Goal: Task Accomplishment & Management: Use online tool/utility

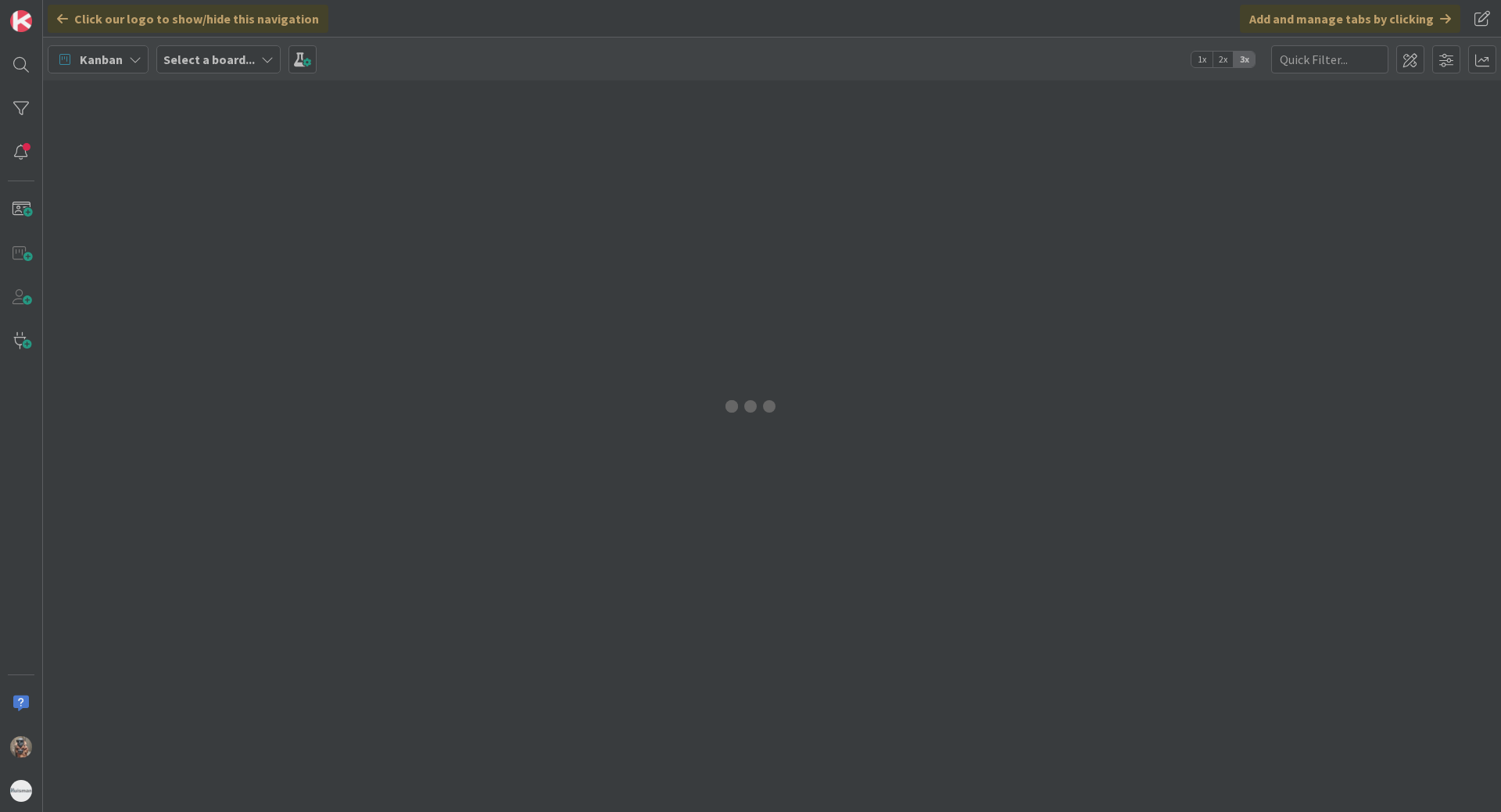
type input "1837"
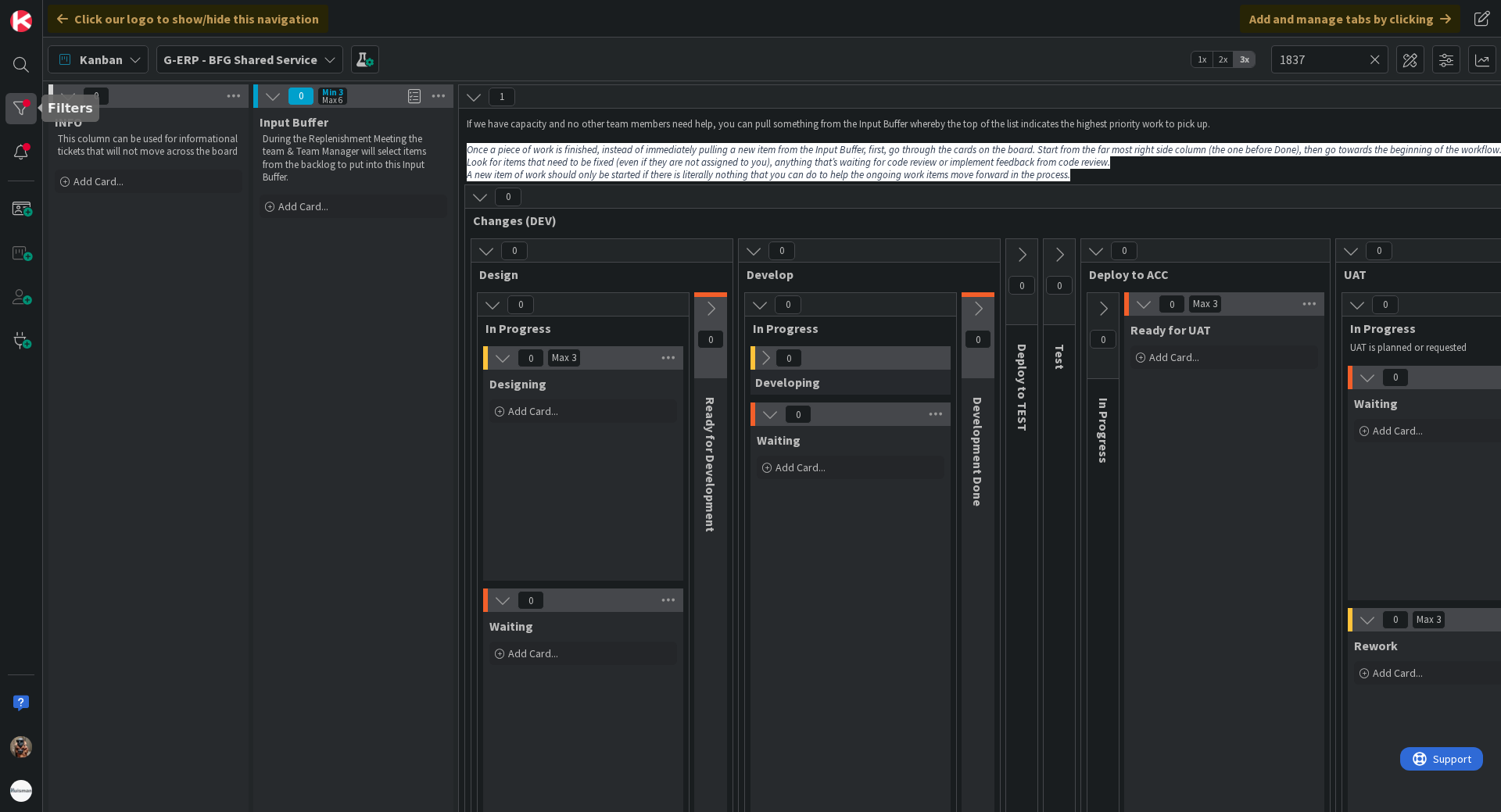
click at [16, 100] on div at bounding box center [21, 109] width 32 height 32
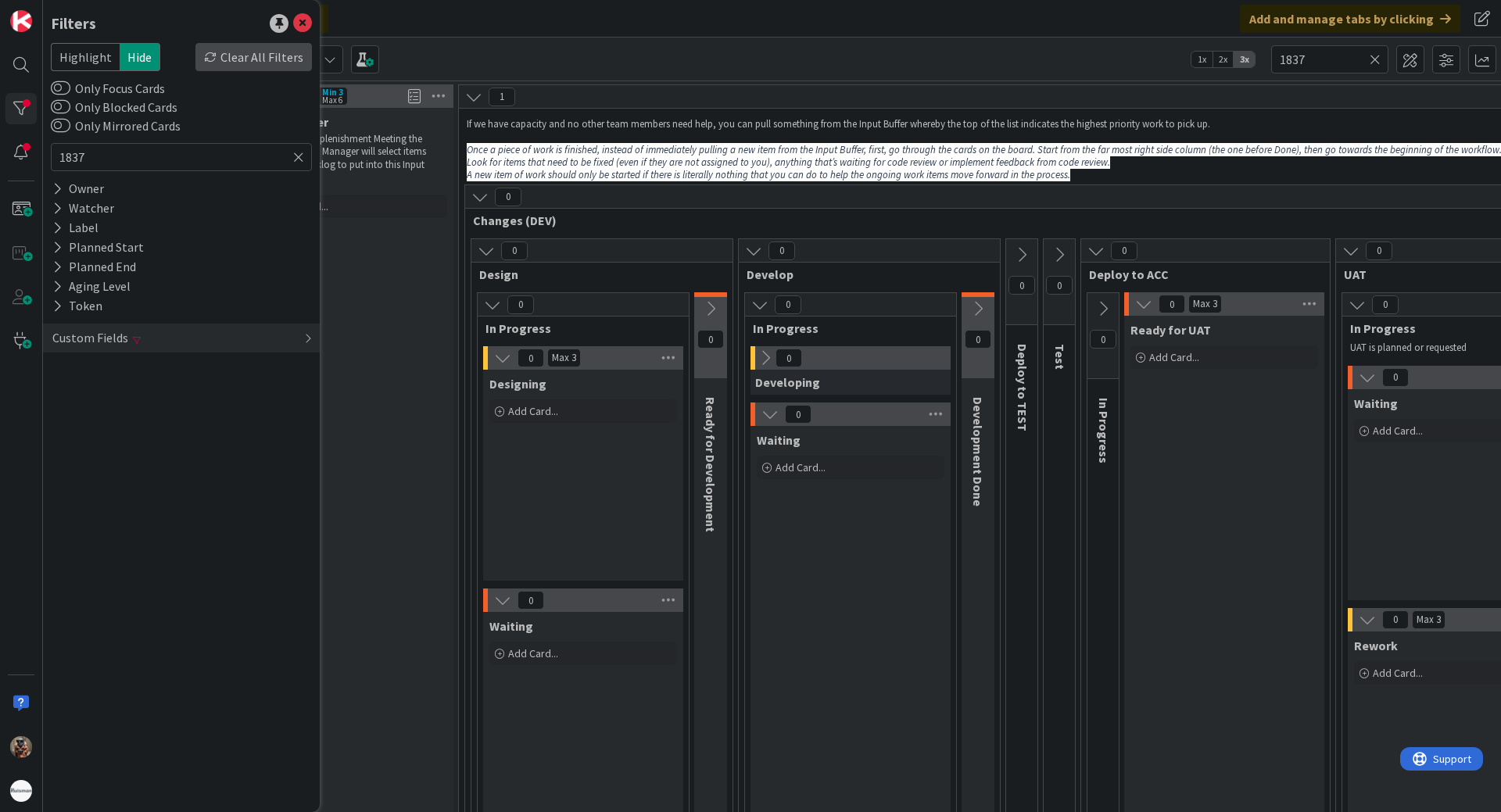
click at [257, 63] on div "Clear All Filters" at bounding box center [253, 57] width 116 height 28
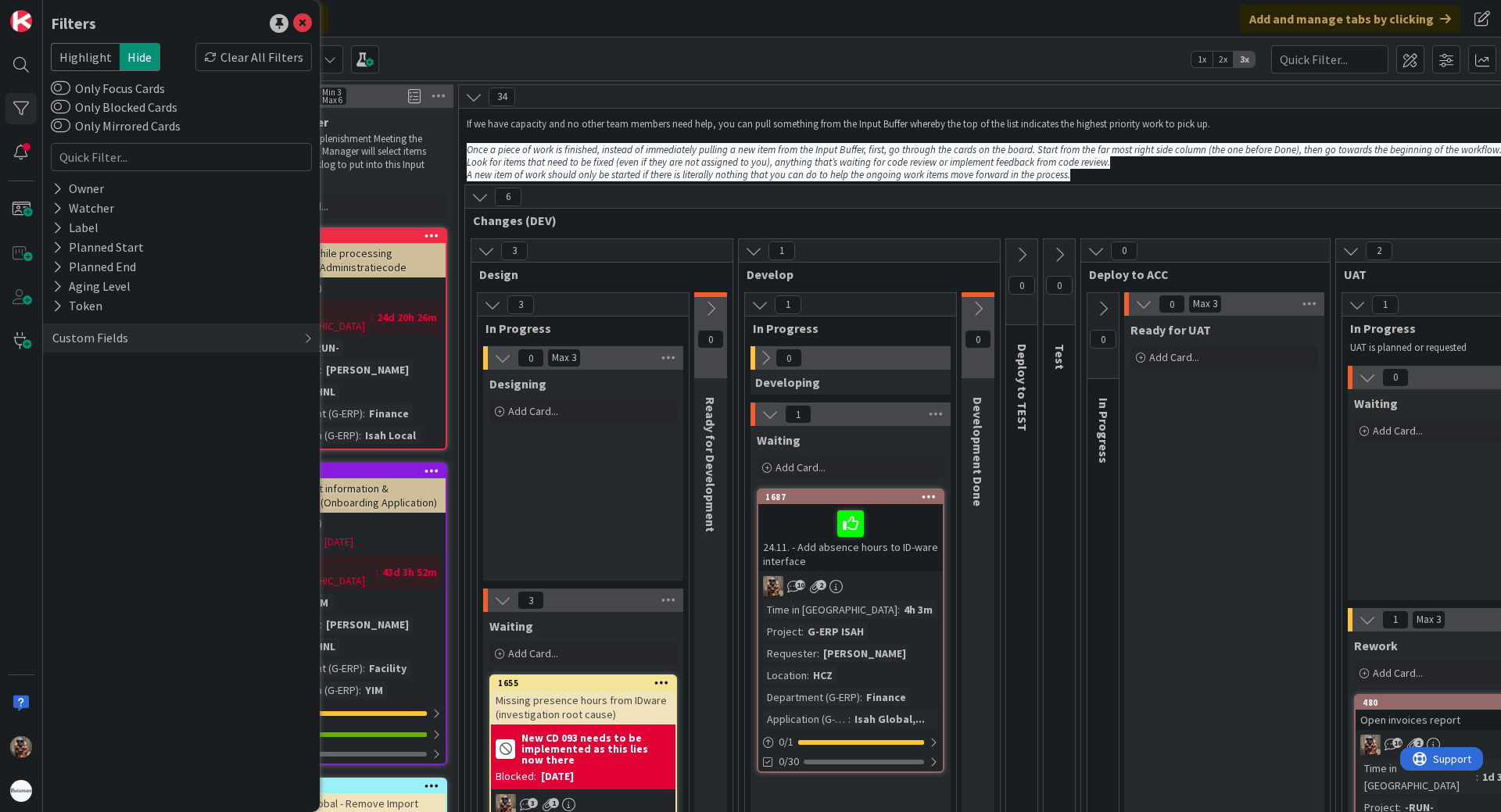
click at [543, 221] on span "Changes (DEV)" at bounding box center [1028, 220] width 1111 height 16
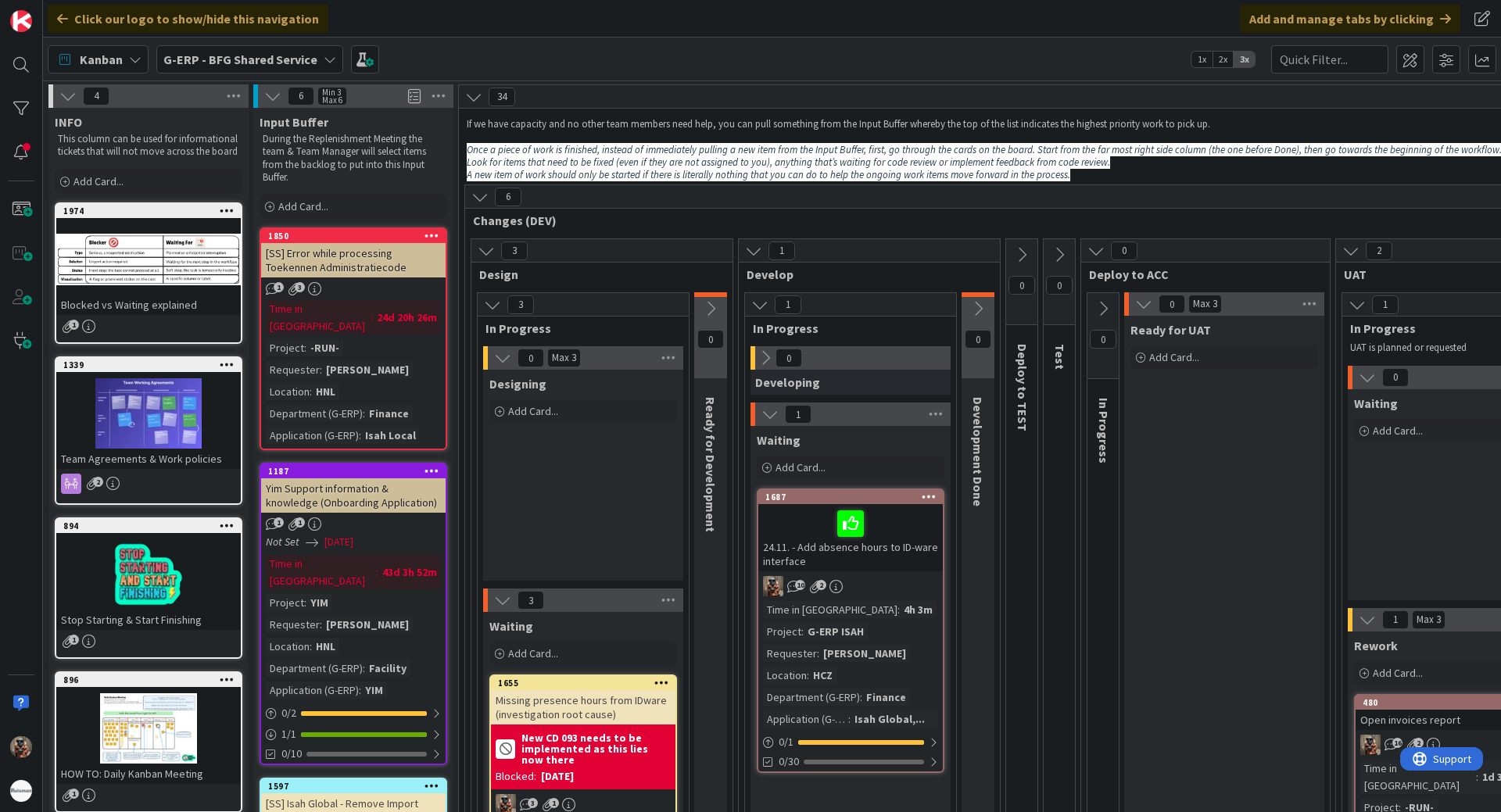
click at [207, 71] on div "G-ERP - BFG Shared Service" at bounding box center [249, 60] width 187 height 28
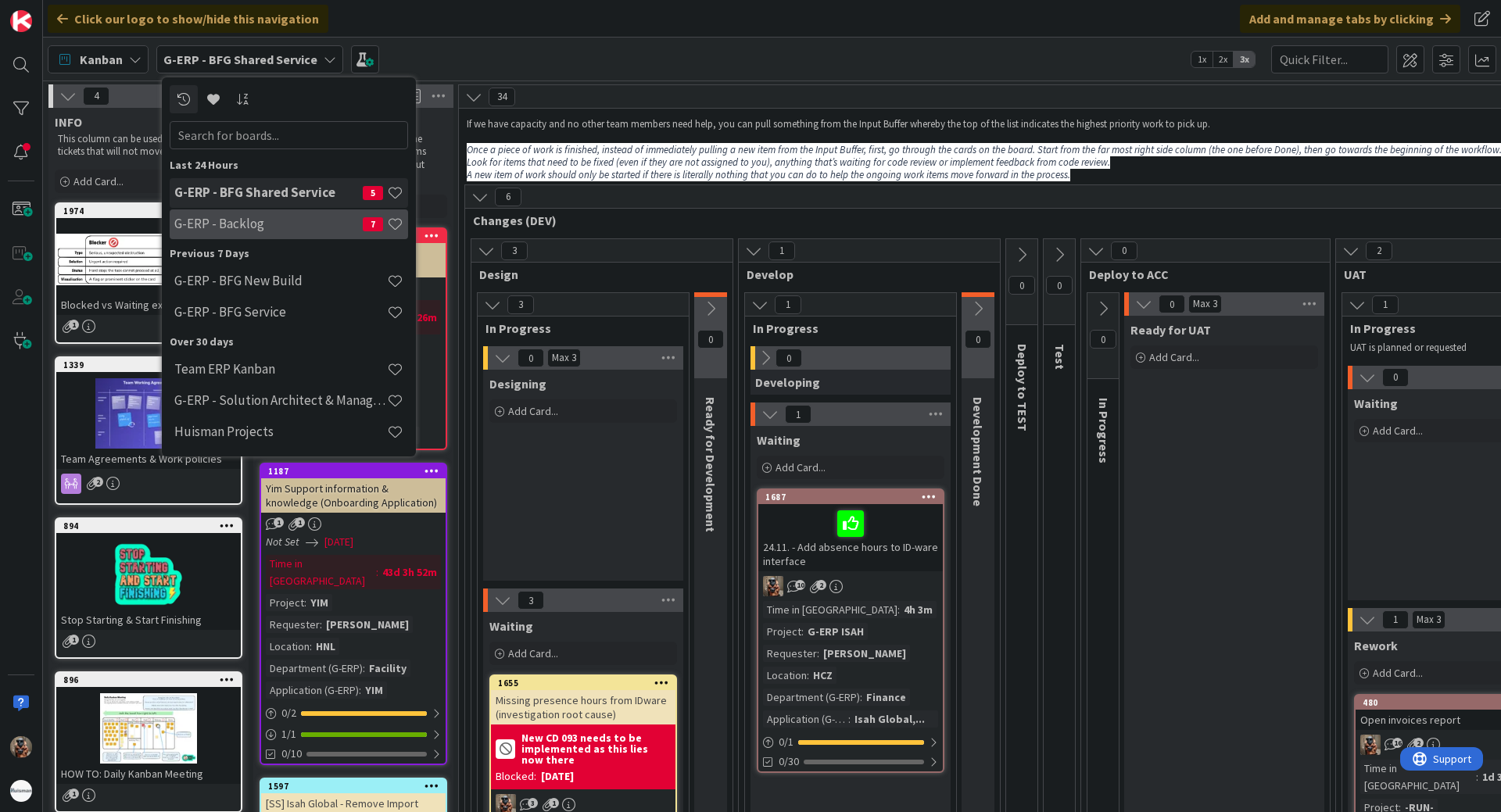
click at [276, 233] on div "G-ERP - Backlog 7" at bounding box center [288, 224] width 238 height 30
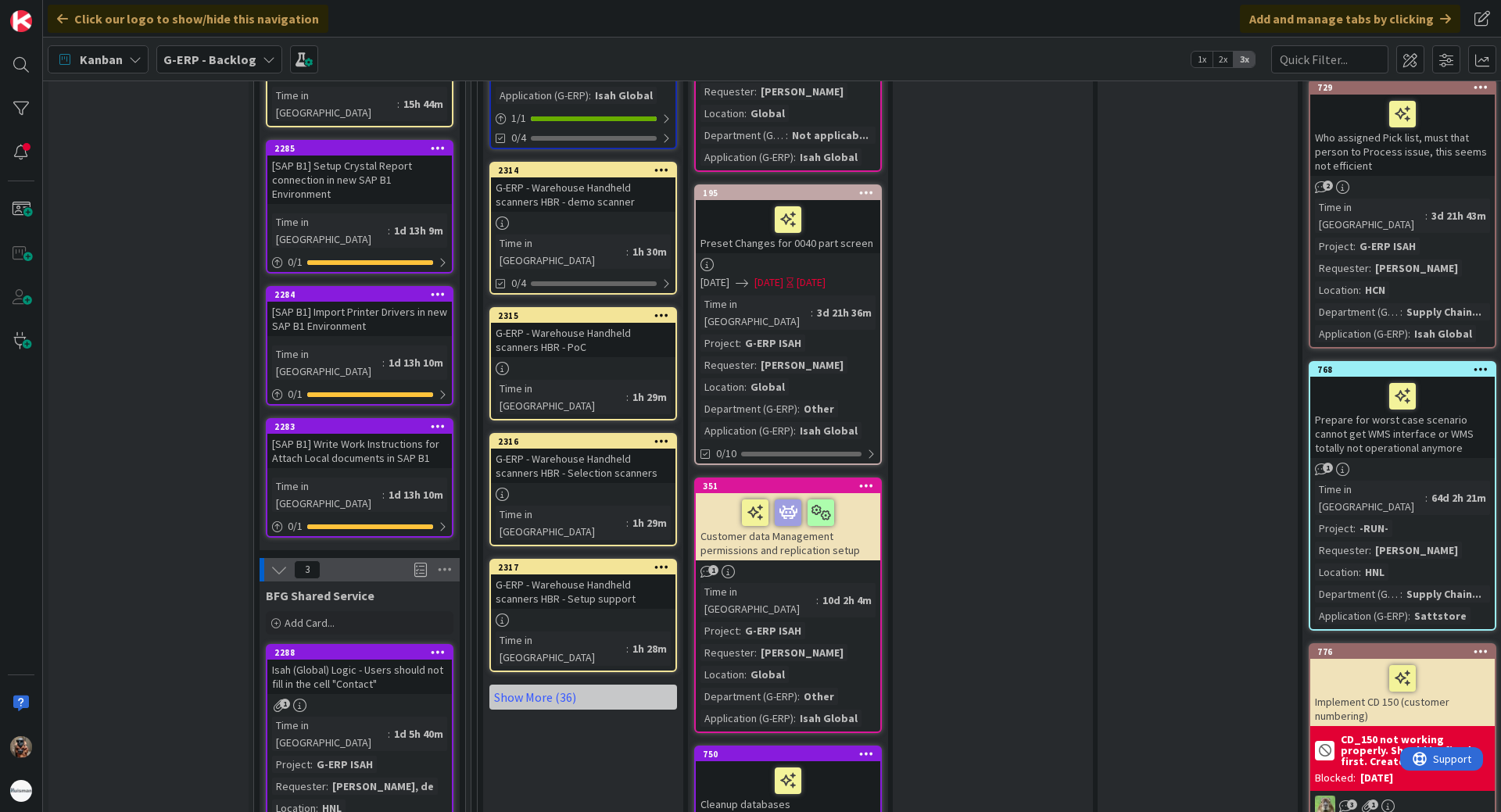
scroll to position [2891, 0]
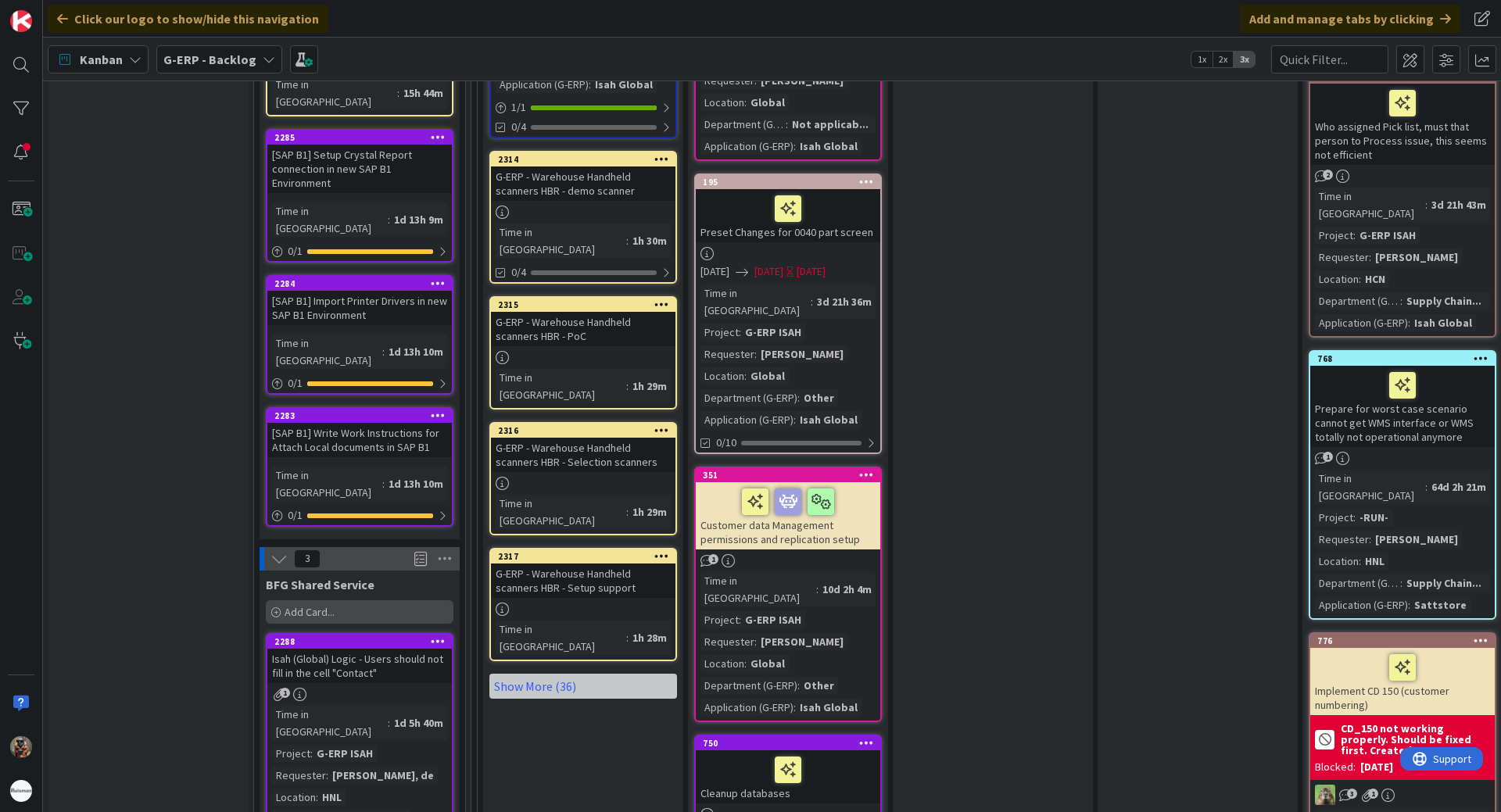
click at [326, 600] on div "Add Card..." at bounding box center [360, 611] width 188 height 23
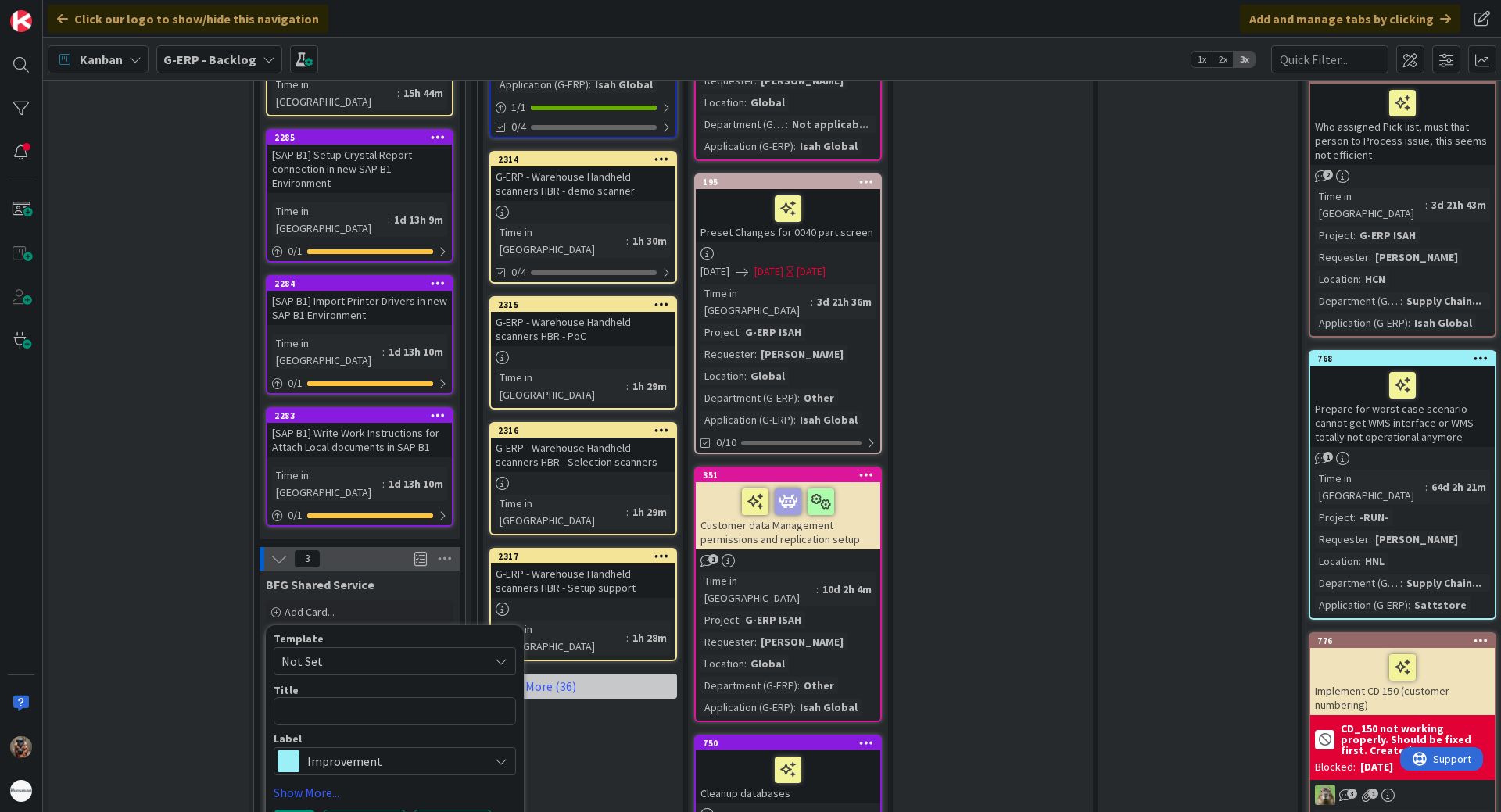
click at [305, 747] on div "Improvement" at bounding box center [395, 761] width 242 height 28
click at [396, 697] on textarea at bounding box center [395, 711] width 242 height 28
type textarea "x"
click at [392, 697] on textarea at bounding box center [395, 711] width 242 height 28
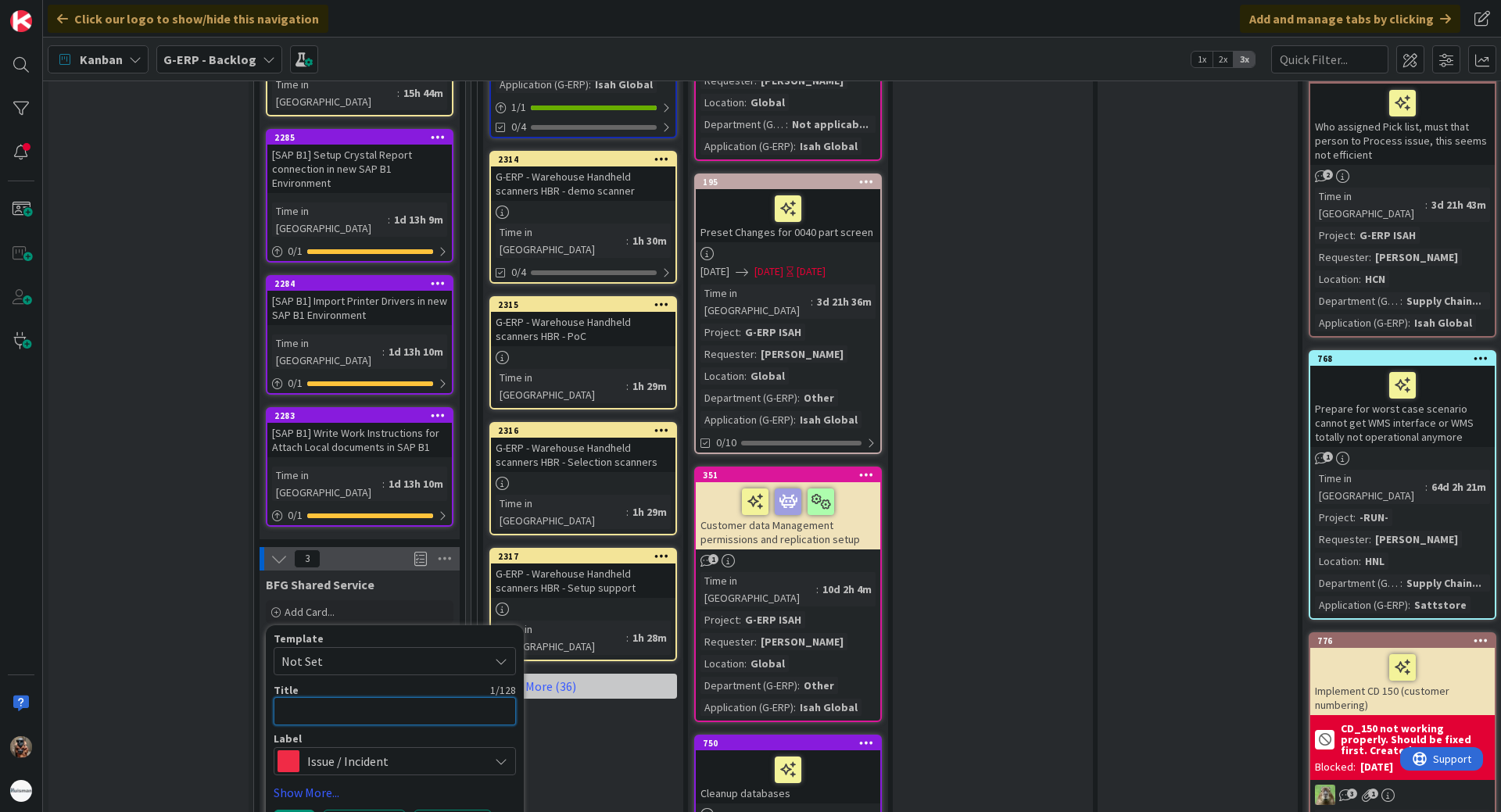
type textarea "x"
type textarea "C"
type textarea "x"
type textarea "Ca"
type textarea "x"
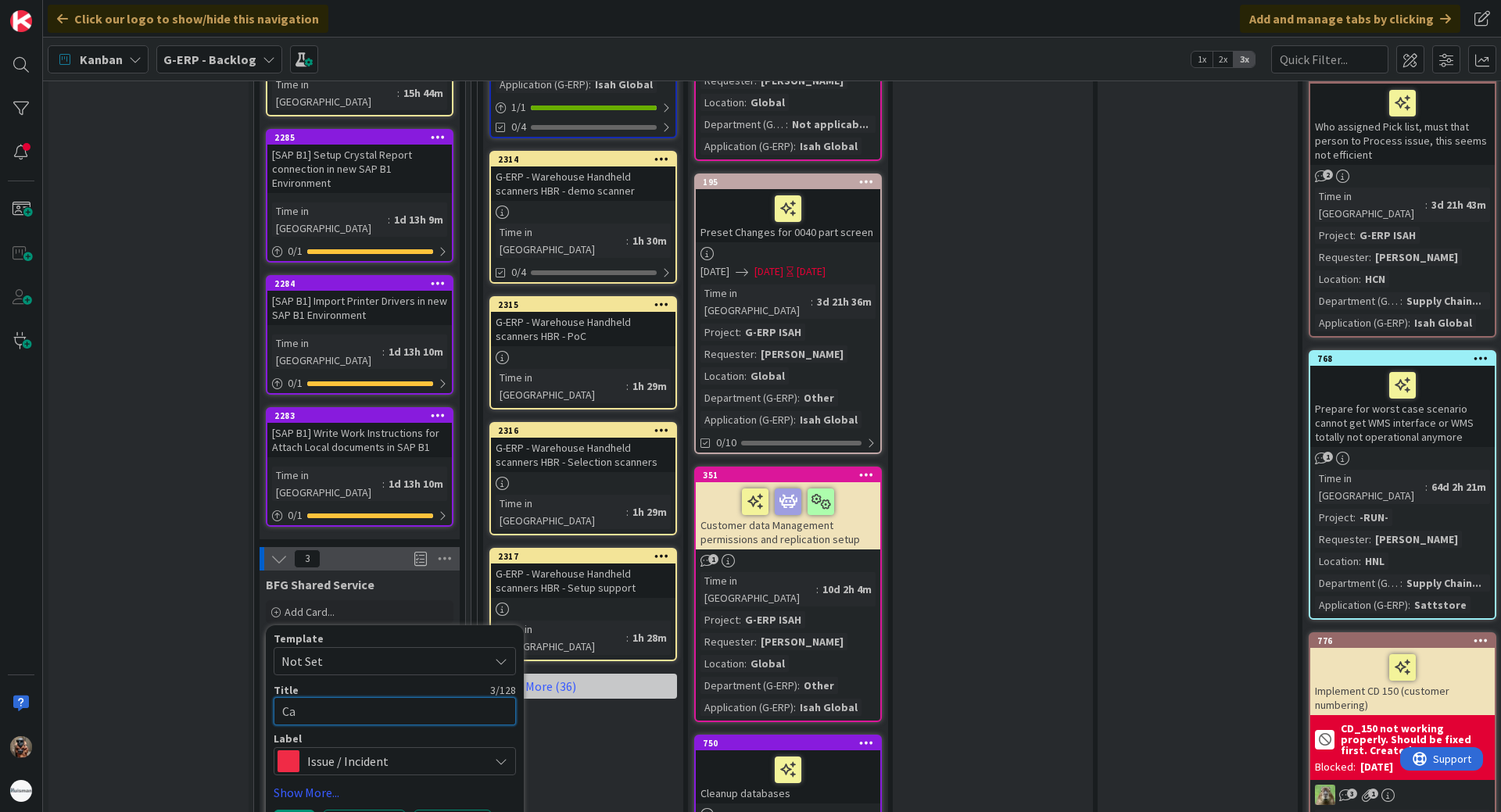
type textarea "Can"
type textarea "x"
type textarea "Canc"
type textarea "x"
type textarea "Cance"
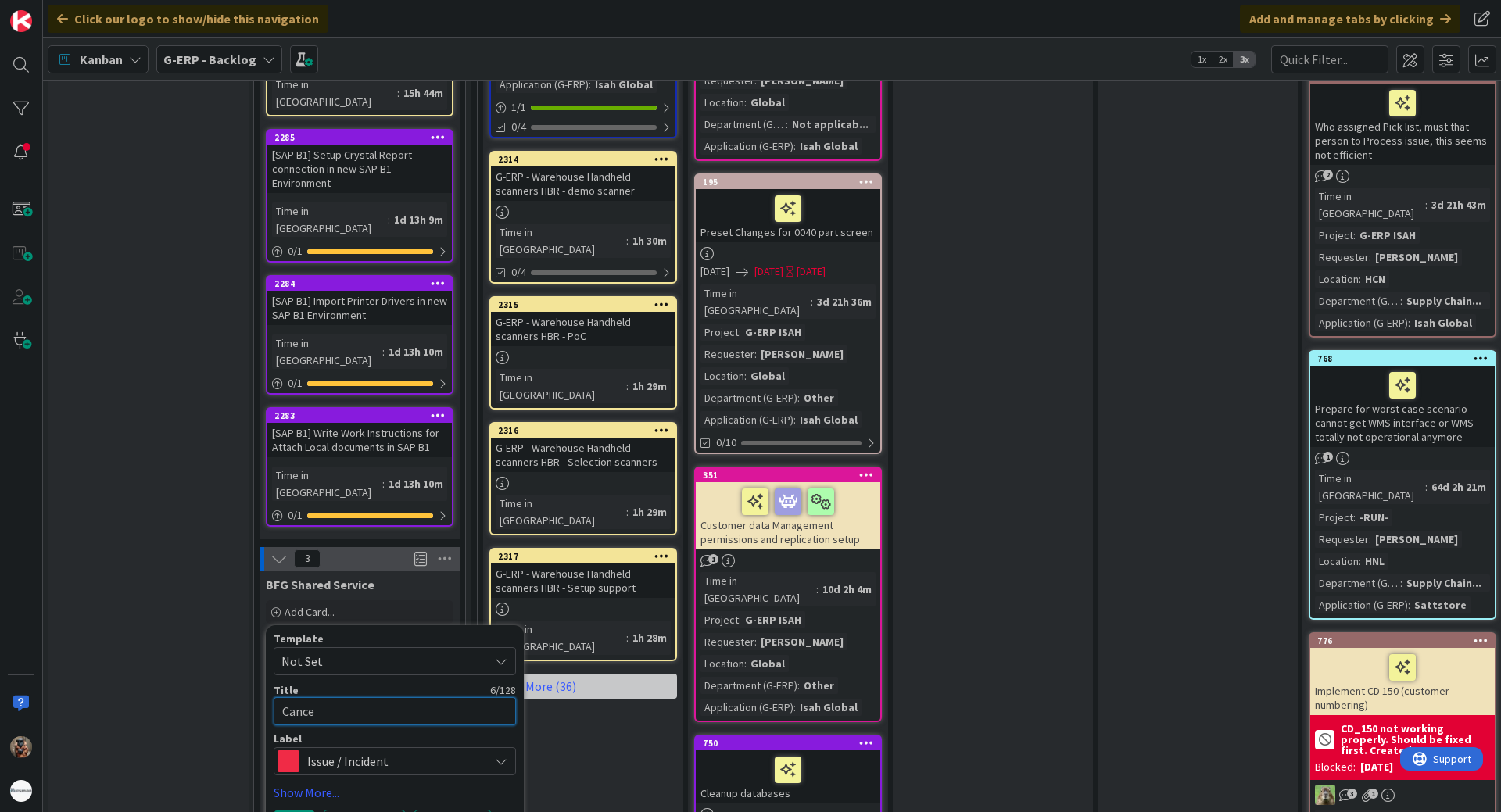
type textarea "x"
type textarea "Cancel"
type textarea "x"
type textarea "Cancela"
type textarea "x"
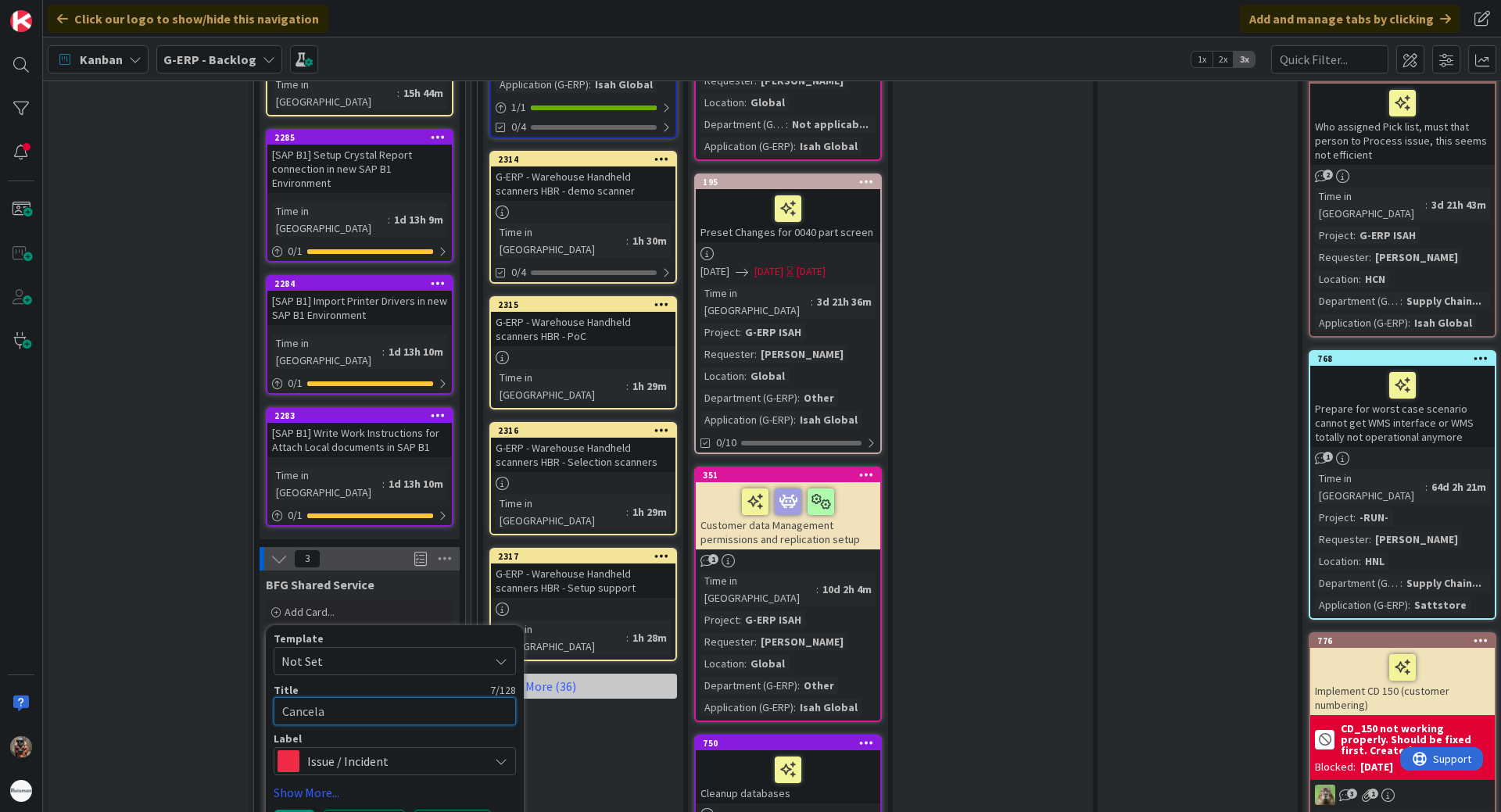
type textarea "Cancelat"
type textarea "x"
type textarea "Cancelati"
type textarea "x"
type textarea "Cancelation"
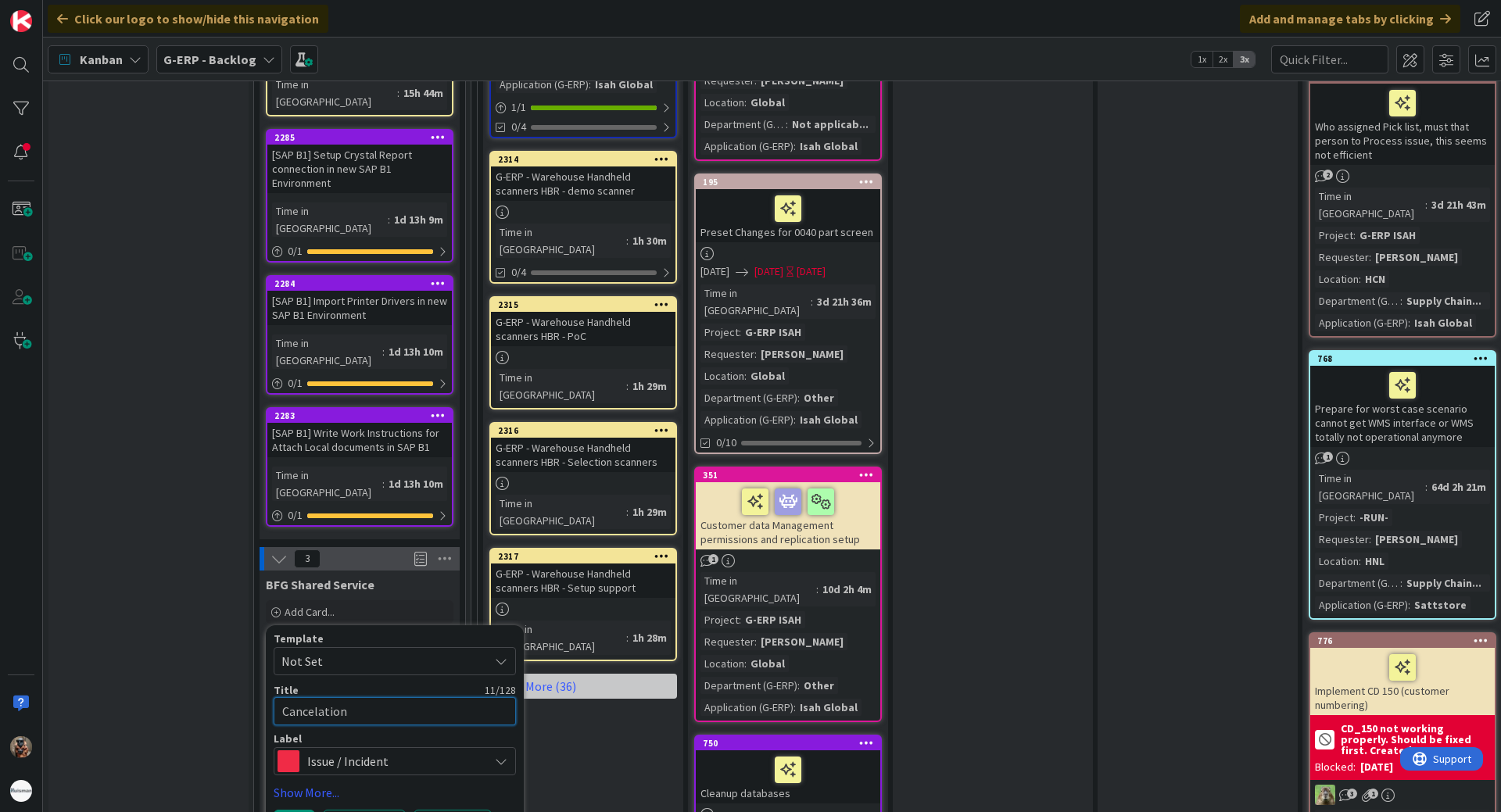
type textarea "x"
type textarea "Cancelation"
type textarea "x"
type textarea "Cancelation o"
type textarea "x"
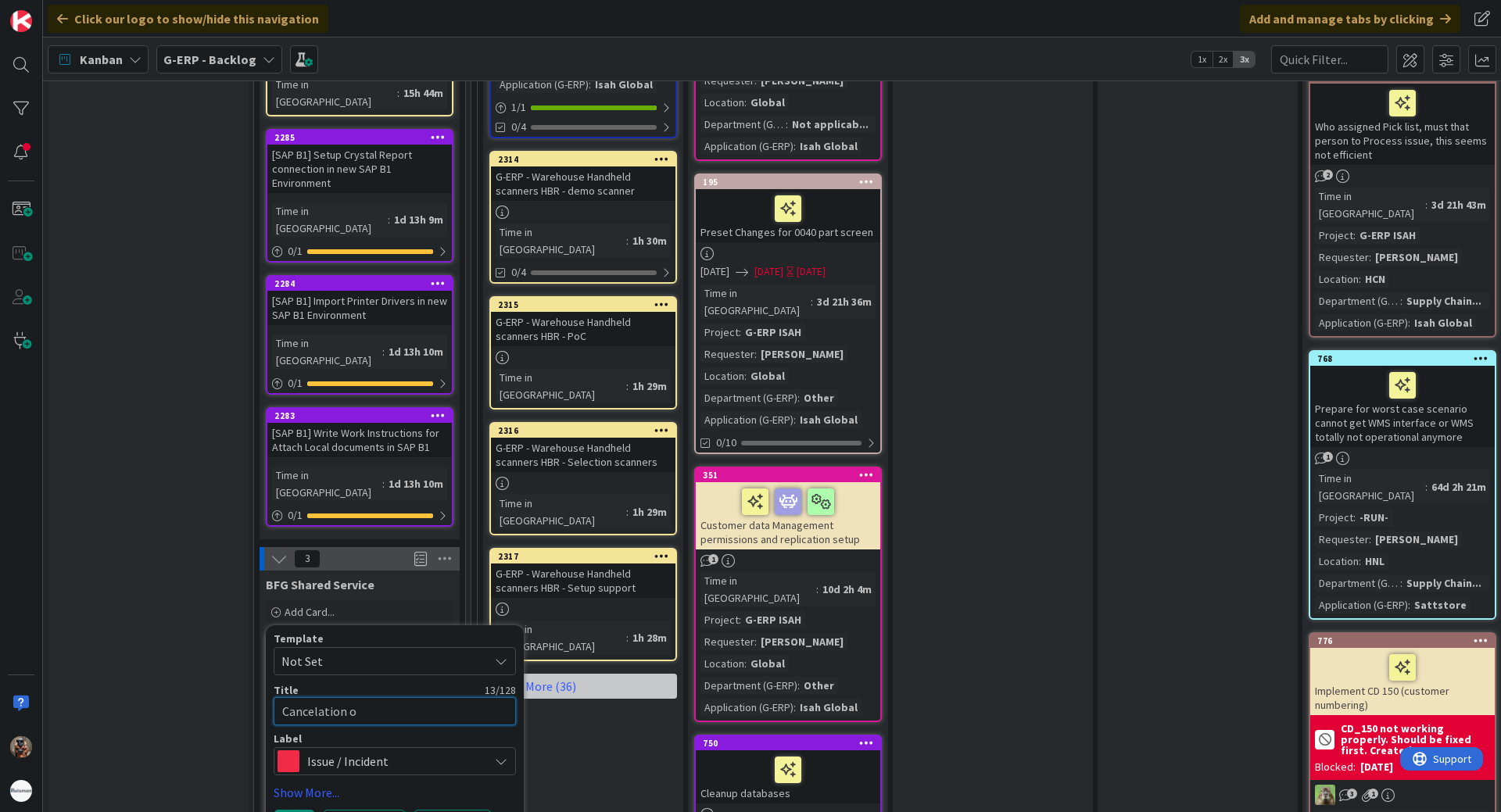
type textarea "Cancelation of"
type textarea "x"
type textarea "Cancelation of"
type textarea "x"
type textarea "Cancelation of n"
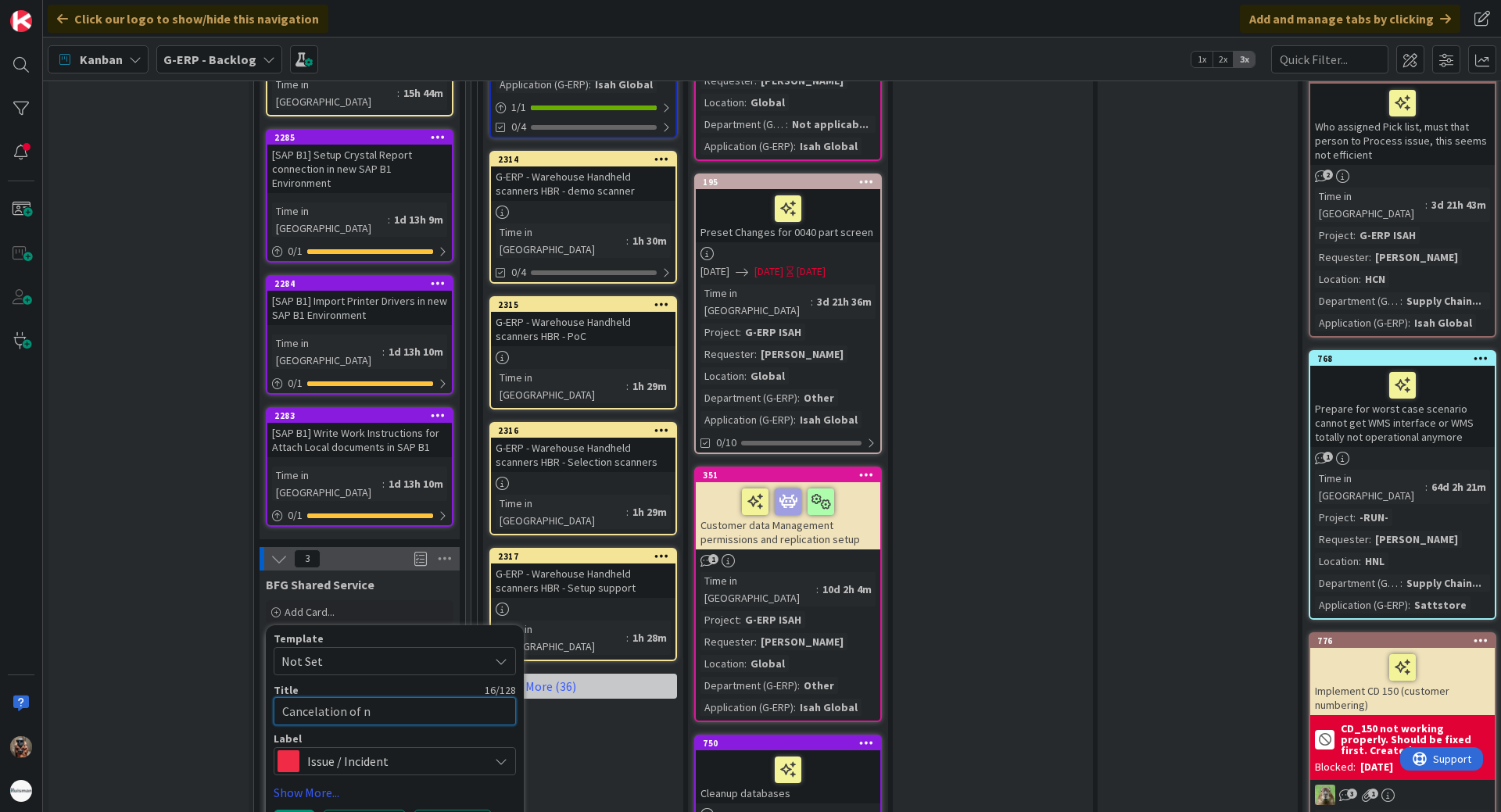
type textarea "x"
type textarea "Cancelation of no"
type textarea "x"
type textarea "Cancelation of non"
type textarea "x"
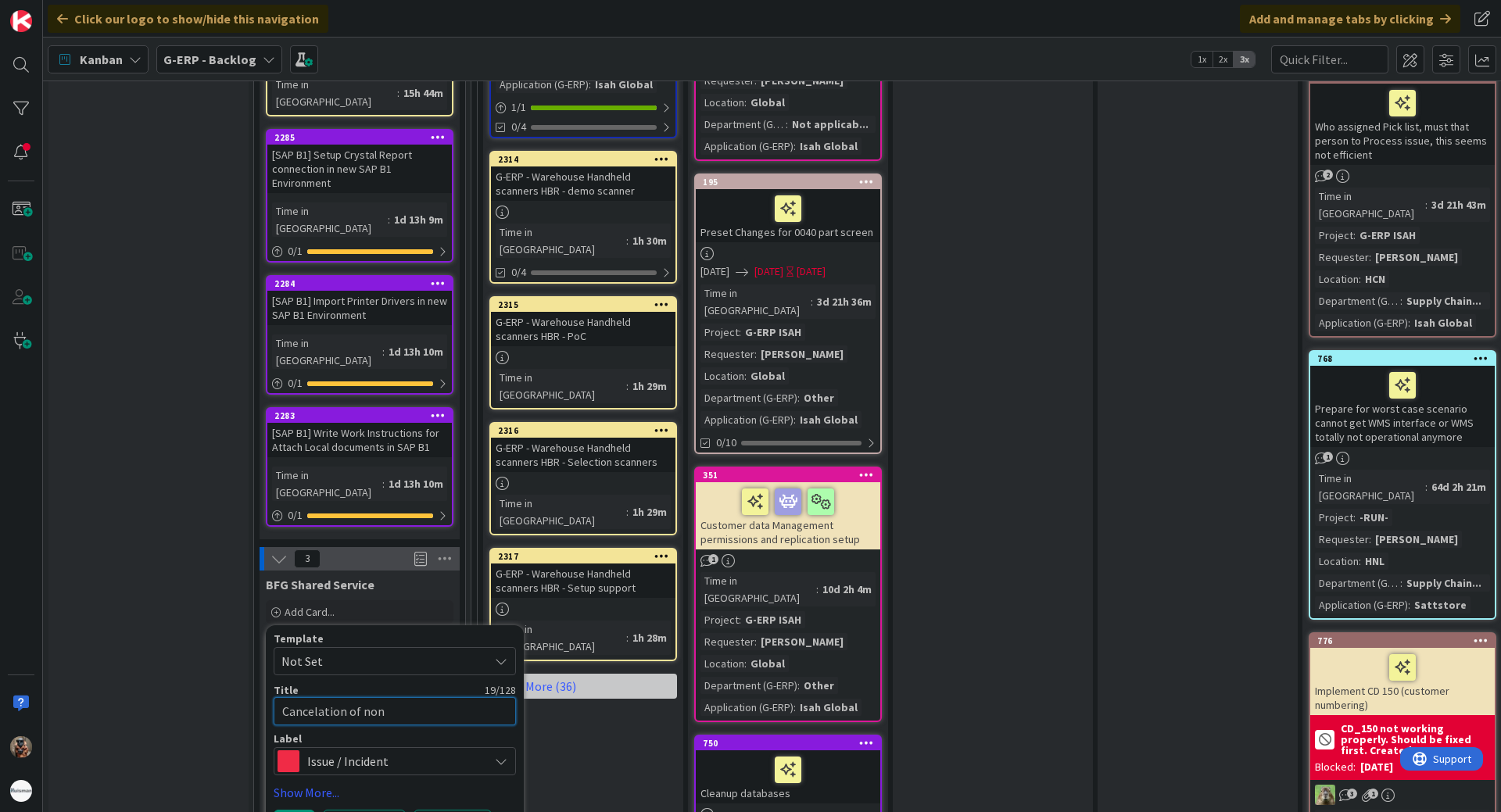
type textarea "Cancelation of non-"
type textarea "x"
type textarea "Cancelation of non-p"
type textarea "x"
type textarea "Cancelation of non-pr"
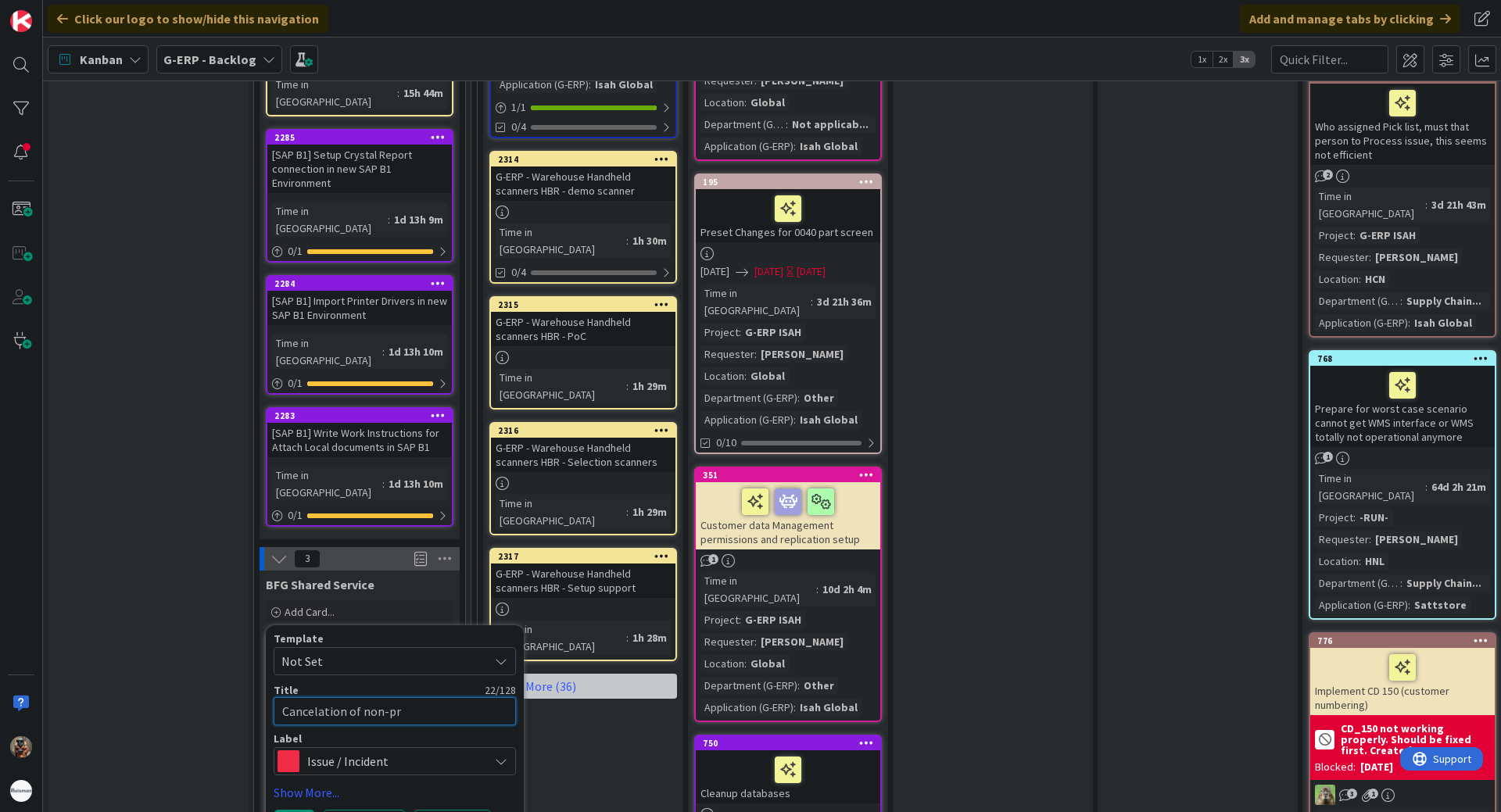
type textarea "x"
type textarea "Cancelation of non-pro"
type textarea "x"
type textarea "Cancelation of non-prom"
type textarea "x"
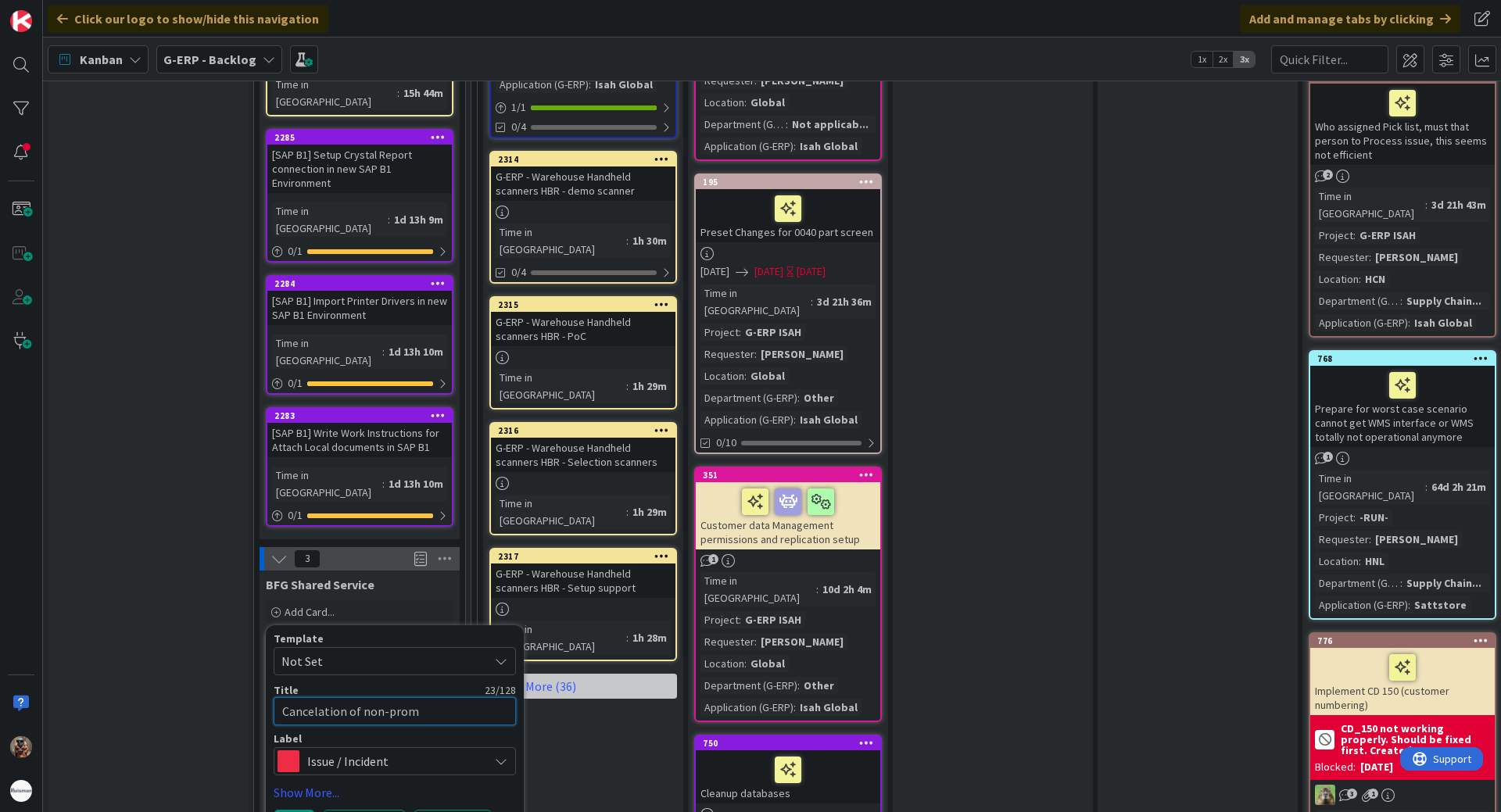
type textarea "Cancelation of non-promo"
type textarea "x"
type textarea "Cancelation of non-promot"
type textarea "x"
type textarea "Cancelation of non-promote"
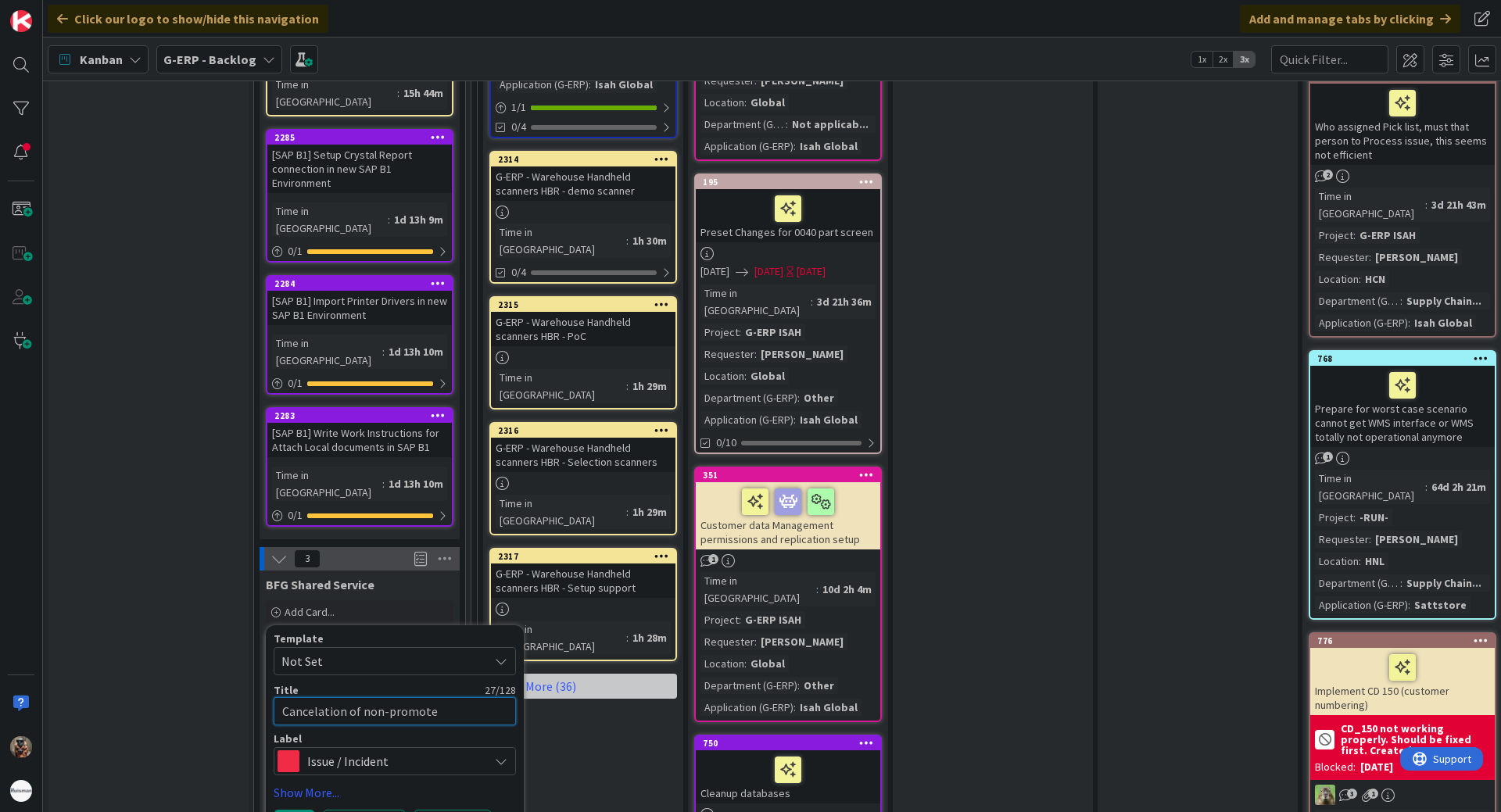
type textarea "x"
type textarea "Cancelation of non-promoted"
type textarea "x"
type textarea "Cancelation of non-promoted"
type textarea "x"
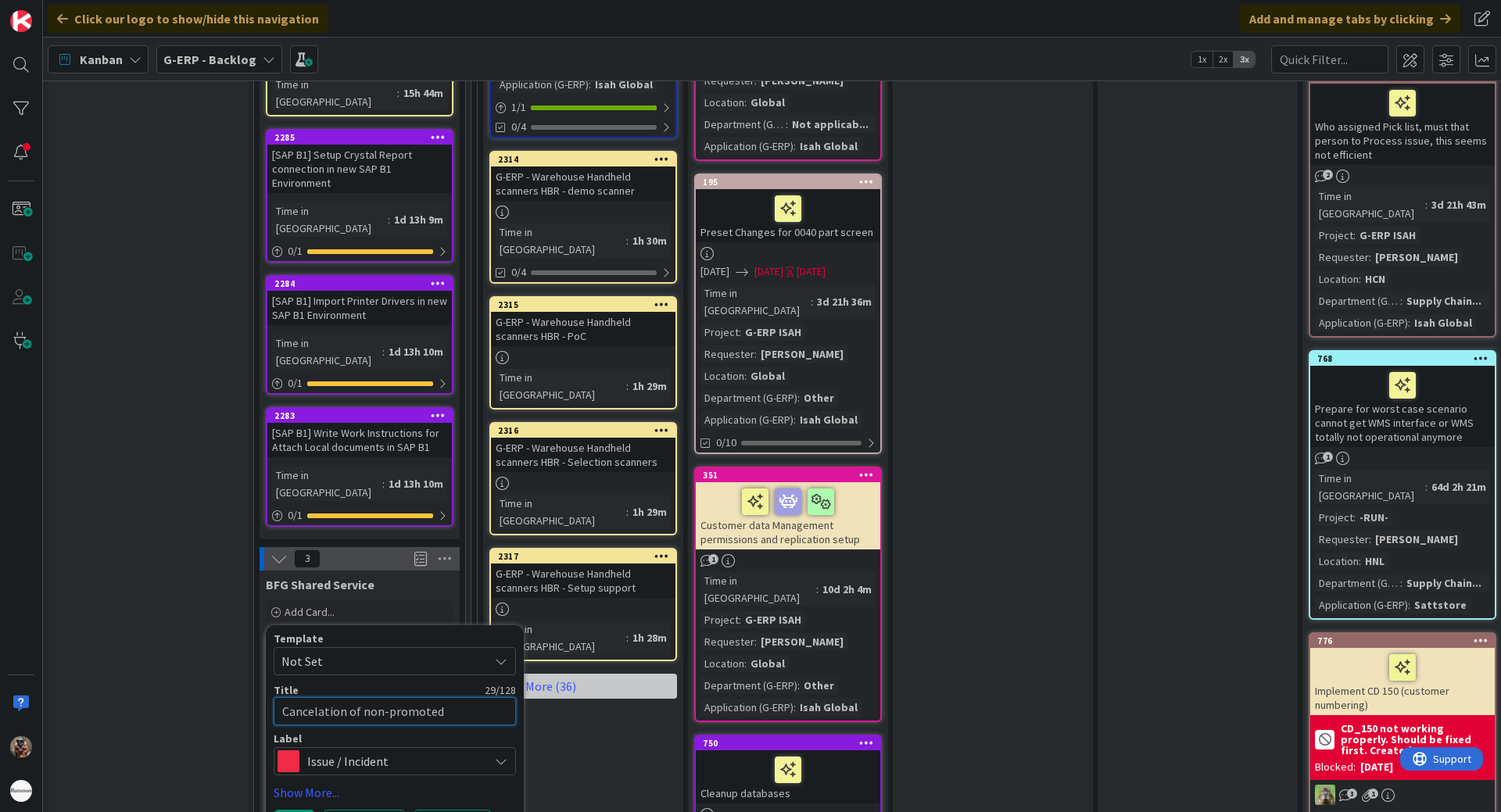
type textarea "Cancelation of non-promoted p"
type textarea "x"
type textarea "Cancelation of non-promoted pu"
type textarea "x"
type textarea "Cancelation of non-promoted pur"
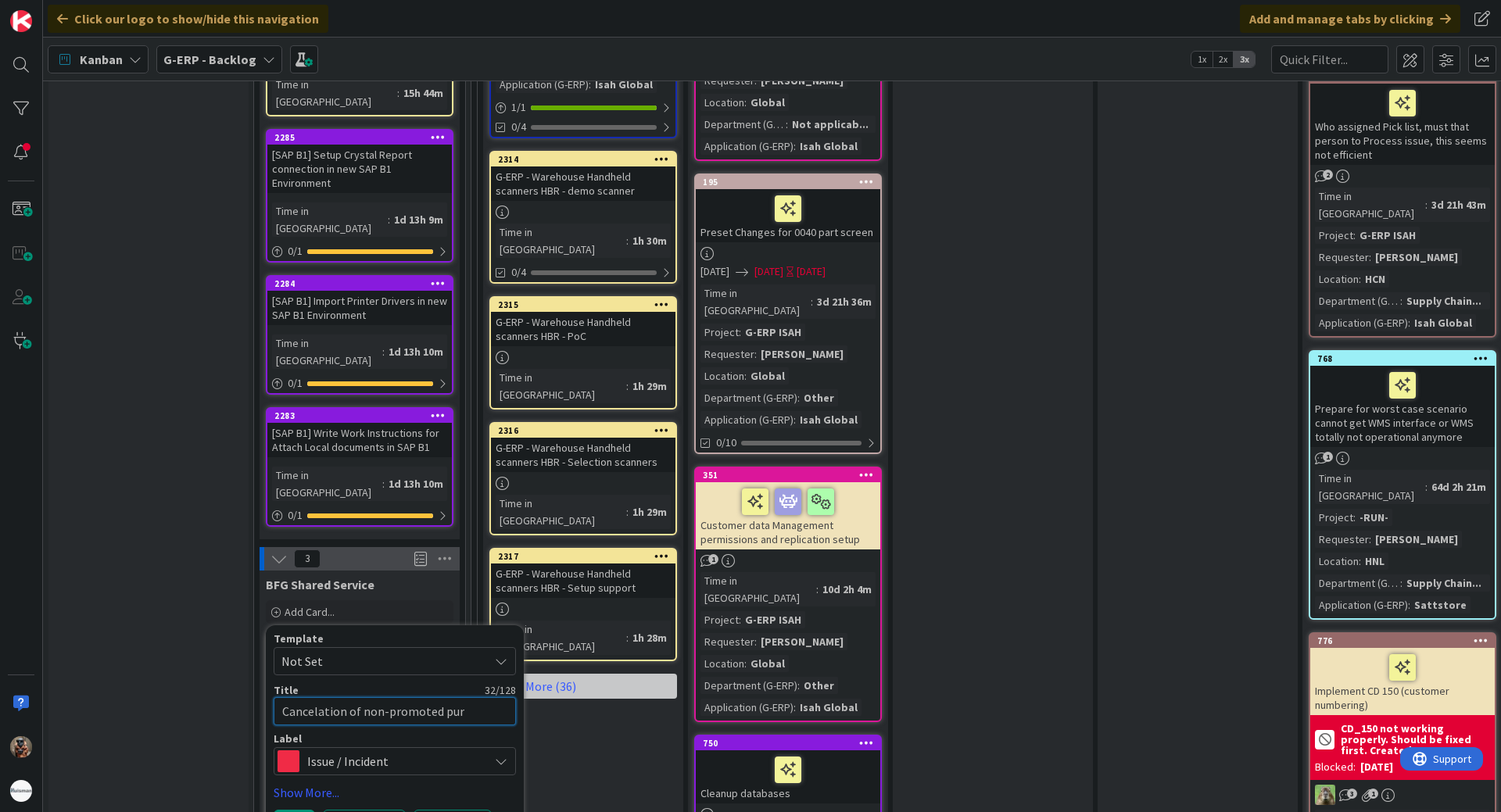
type textarea "x"
type textarea "Cancelation of non-promoted purc"
type textarea "x"
type textarea "Cancelation of non-promoted purch"
type textarea "x"
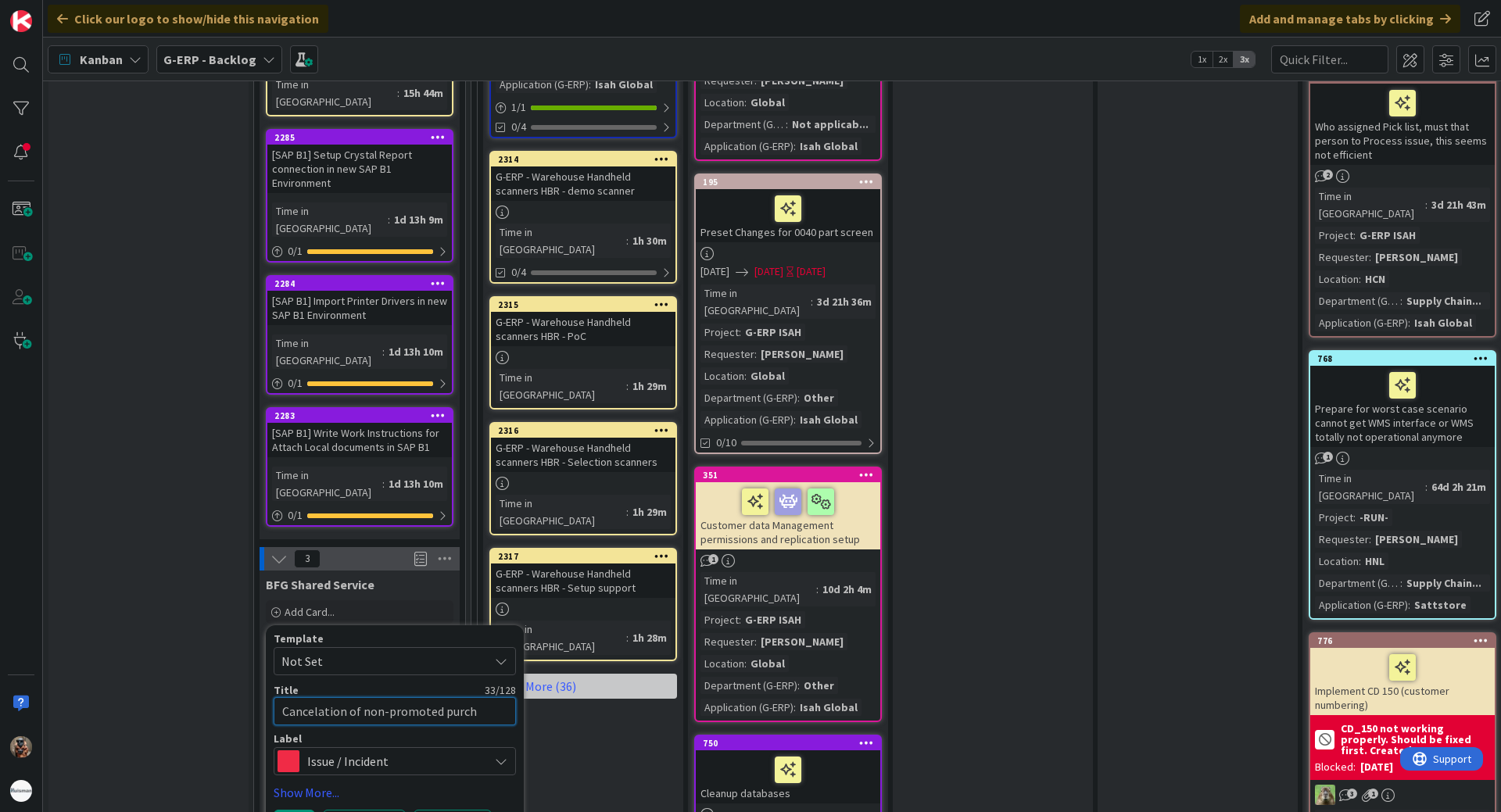
type textarea "Cancelation of non-promoted purcha"
type textarea "x"
type textarea "Cancelation of non-promoted purchas"
type textarea "x"
type textarea "Cancelation of non-promoted purchase"
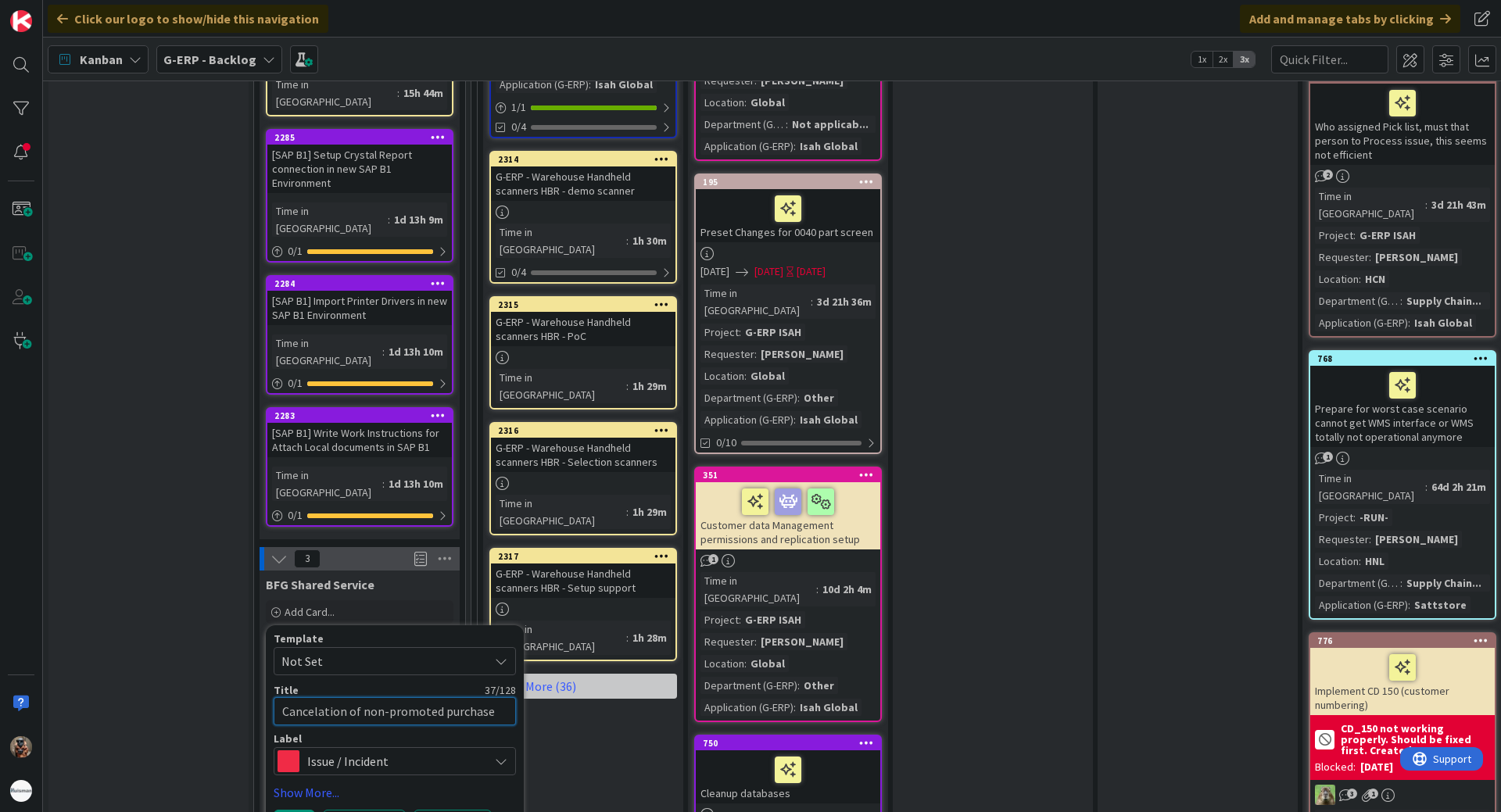
type textarea "x"
type textarea "Cancelation of non-promoted purchase"
type textarea "x"
type textarea "Cancelation of non-promoted purchase o"
type textarea "x"
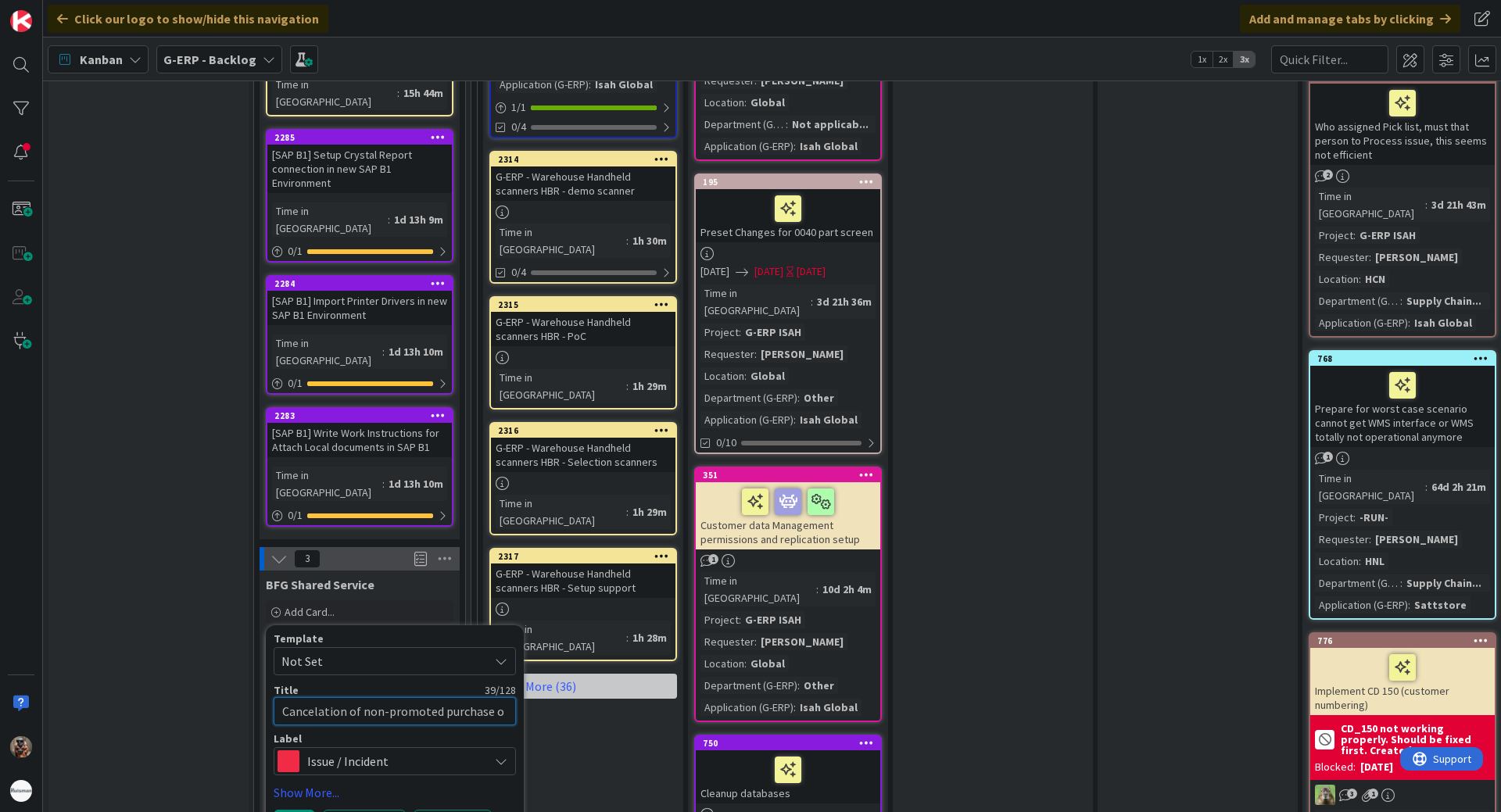
type textarea "Cancelation of non-promoted purchase of"
type textarea "x"
type textarea "Cancelation of non-promoted purchase off"
type textarea "x"
type textarea "Cancelation of non-promoted purchase offe"
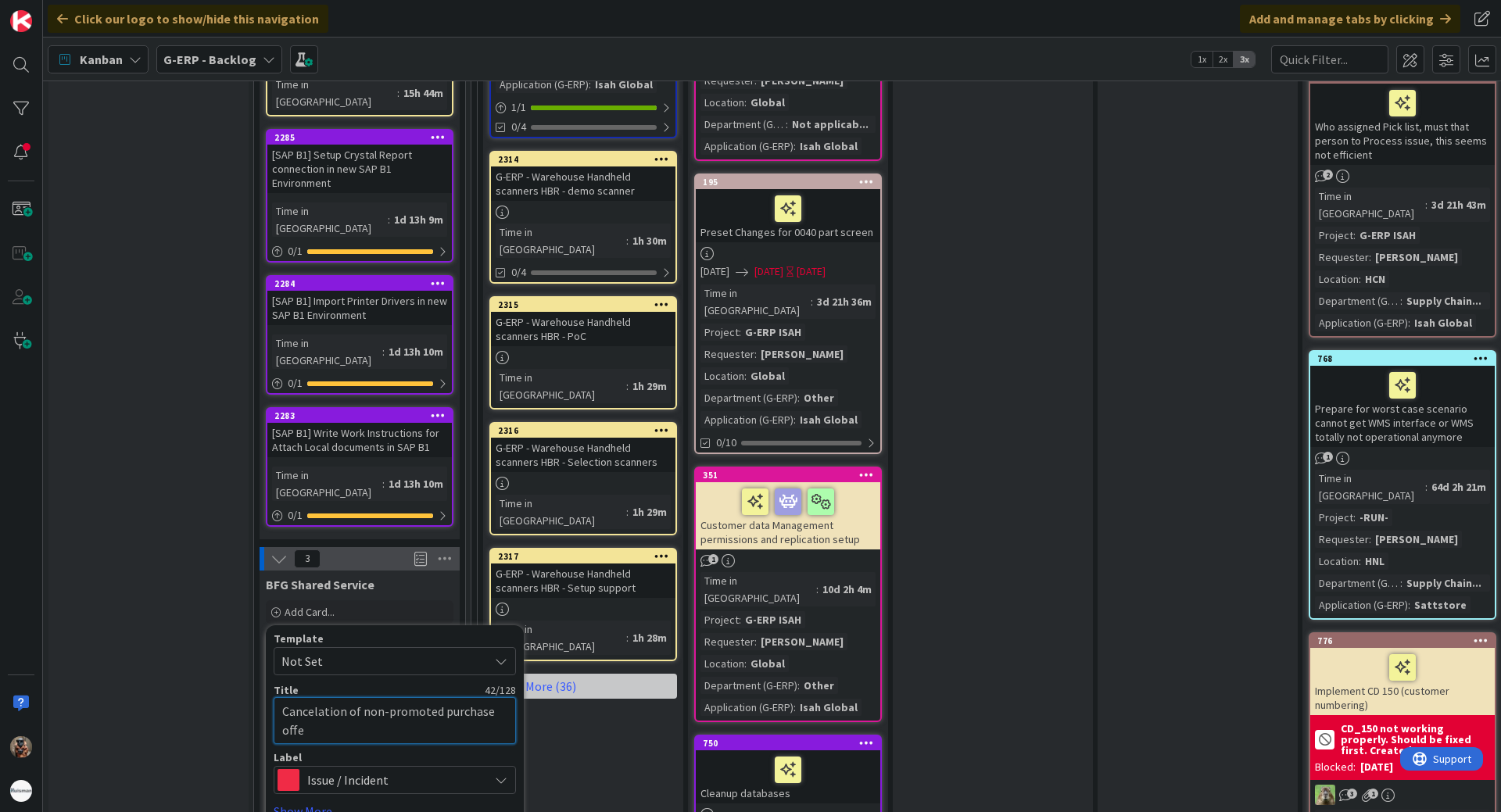
type textarea "x"
type textarea "Cancelation of non-promoted purchase offer"
type textarea "x"
type textarea "Cancelation of non-promoted purchase offers"
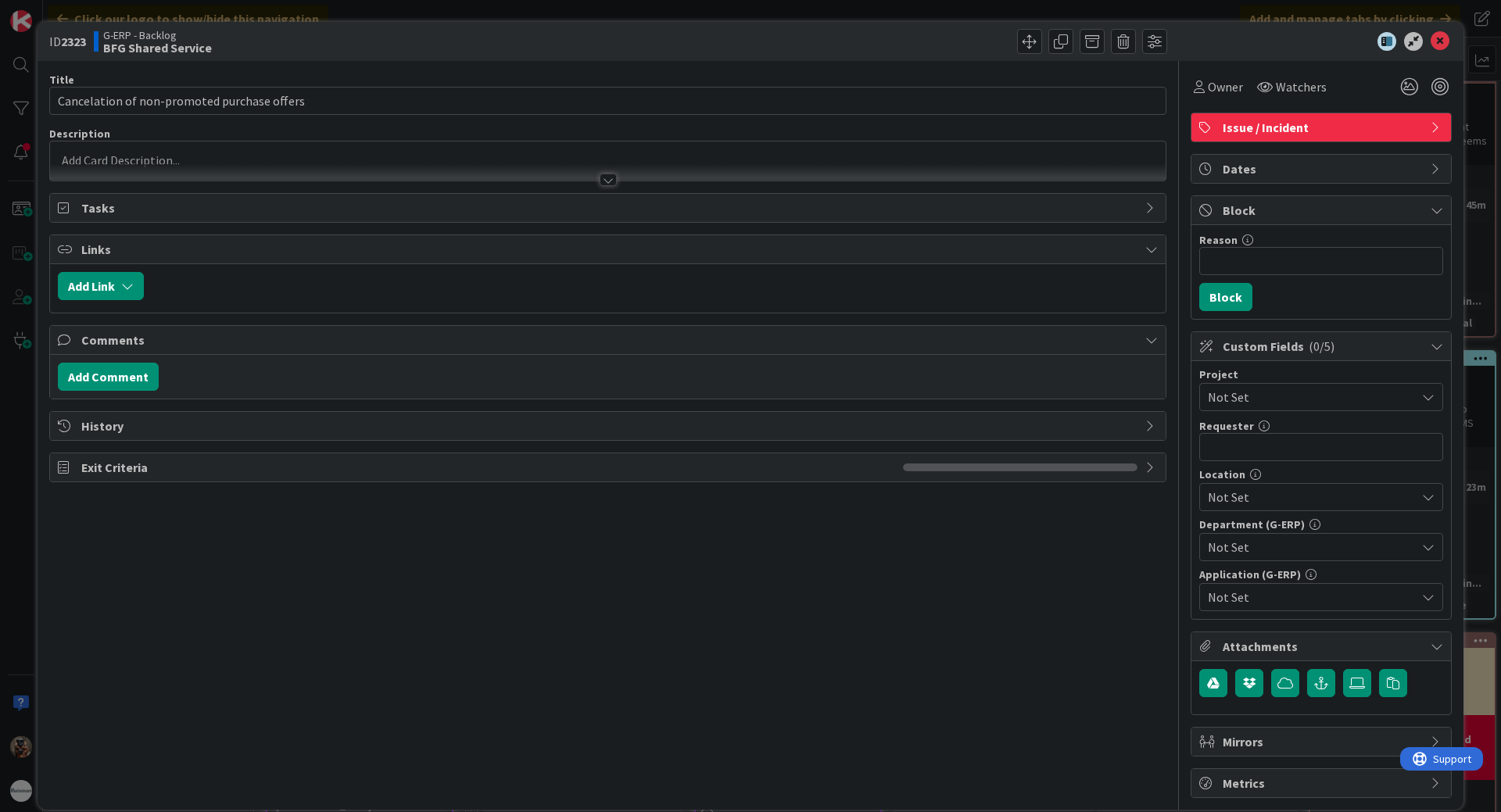
click at [580, 154] on div at bounding box center [608, 161] width 1116 height 39
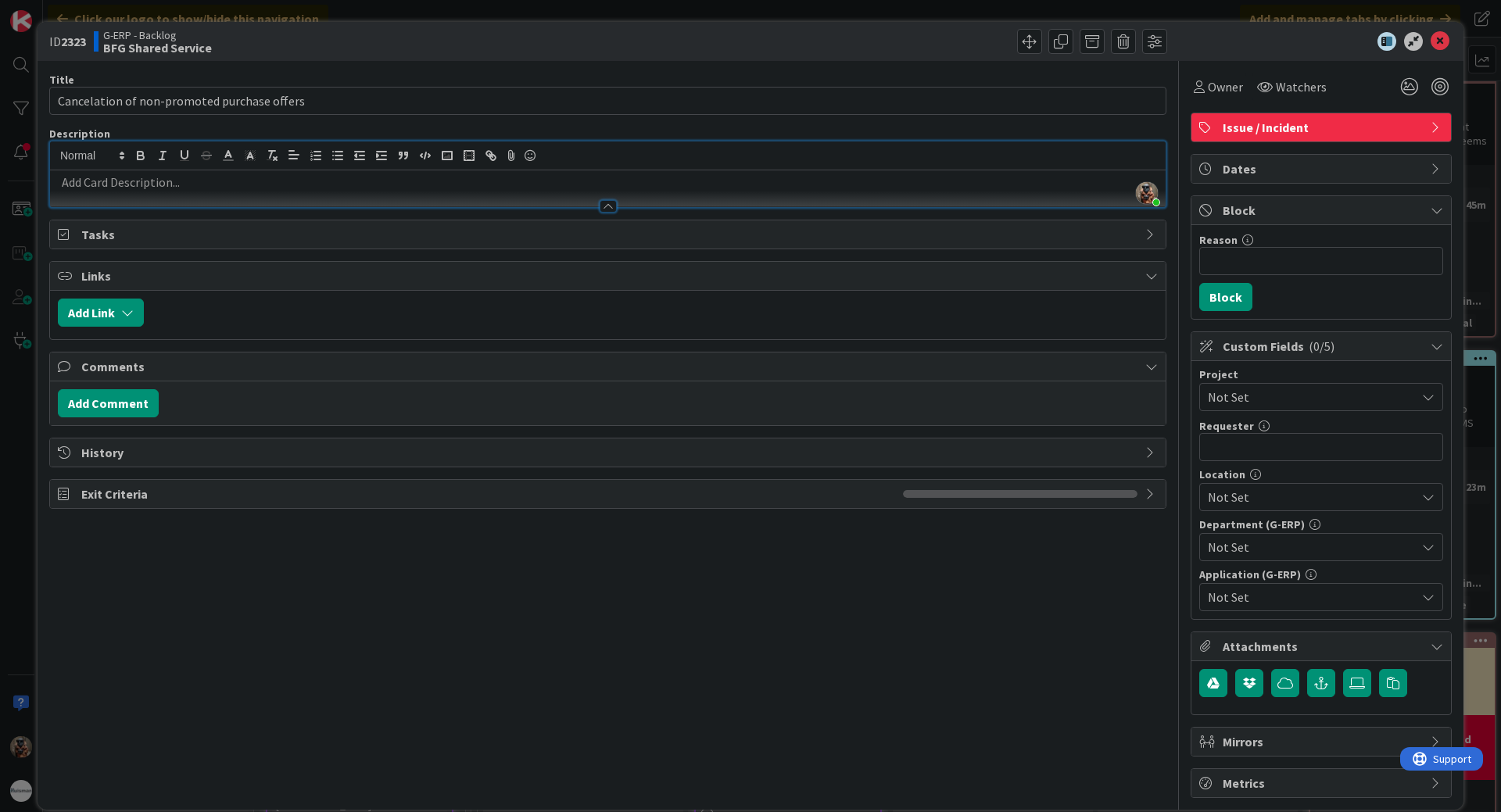
click at [741, 179] on p at bounding box center [608, 182] width 1100 height 18
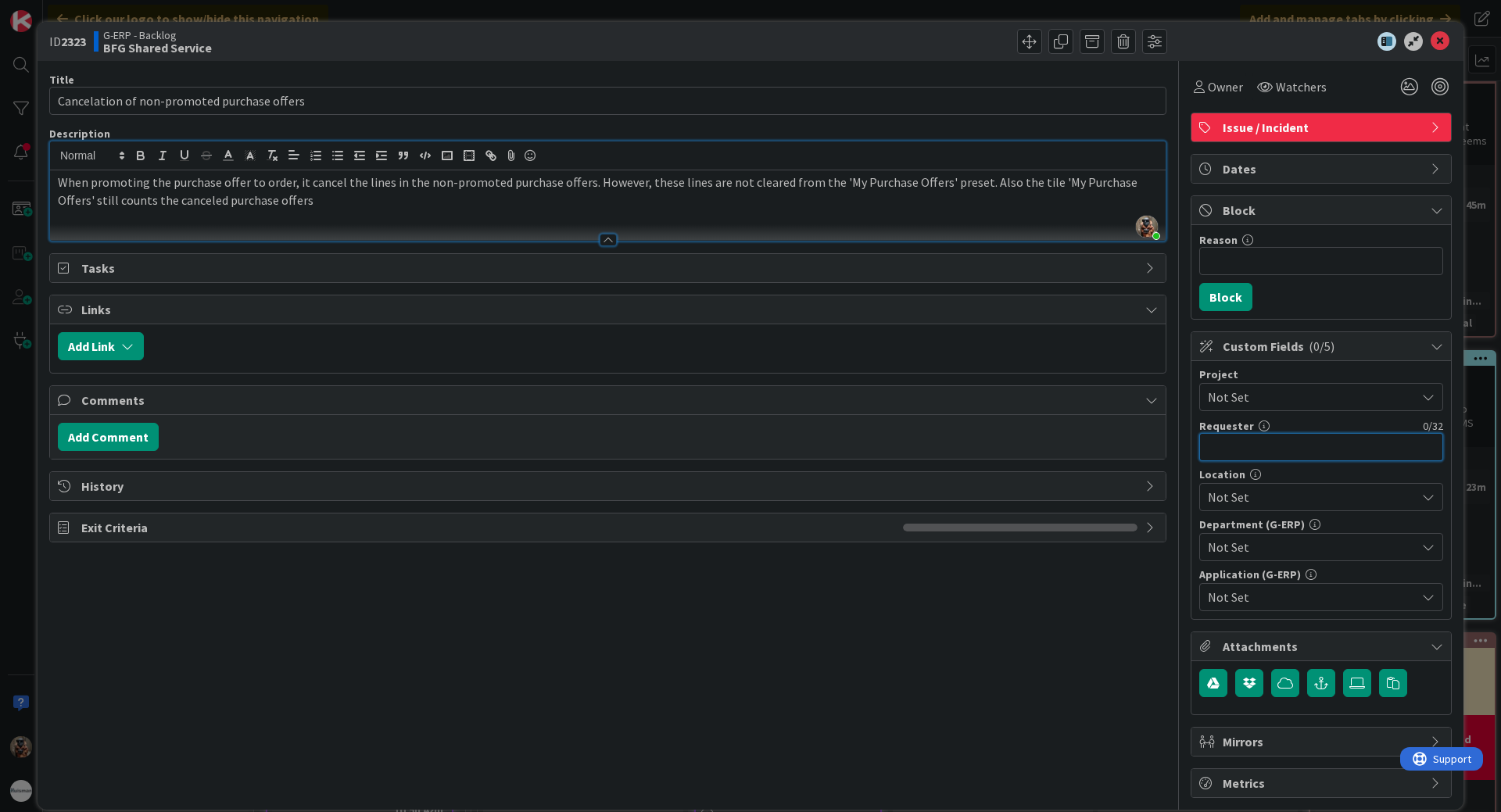
click at [1284, 446] on input "text" at bounding box center [1321, 446] width 244 height 28
type input "[PERSON_NAME]"
click at [1276, 412] on div "Project Not Set Requester 14 / 32 [PERSON_NAME] Location Not Set Department (G-…" at bounding box center [1321, 490] width 244 height 242
click at [1293, 404] on span "Not Set" at bounding box center [1307, 397] width 200 height 22
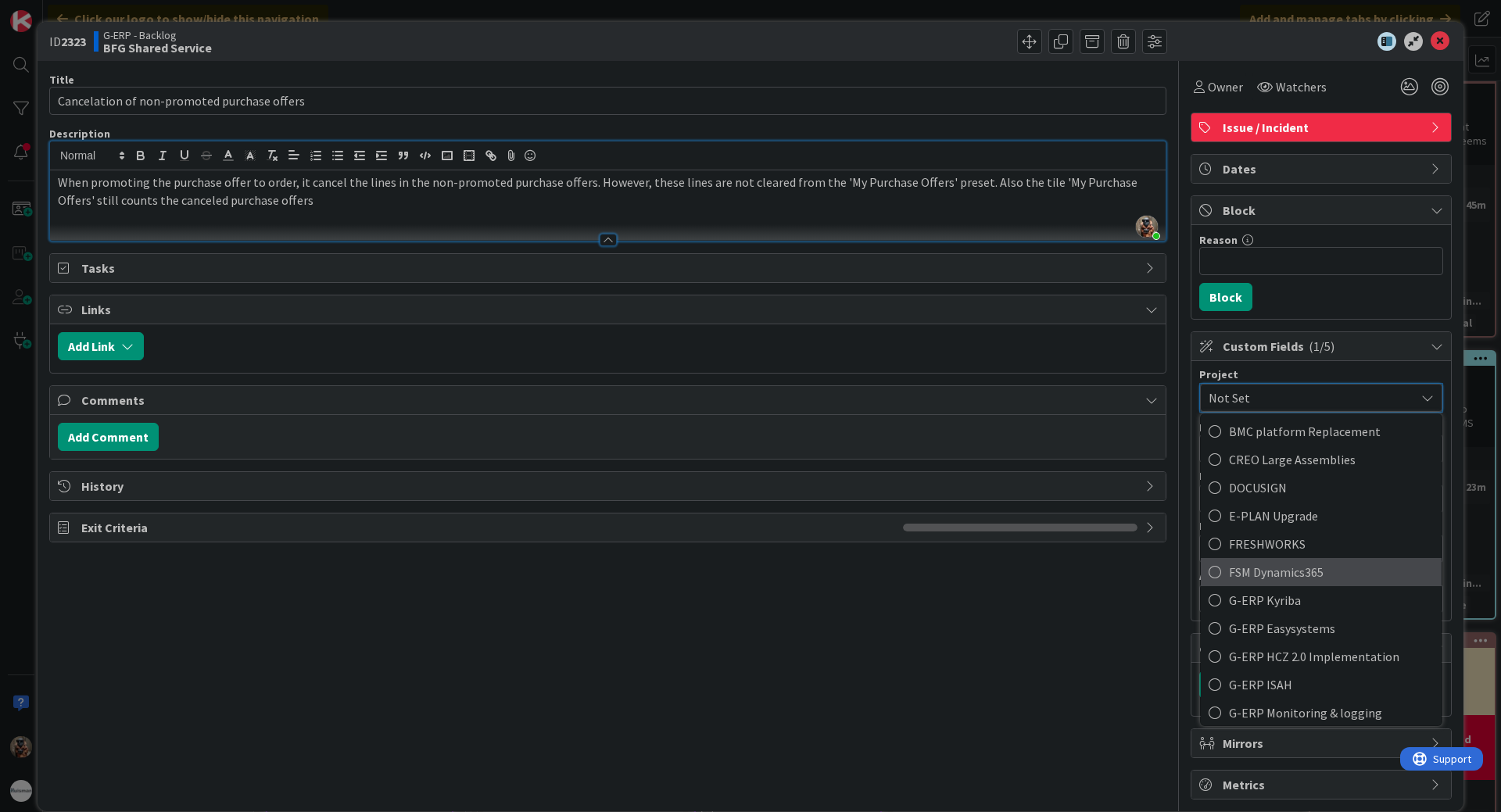
scroll to position [547, 0]
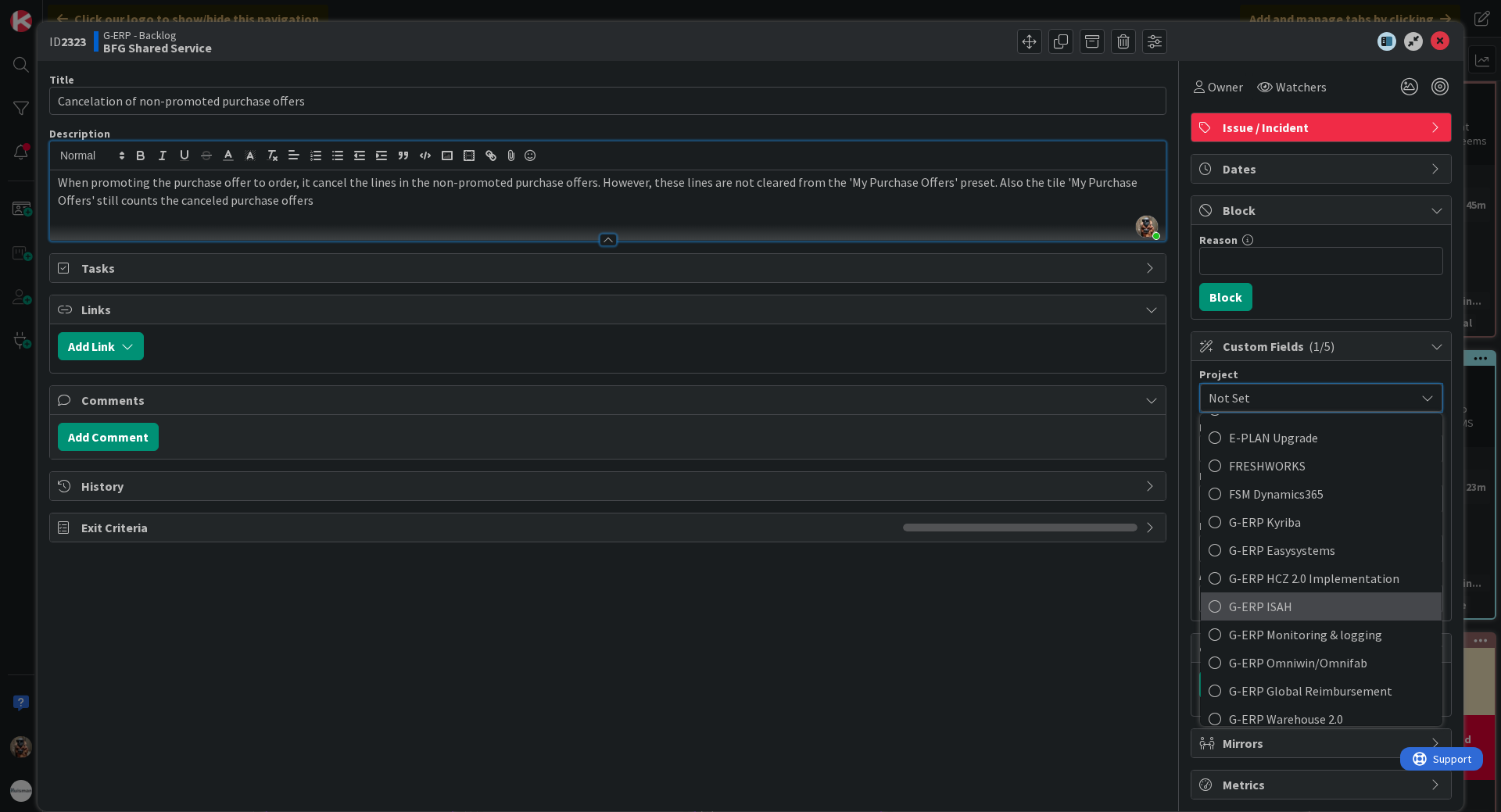
click at [1309, 600] on span "G-ERP ISAH" at bounding box center [1332, 606] width 205 height 23
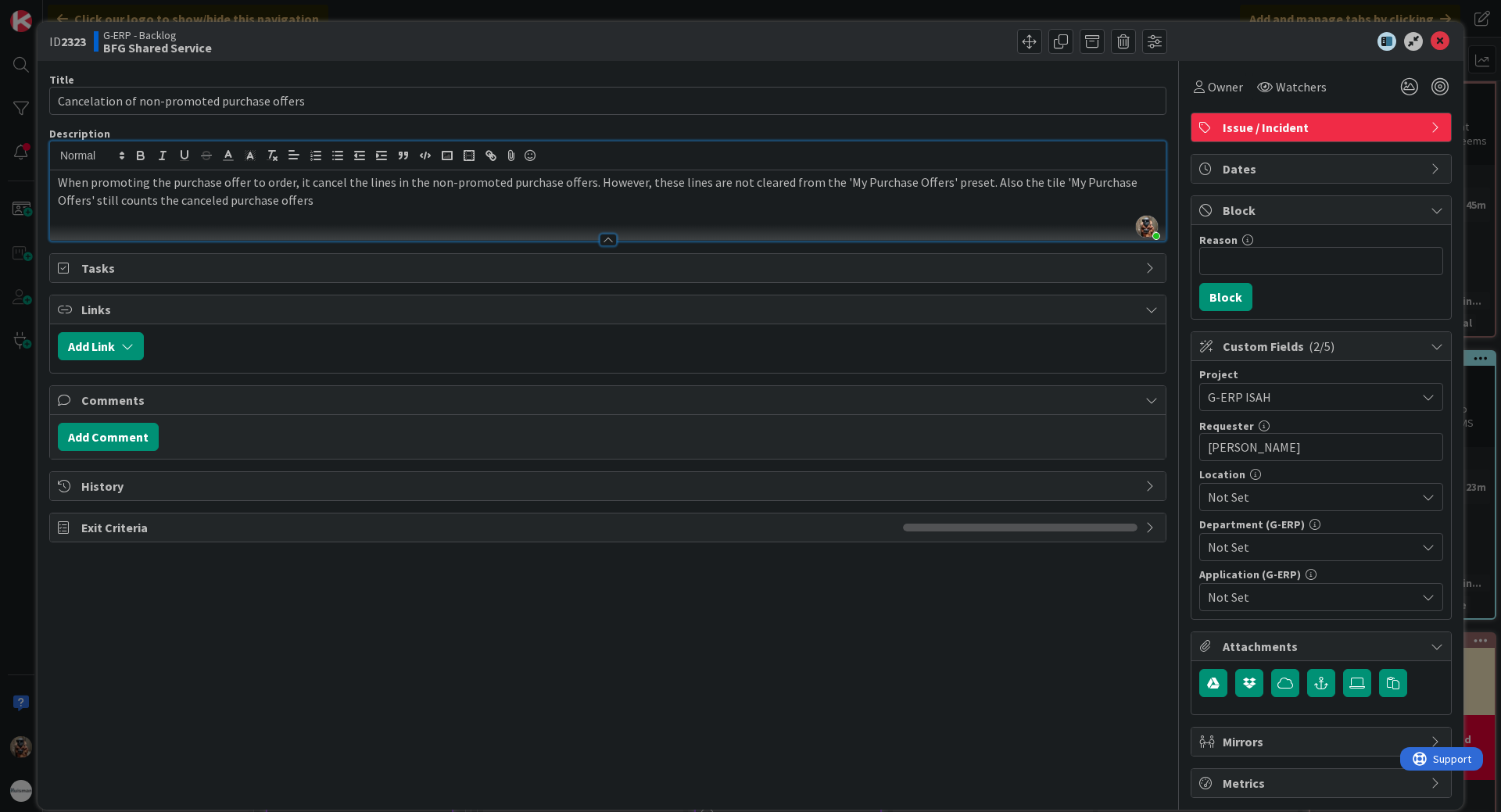
click at [1260, 499] on span "Not Set" at bounding box center [1311, 497] width 208 height 19
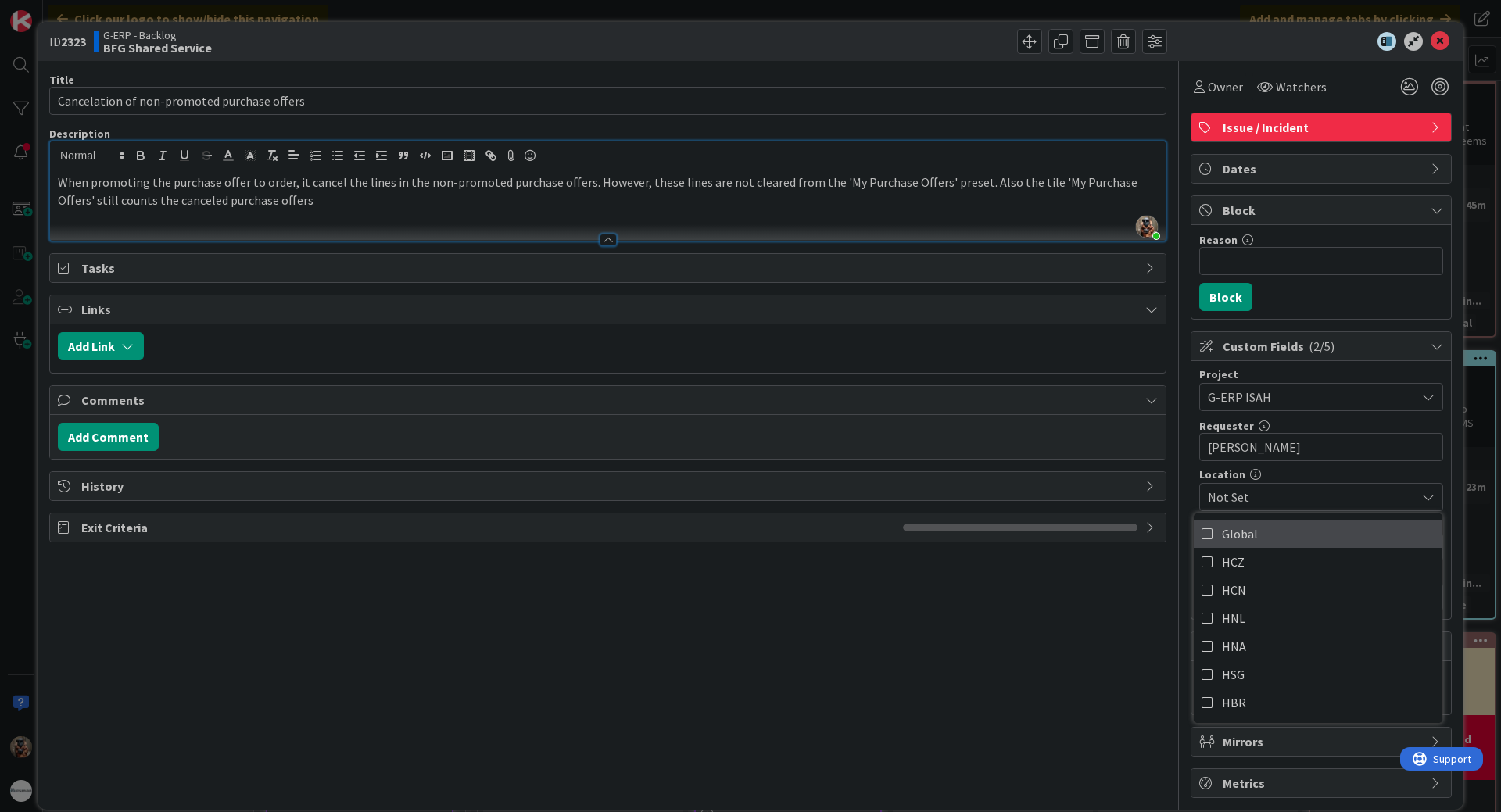
click at [1247, 536] on link "Global" at bounding box center [1318, 534] width 248 height 28
click at [1266, 487] on span "Global" at bounding box center [1311, 497] width 208 height 19
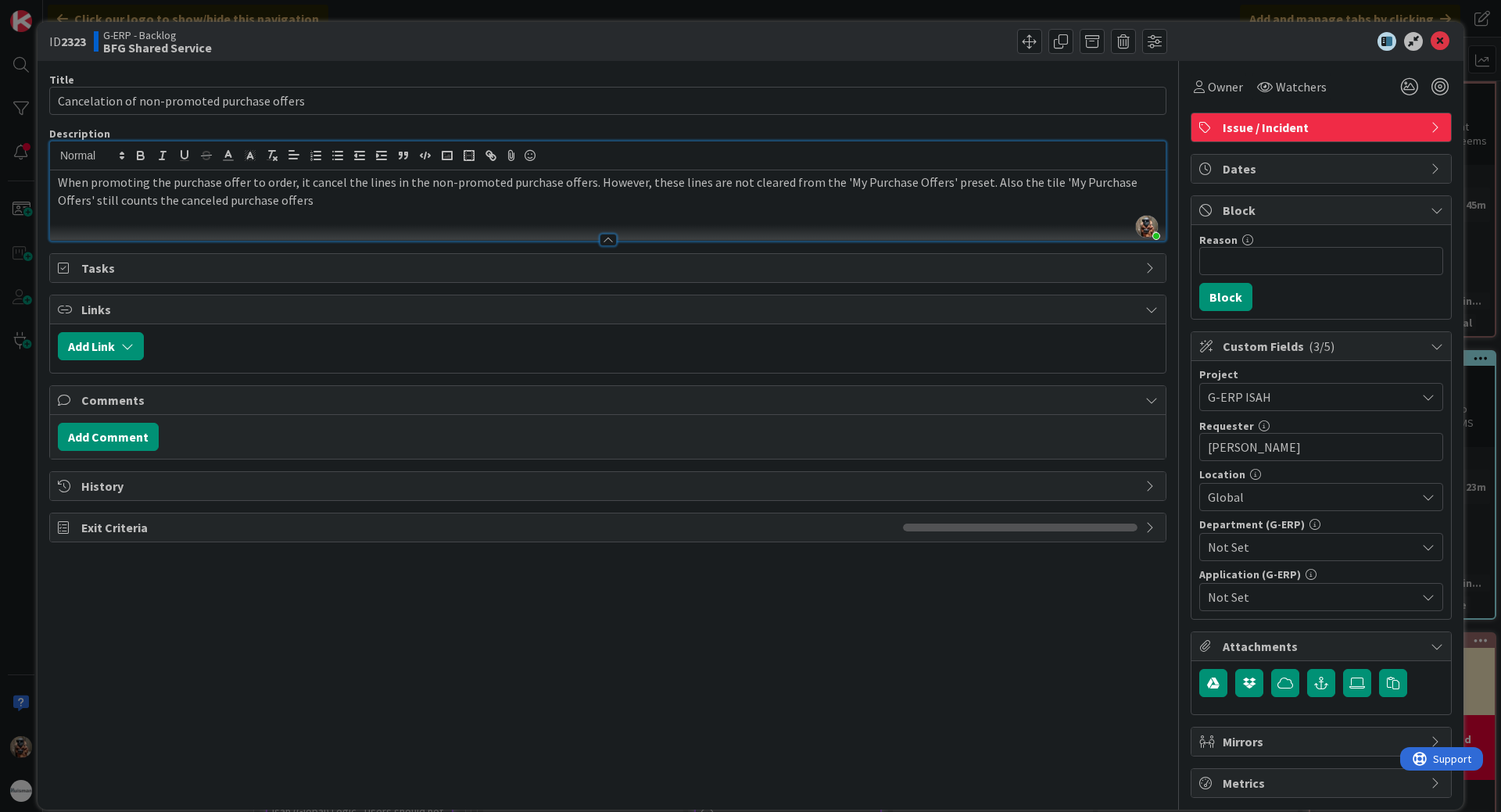
click at [1261, 553] on span "Not Set" at bounding box center [1311, 547] width 208 height 19
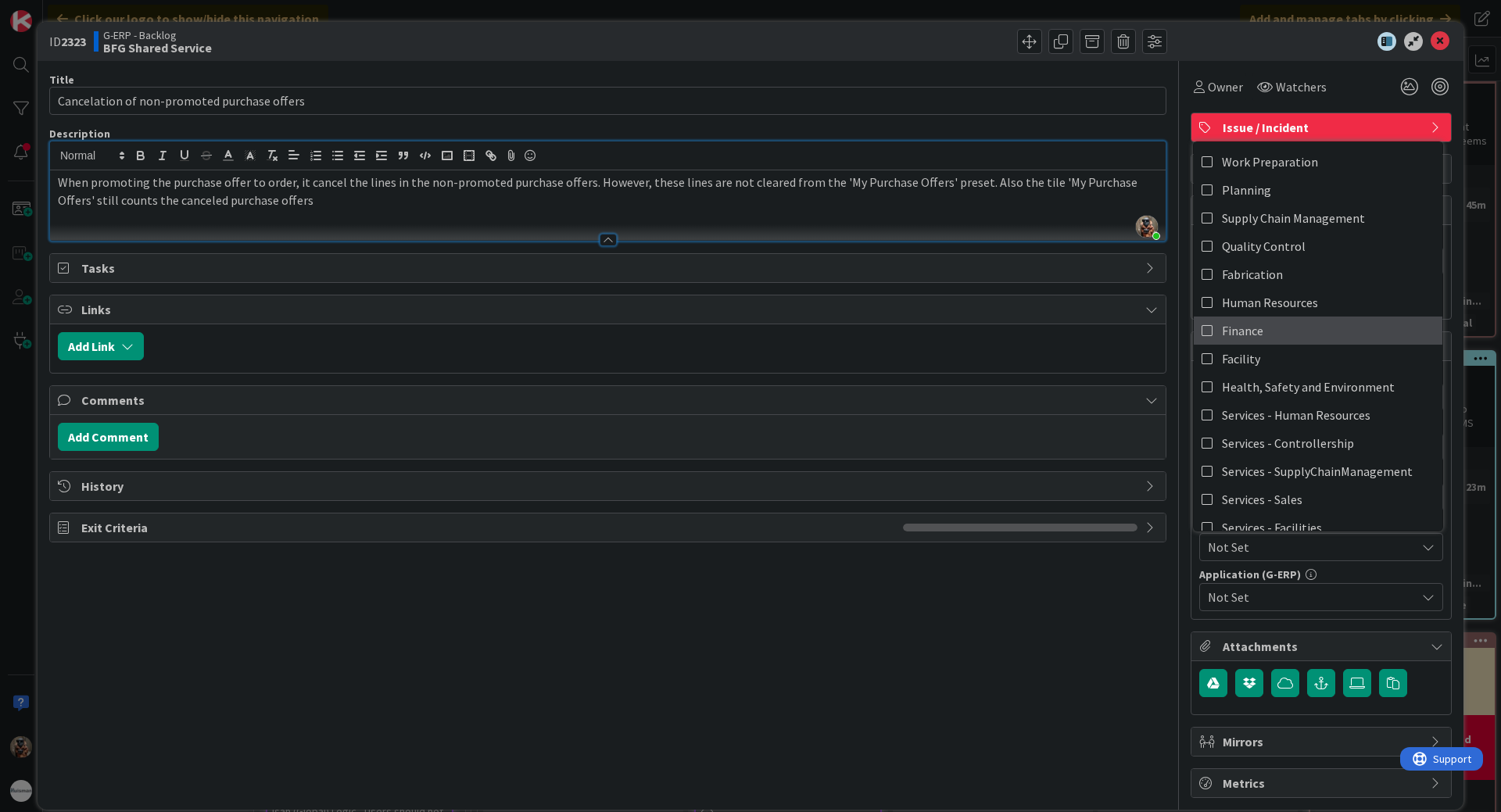
click at [1295, 325] on link "Finance" at bounding box center [1318, 330] width 248 height 28
click at [1336, 605] on div "Not Set" at bounding box center [1321, 597] width 244 height 28
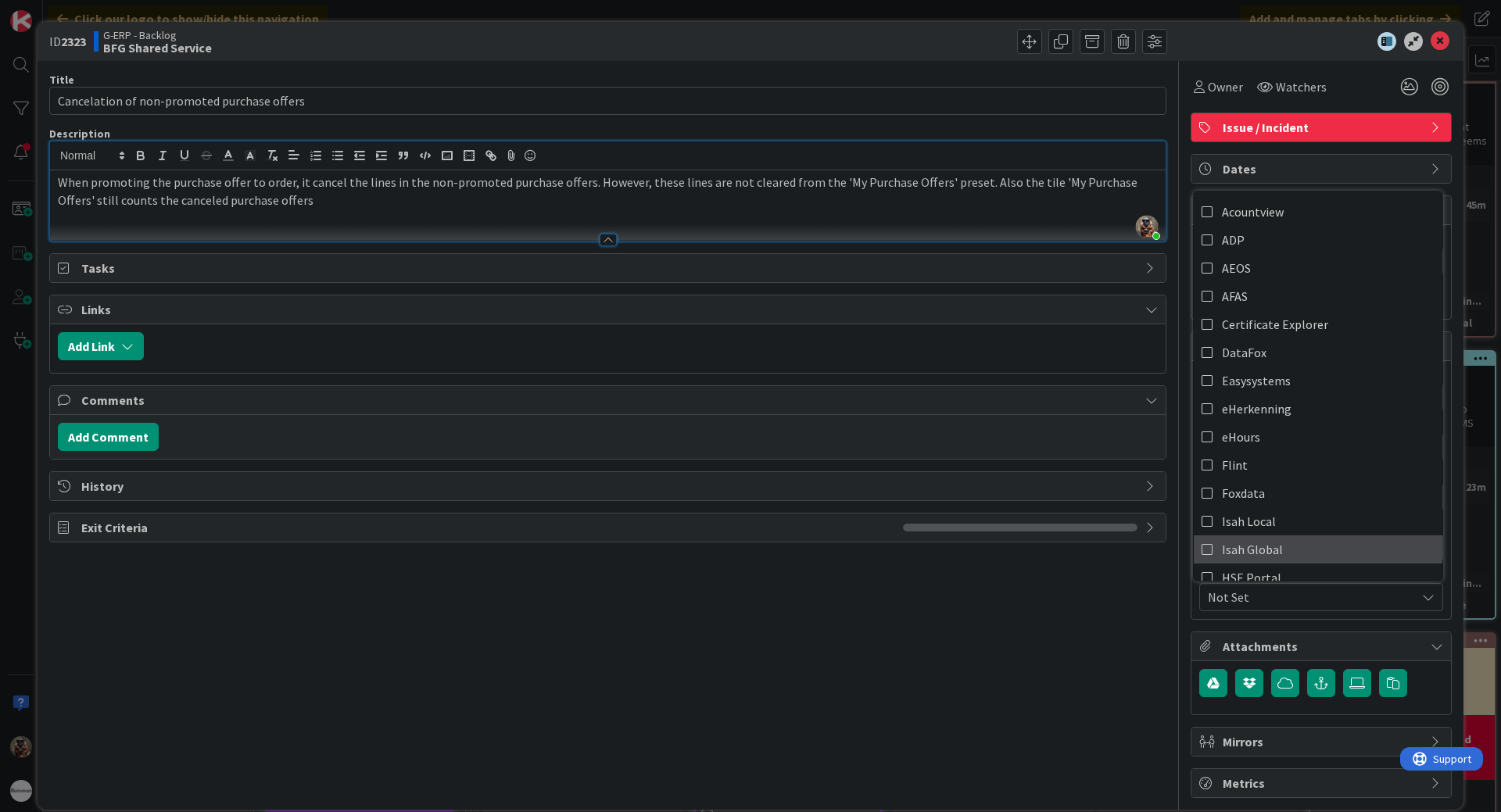
click at [1280, 543] on link "Isah Global" at bounding box center [1318, 549] width 248 height 28
click at [903, 695] on div "Title 44 / 128 Cancelation of non-promoted purchase offers Description [PERSON_…" at bounding box center [608, 430] width 1118 height 737
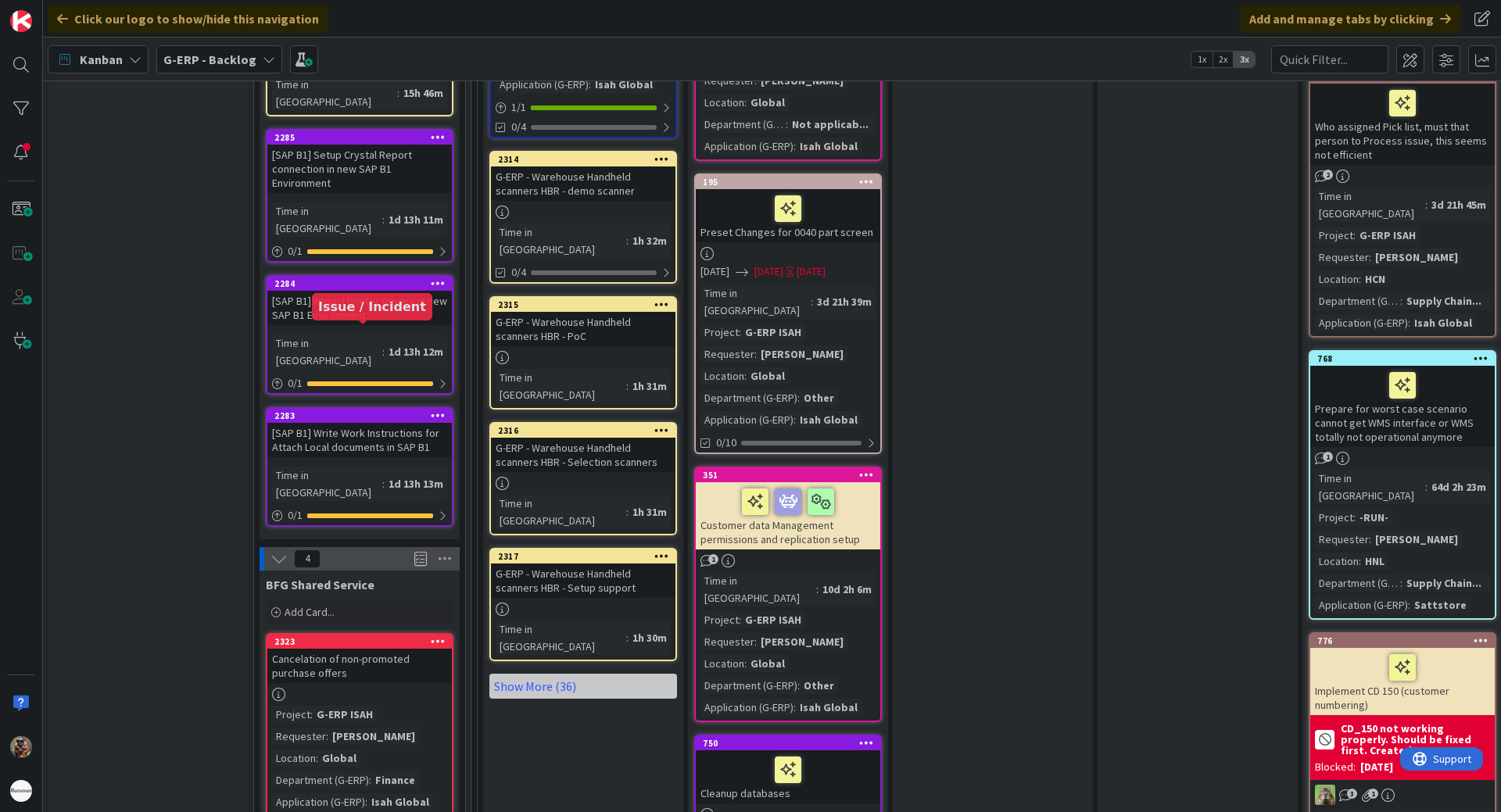
click at [275, 636] on div "2323" at bounding box center [363, 642] width 178 height 11
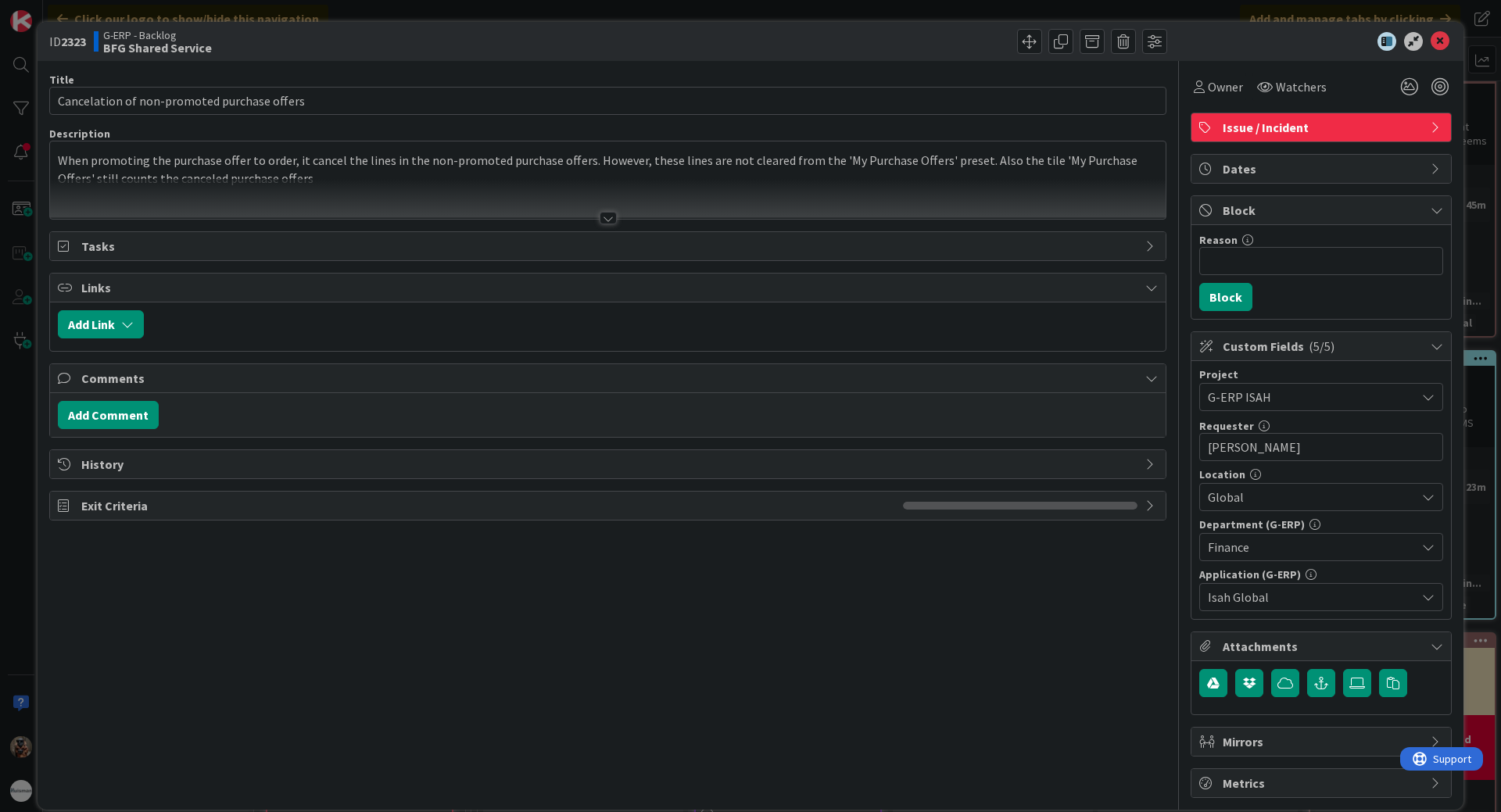
click at [73, 41] on b "2323" at bounding box center [74, 41] width 25 height 16
copy b "2323"
click at [1270, 31] on div "ID 2323 G-ERP - Backlog BFG Shared Service" at bounding box center [750, 42] width 1426 height 39
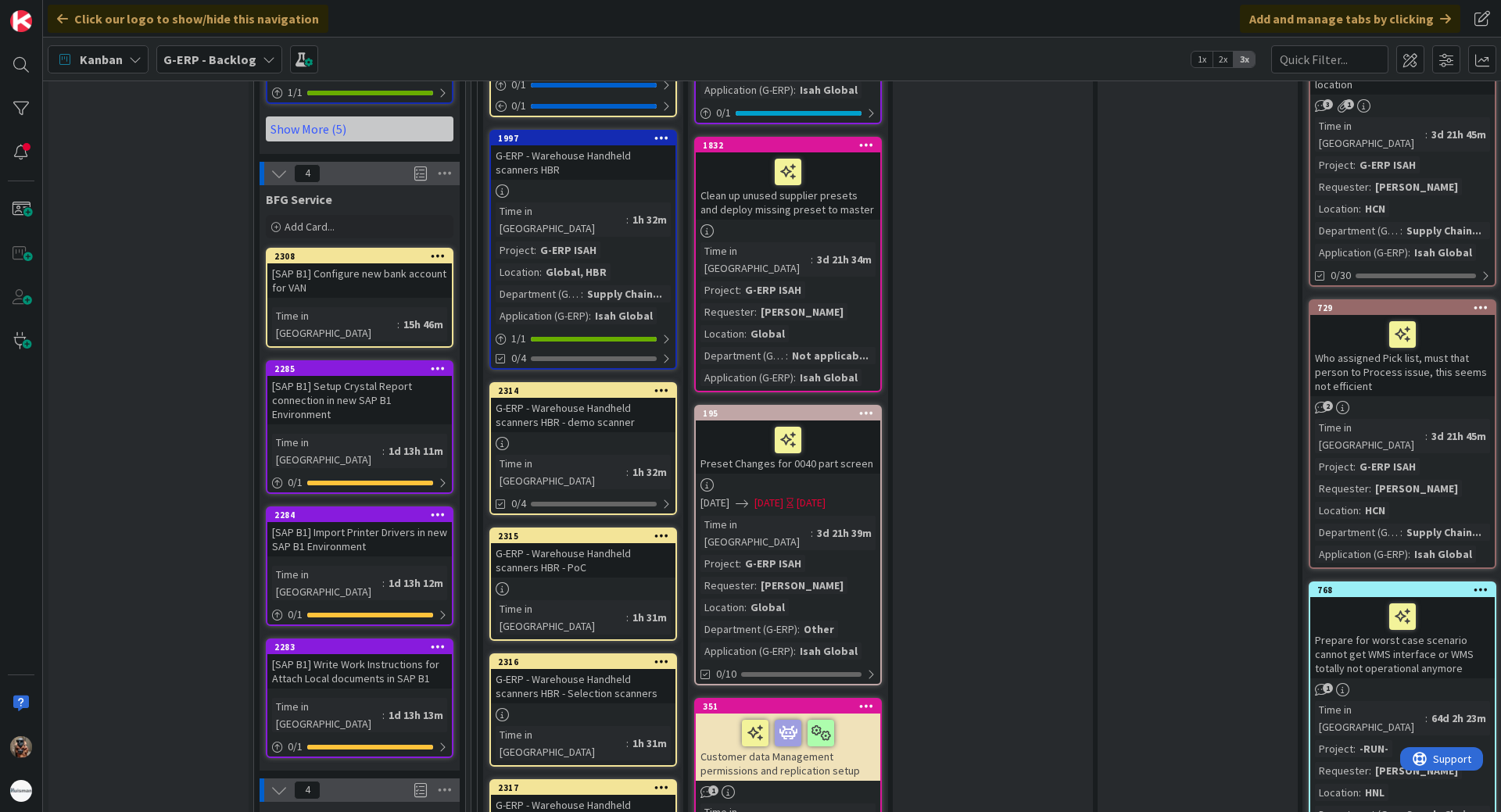
scroll to position [2656, 0]
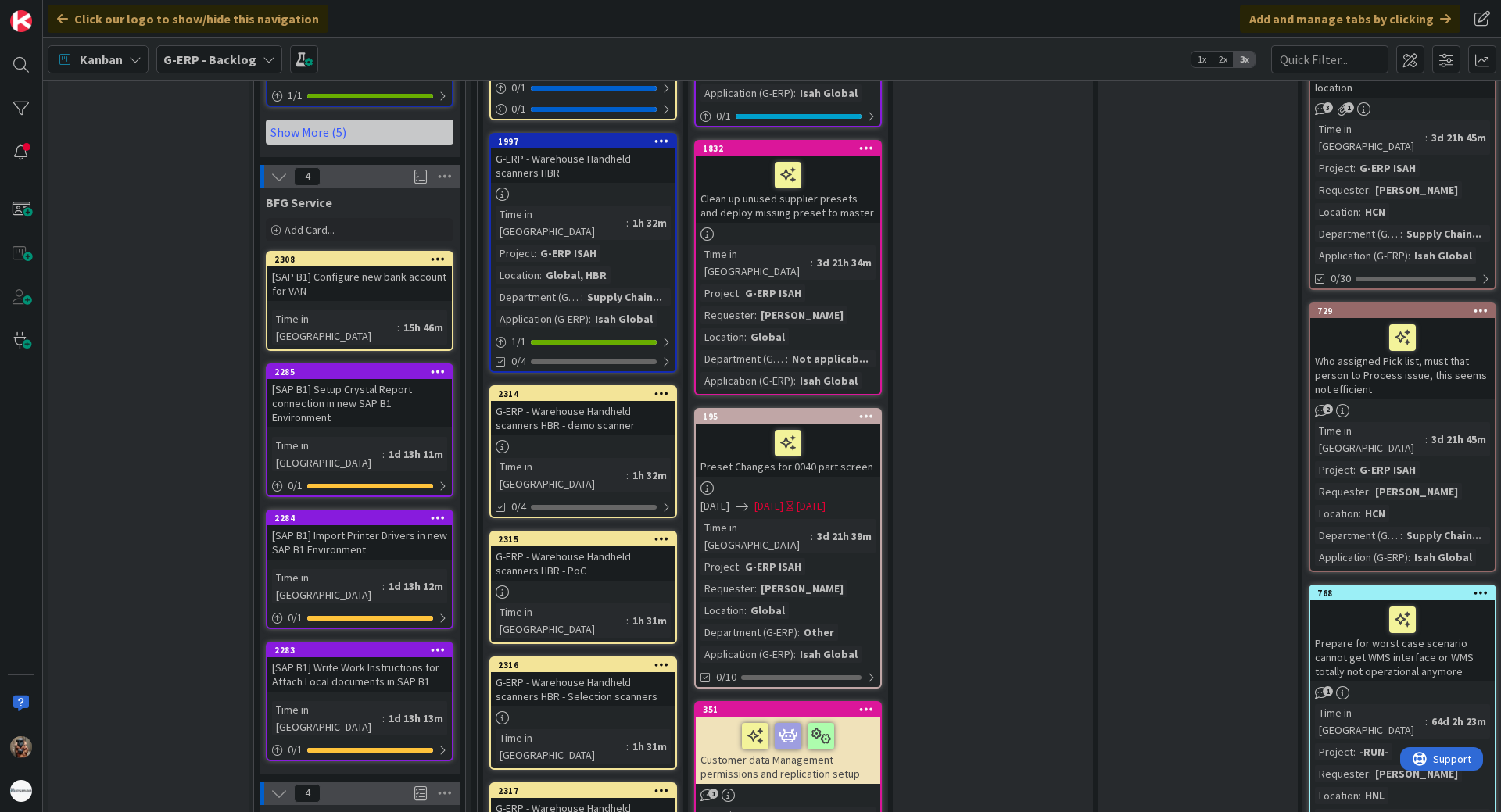
type textarea "x"
type textarea "D"
type textarea "x"
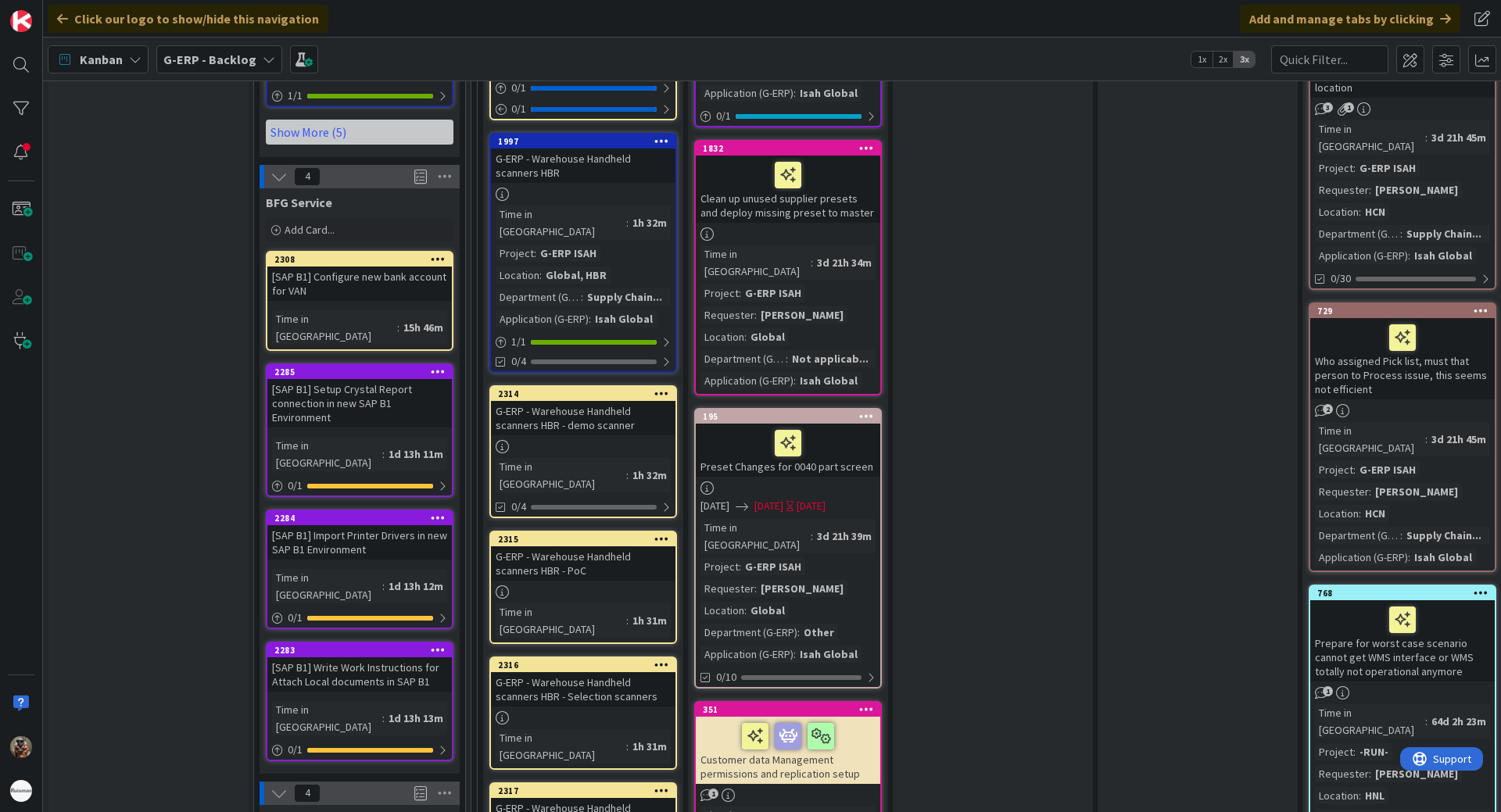
type textarea "De"
type textarea "x"
type textarea "Del"
type textarea "x"
type textarea "Dele"
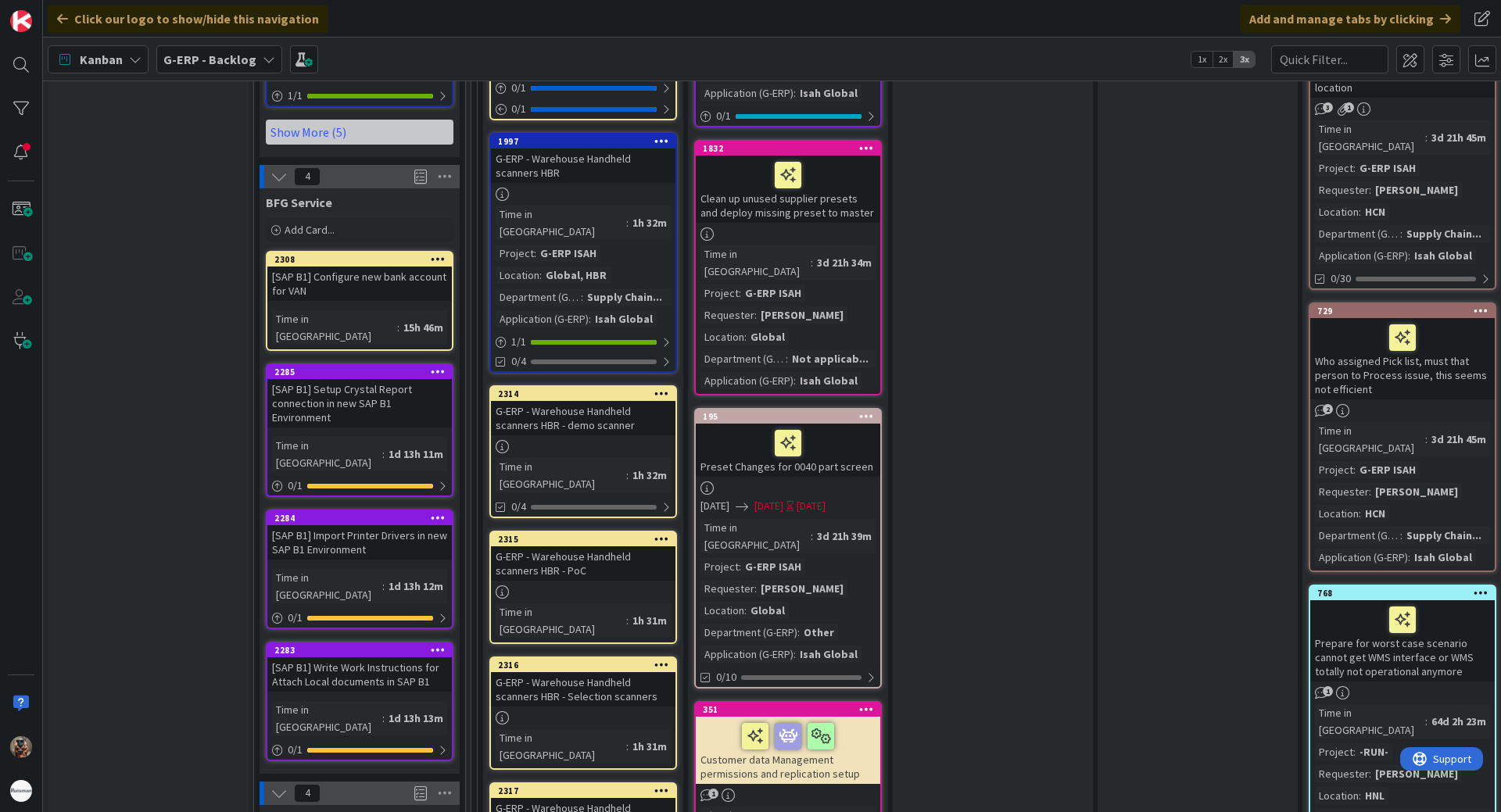
type textarea "x"
type textarea "Delet"
type textarea "x"
type textarea "Delete"
type textarea "x"
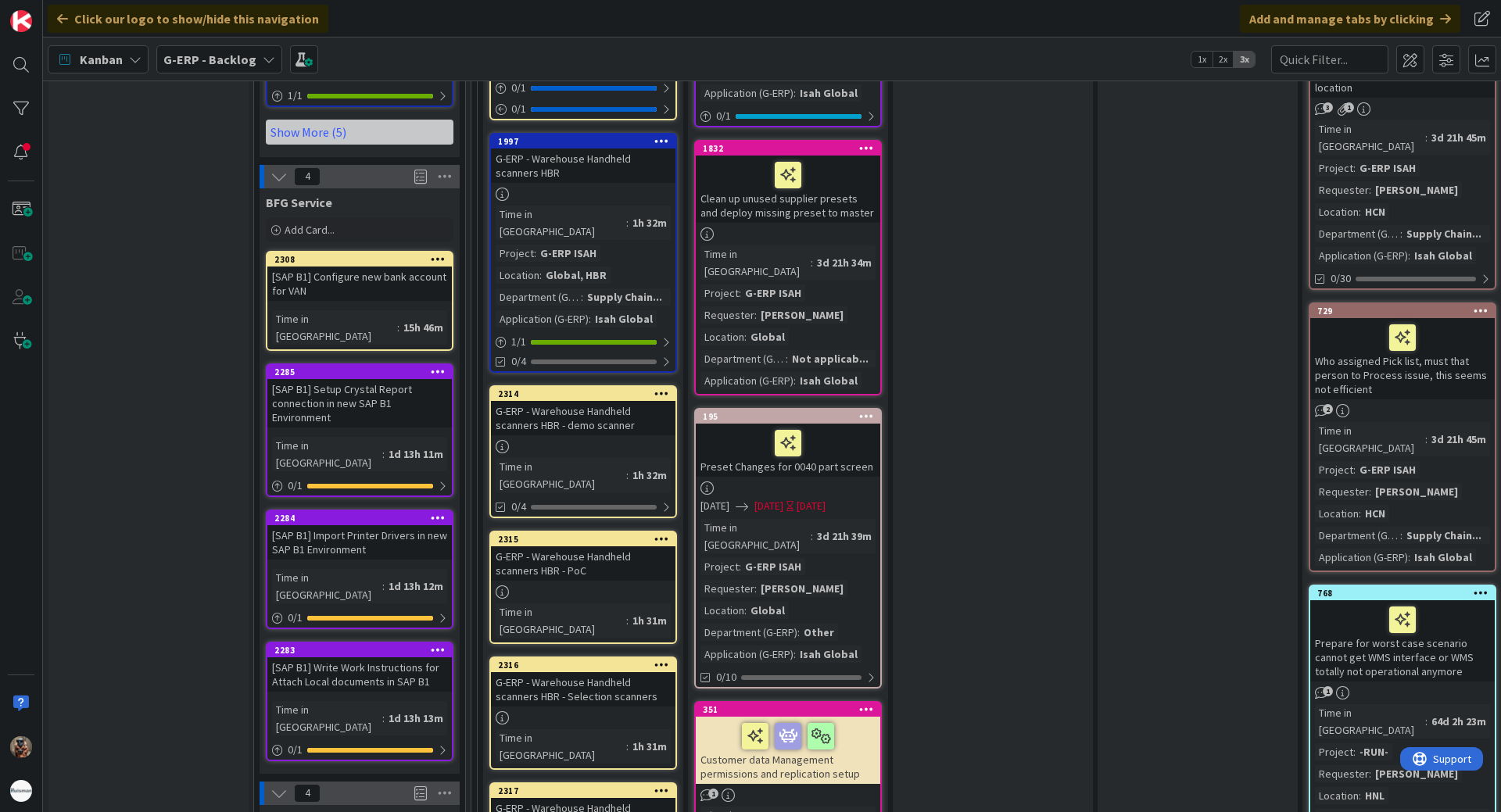
type textarea "Delete/"
type textarea "x"
type textarea "Delete/C"
type textarea "x"
type textarea "Delete/Ca"
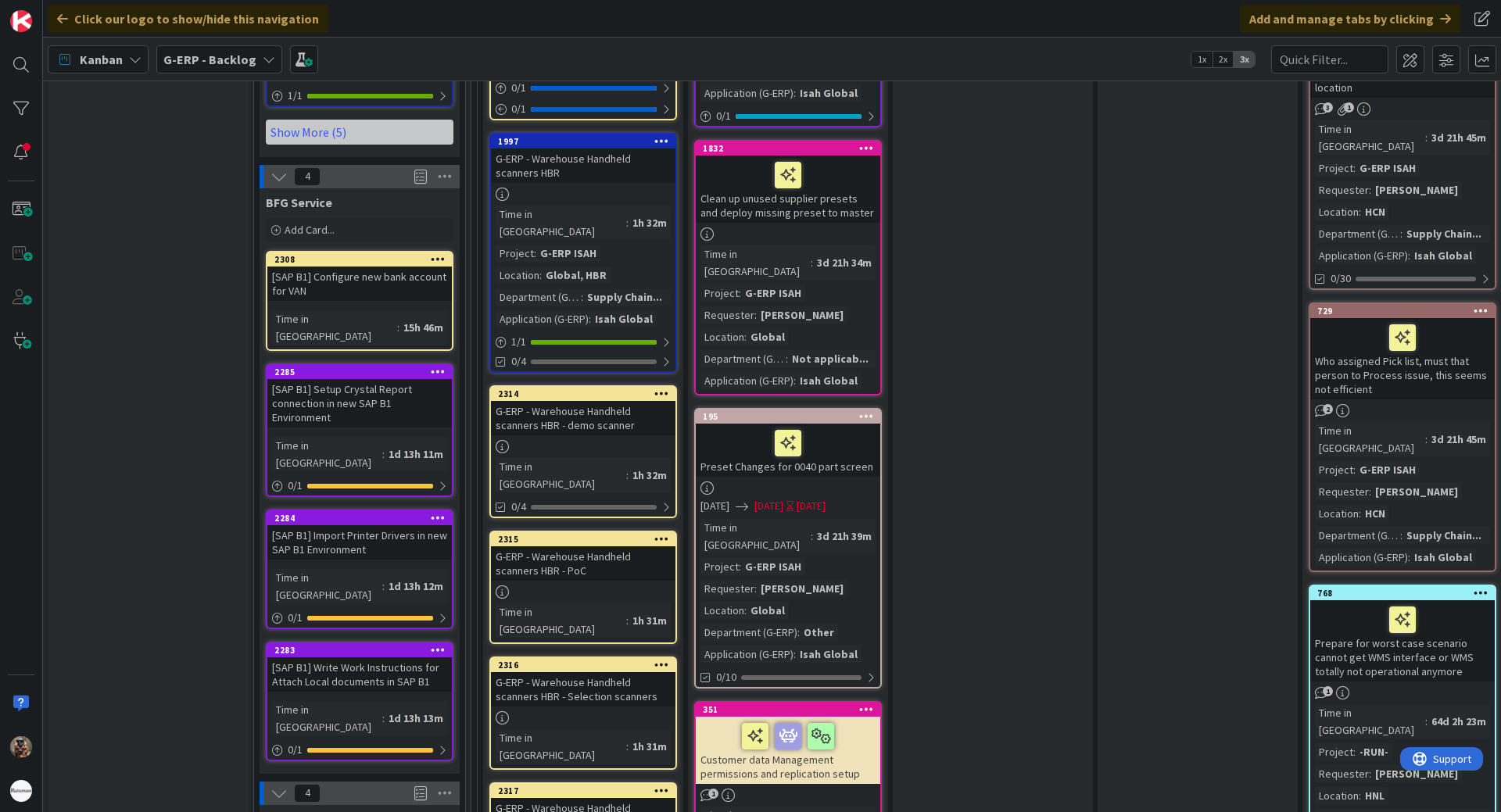
type textarea "x"
type textarea "Delete/Can"
type textarea "x"
type textarea "Delete/Canc"
type textarea "x"
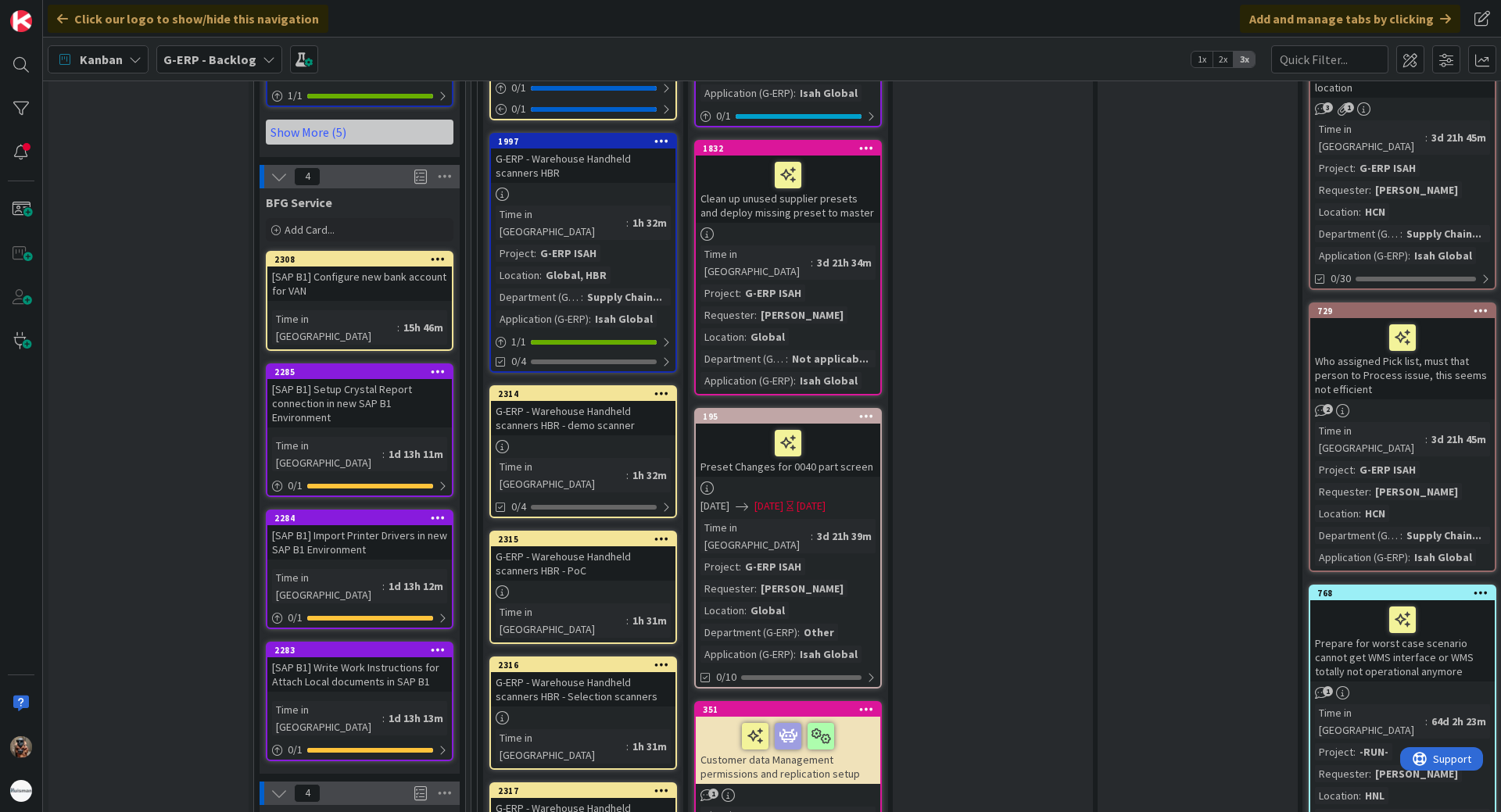
type textarea "Delete/Cance"
type textarea "x"
type textarea "Delete/Cancel"
type textarea "x"
type textarea "Delete/Cancel"
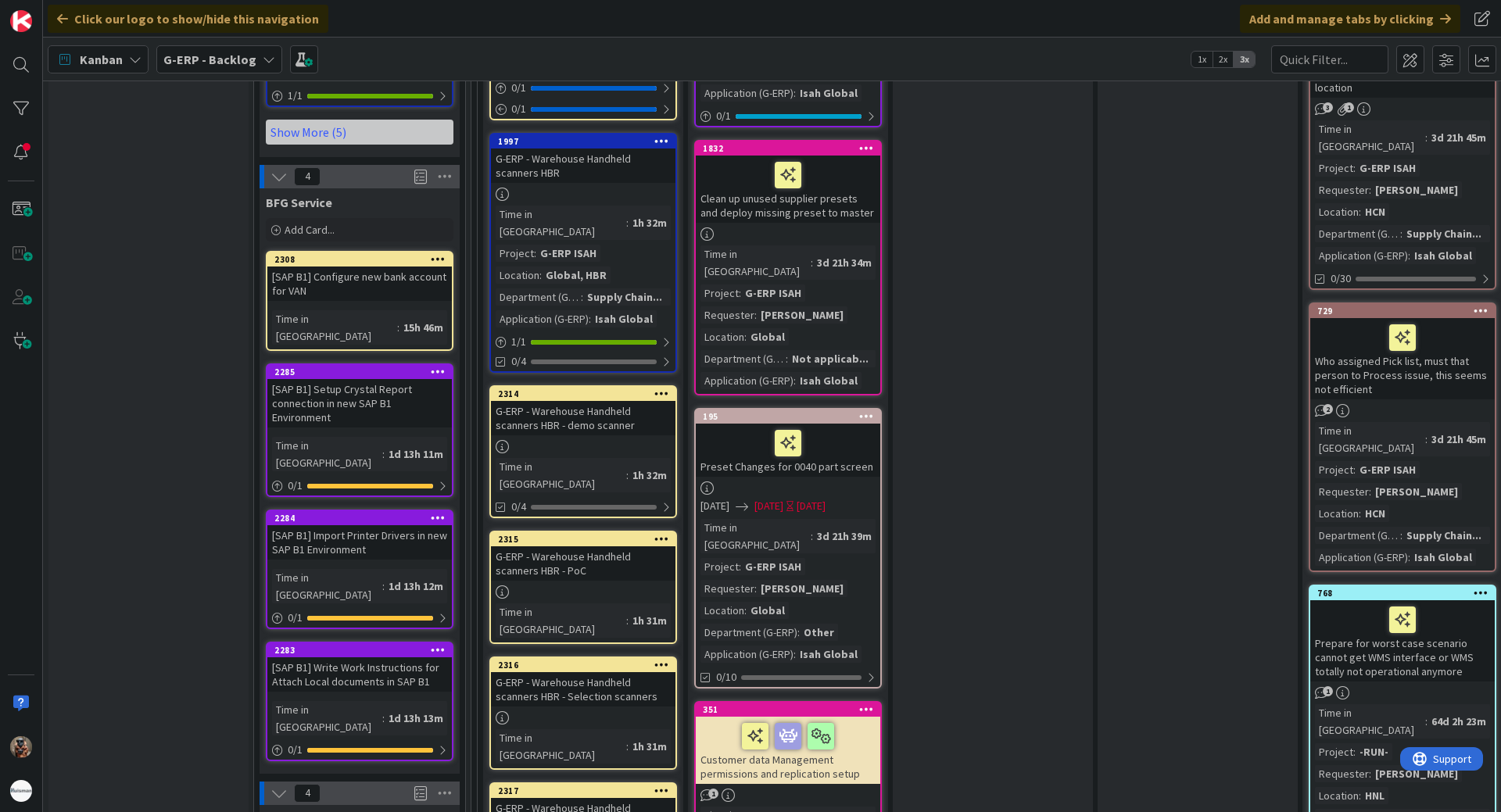
type textarea "x"
type textarea "Delete/Cancel P"
type textarea "x"
type textarea "Delete/Cancel Pu"
type textarea "x"
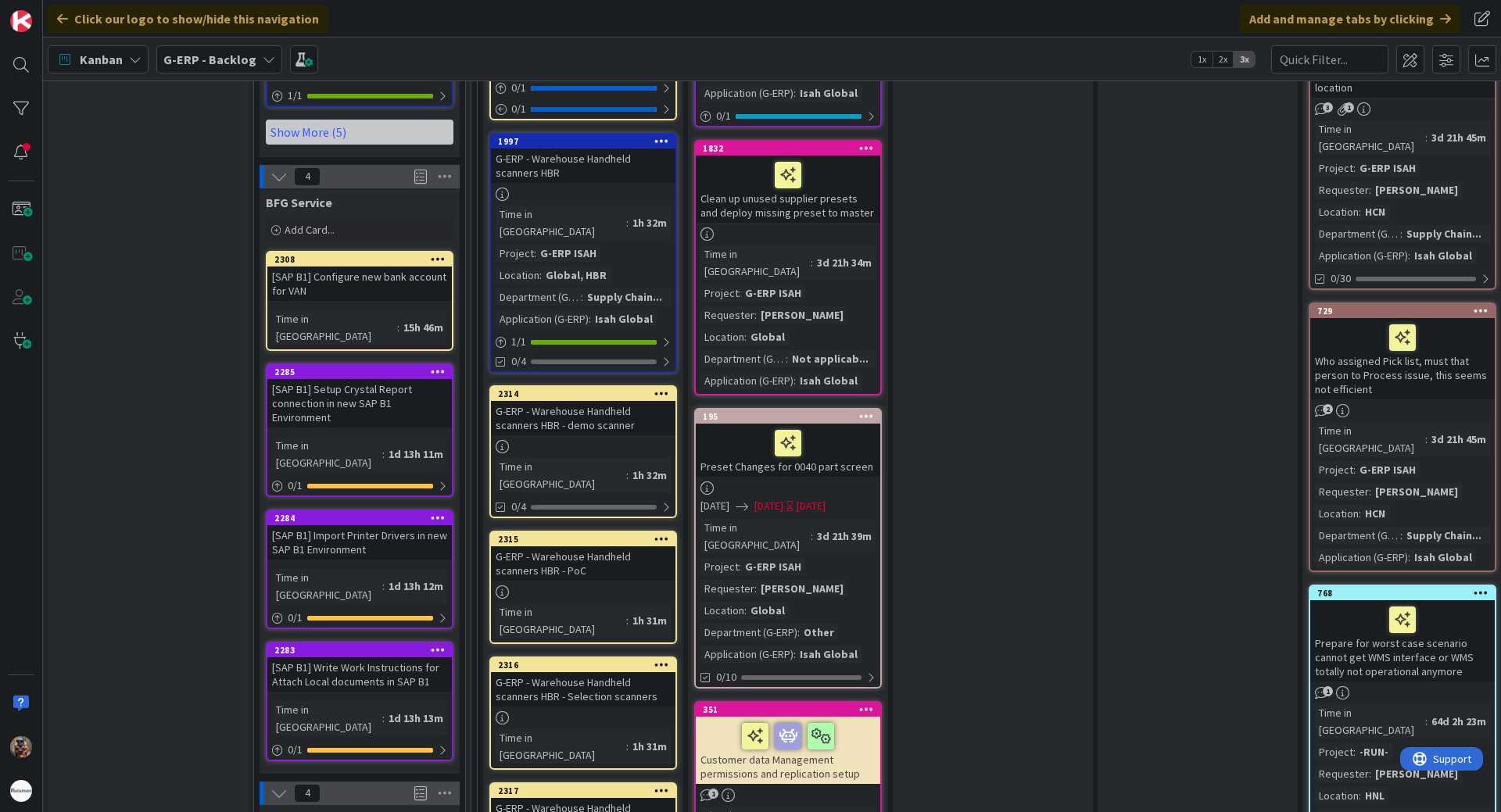
type textarea "Delete/Cancel Pur"
type textarea "x"
type textarea "Delete/Cancel Purc"
type textarea "x"
type textarea "Delete/Cancel Purch"
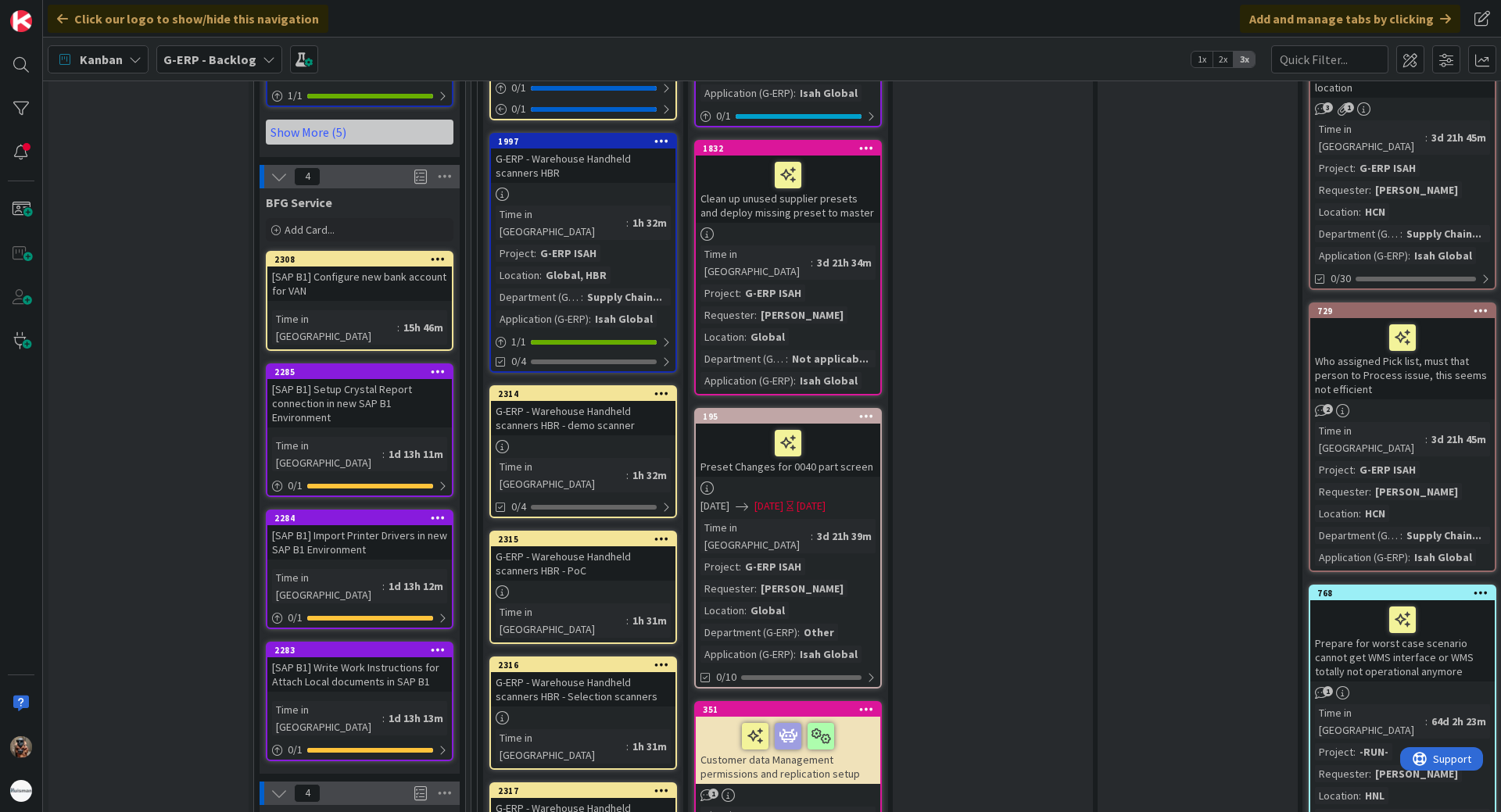
type textarea "x"
type textarea "Delete/Cancel Purcha"
type textarea "x"
type textarea "Delete/Cancel Purchas"
type textarea "x"
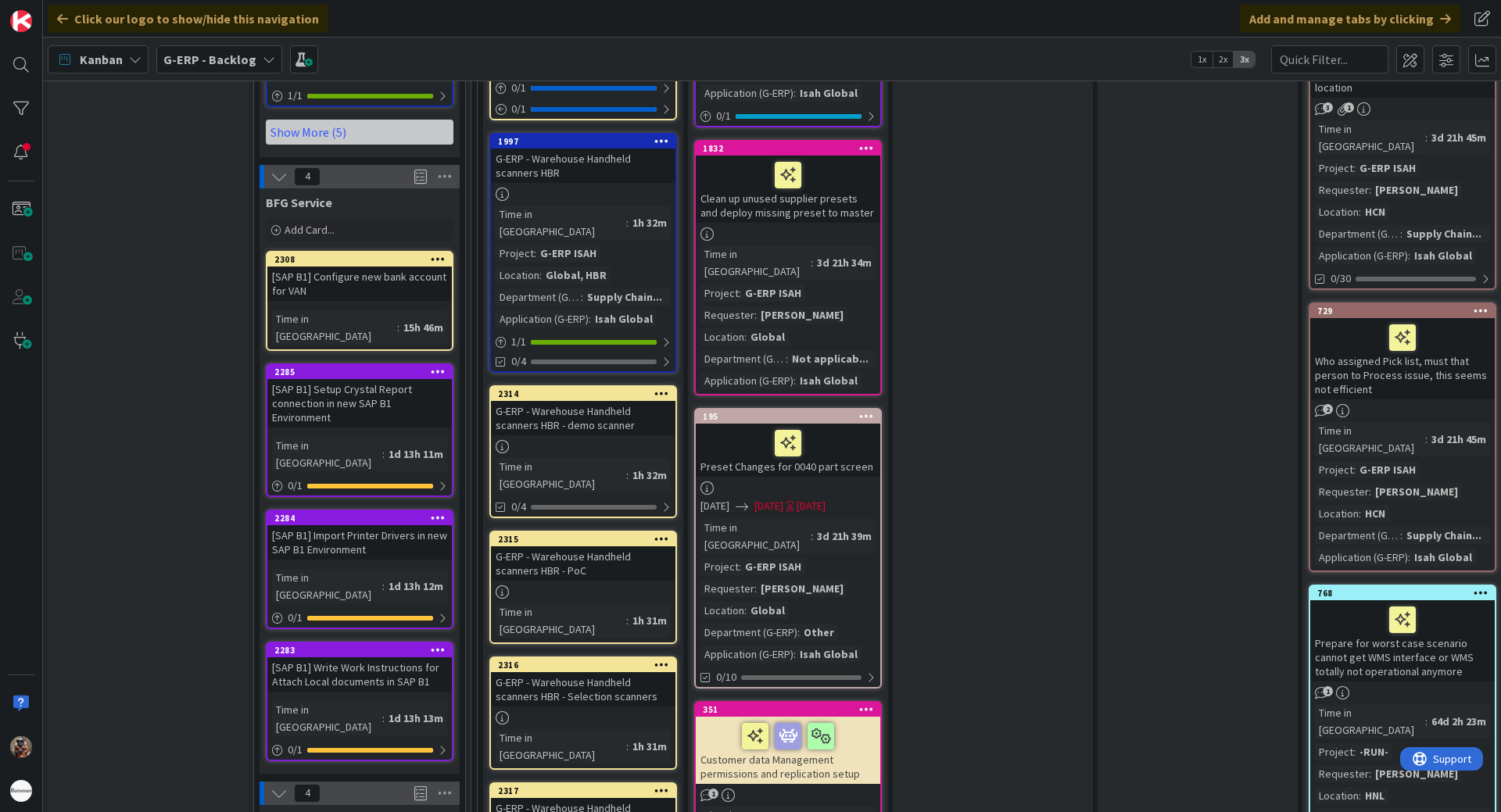
type textarea "Delete/Cancel Purchase"
type textarea "x"
type textarea "Delete/Cancel Purchase"
type textarea "x"
type textarea "Delete/Cancel Purchase l"
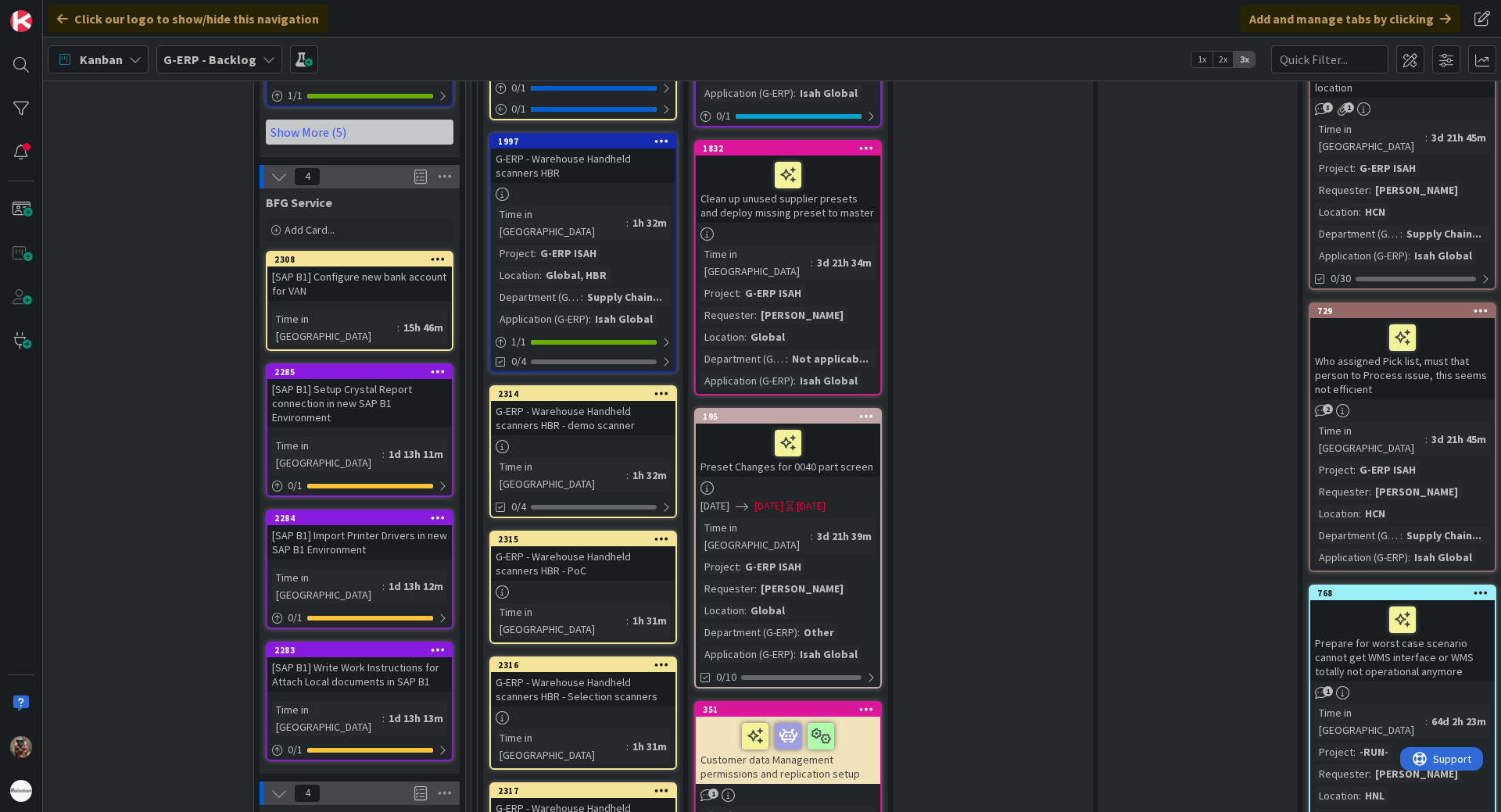
type textarea "x"
type textarea "Delete/Cancel Purchase li"
type textarea "x"
type textarea "Delete/Cancel Purchase line"
type textarea "x"
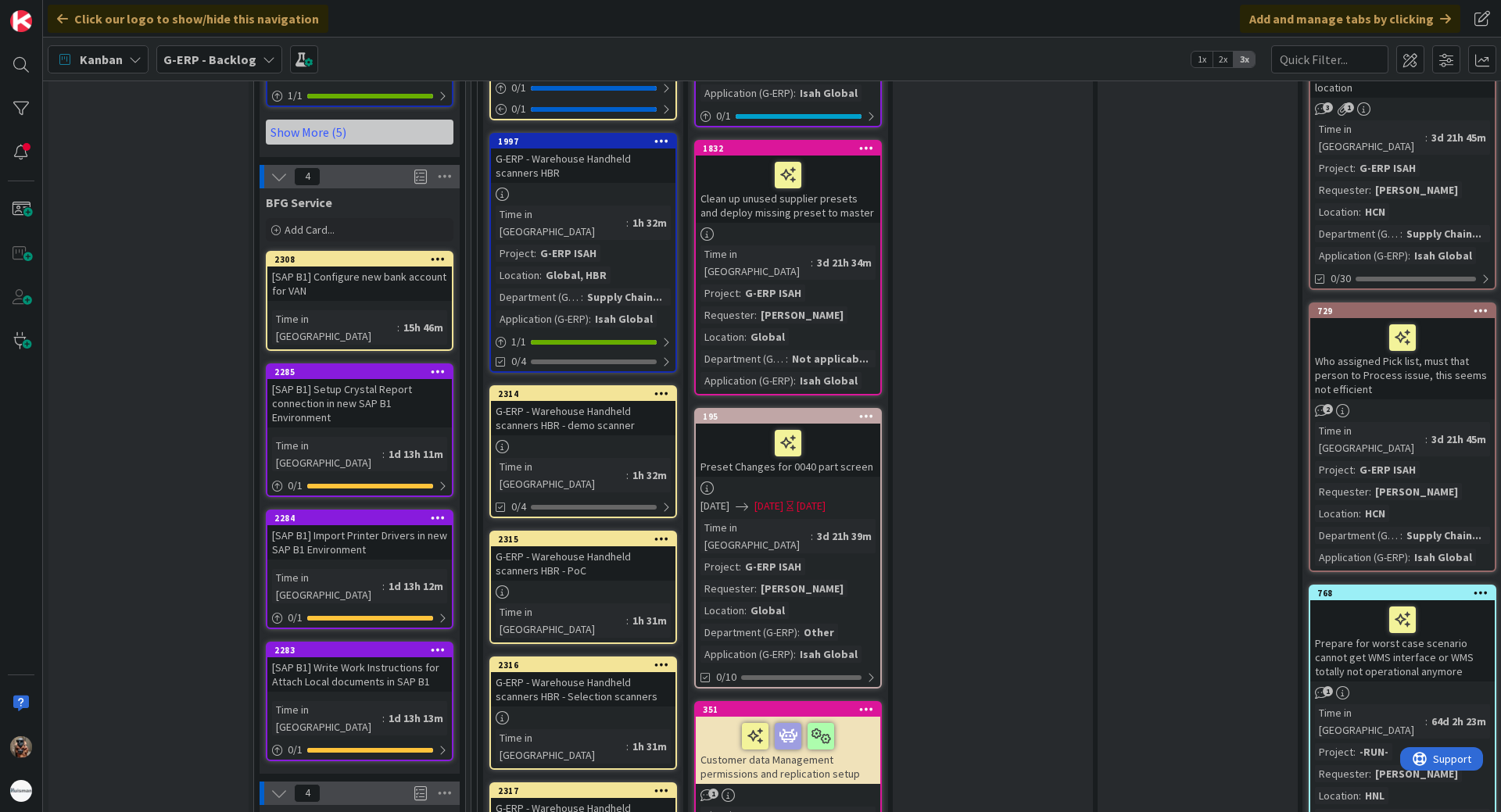
type textarea "Delete/Cancel Purchase line"
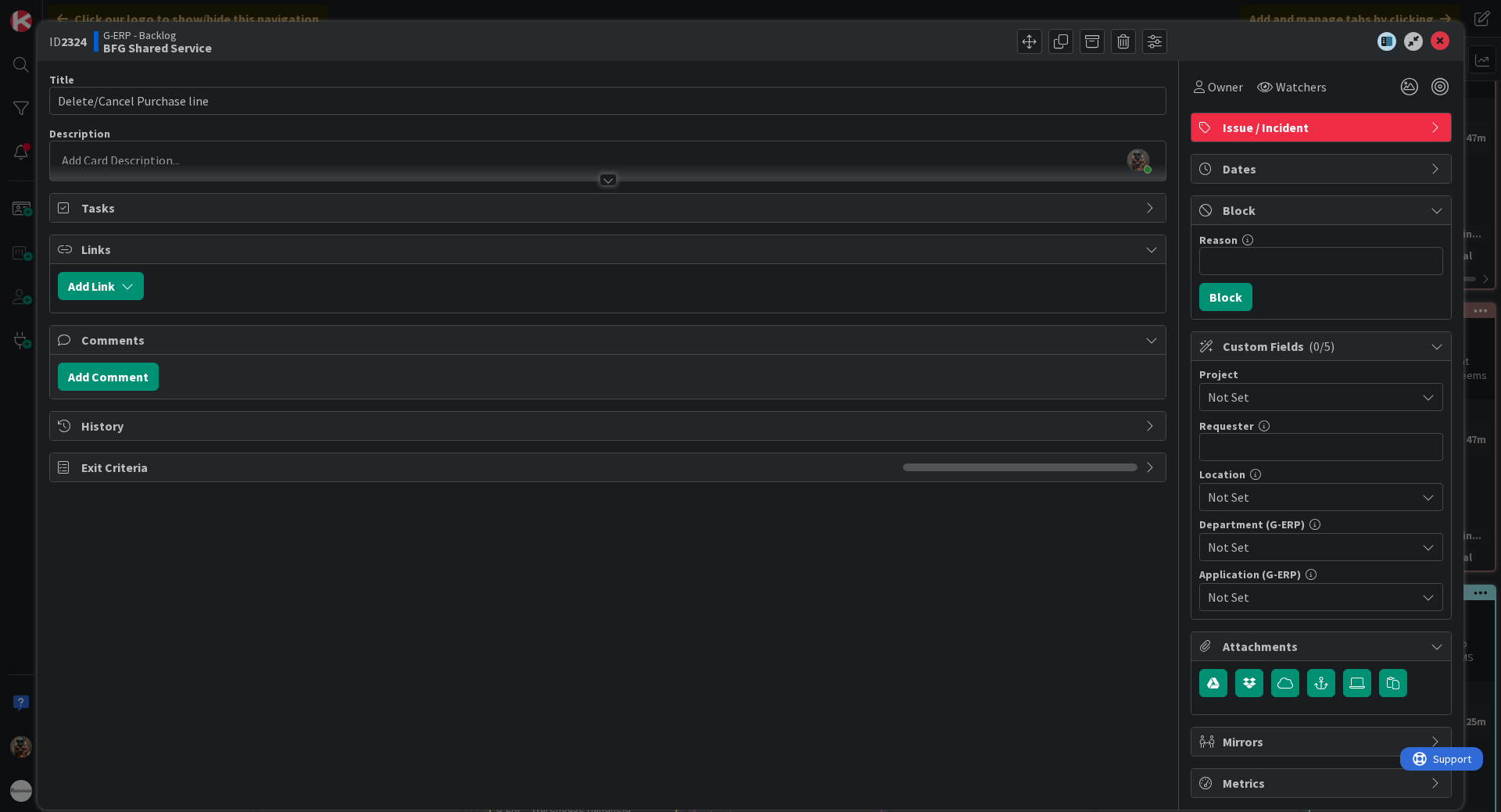
click at [543, 169] on div at bounding box center [608, 172] width 1116 height 17
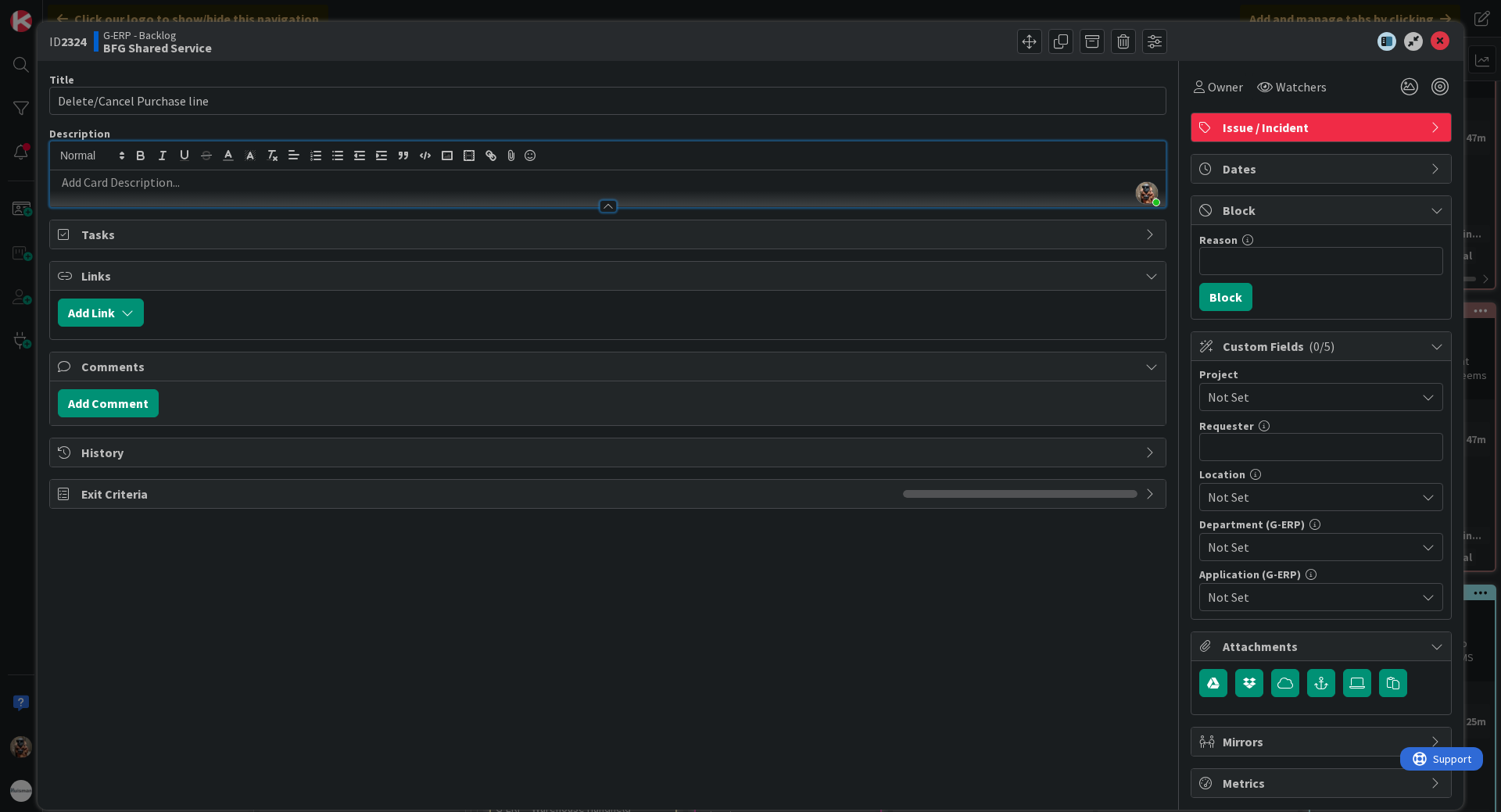
click at [522, 189] on p at bounding box center [608, 182] width 1100 height 18
click at [771, 178] on p at bounding box center [608, 182] width 1100 height 18
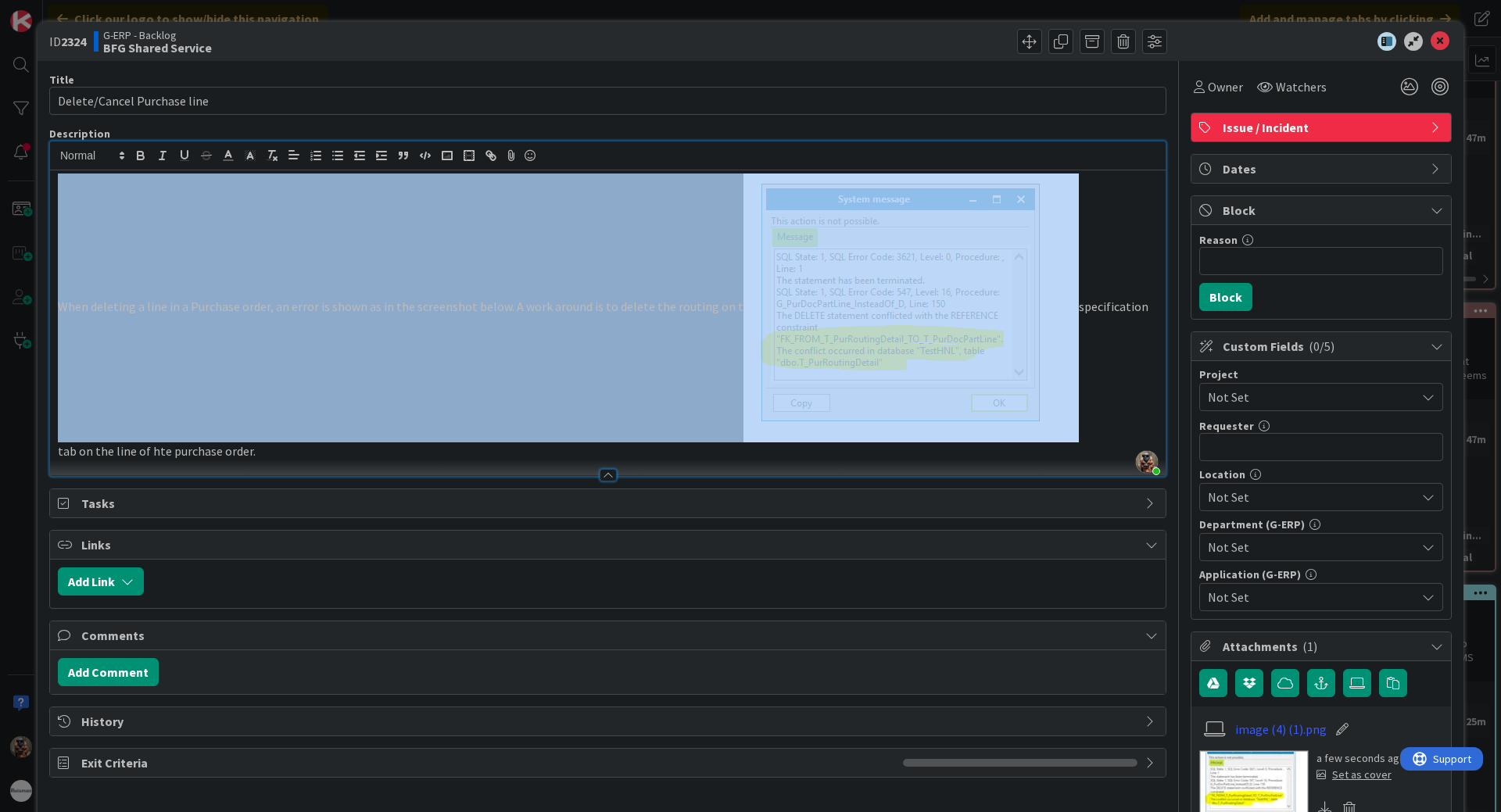
drag, startPoint x: 810, startPoint y: 268, endPoint x: 808, endPoint y: 290, distance: 22.1
click at [808, 290] on img at bounding box center [911, 308] width 335 height 269
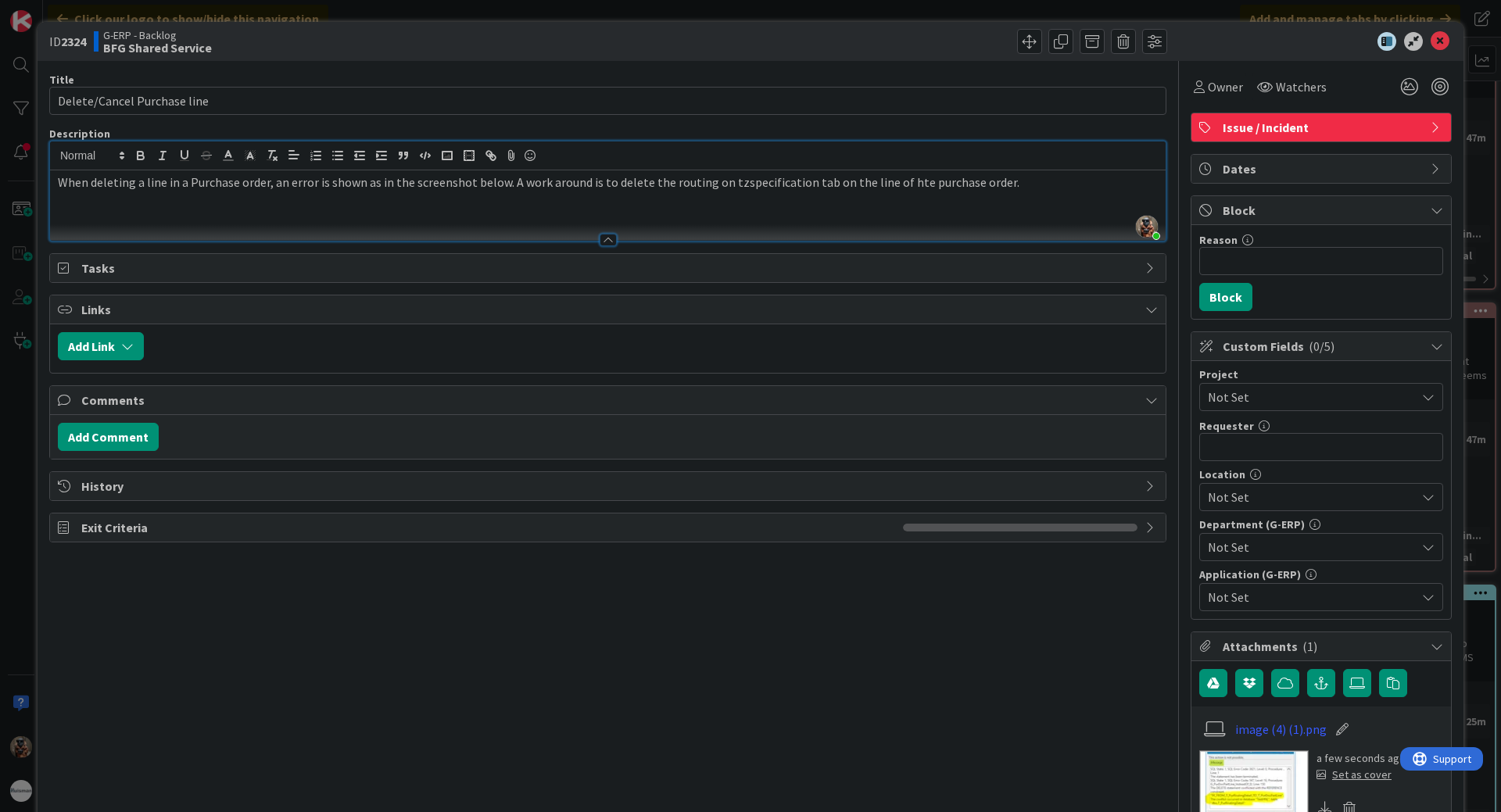
click at [1006, 193] on div "When deleting a line in a Purchase order, an error is shown as in the screensho…" at bounding box center [608, 206] width 1116 height 71
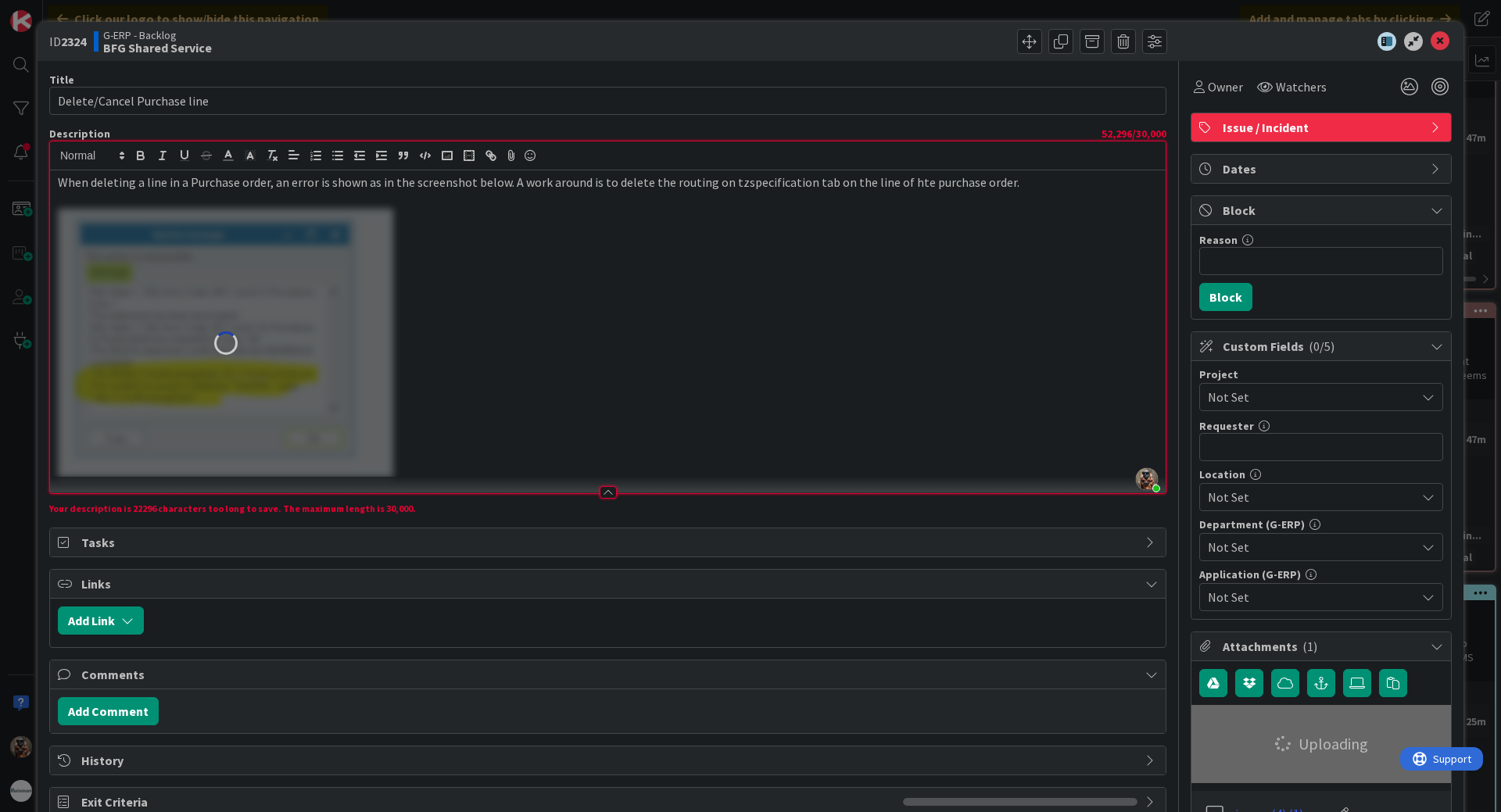
click at [699, 280] on div "When deleting a line in a Purchase order, an error is shown as in the screensho…" at bounding box center [608, 331] width 1116 height 323
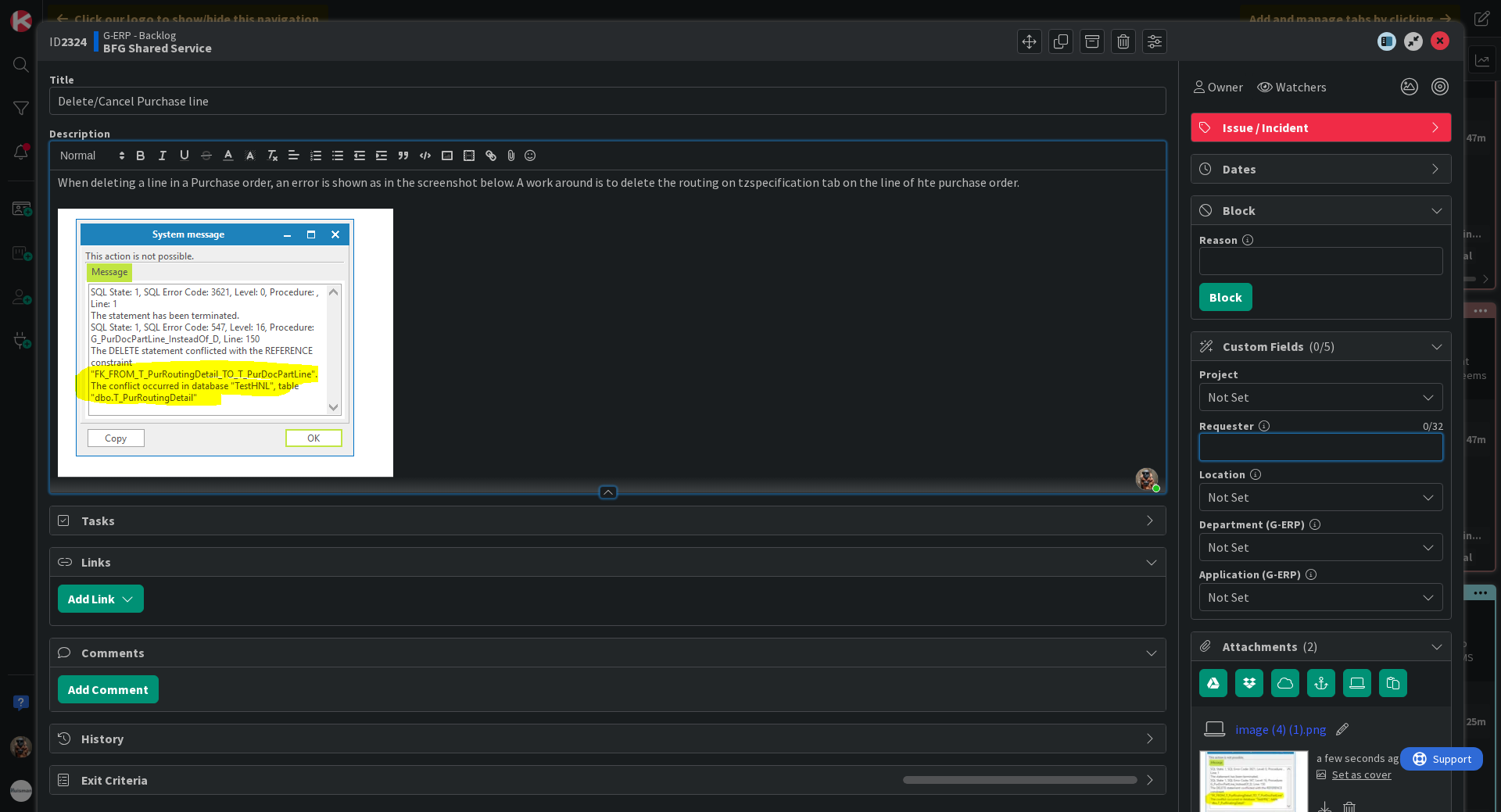
click at [1284, 457] on input "text" at bounding box center [1321, 446] width 244 height 28
type input "[PERSON_NAME]"
click at [1275, 400] on span "Not Set" at bounding box center [1307, 397] width 200 height 22
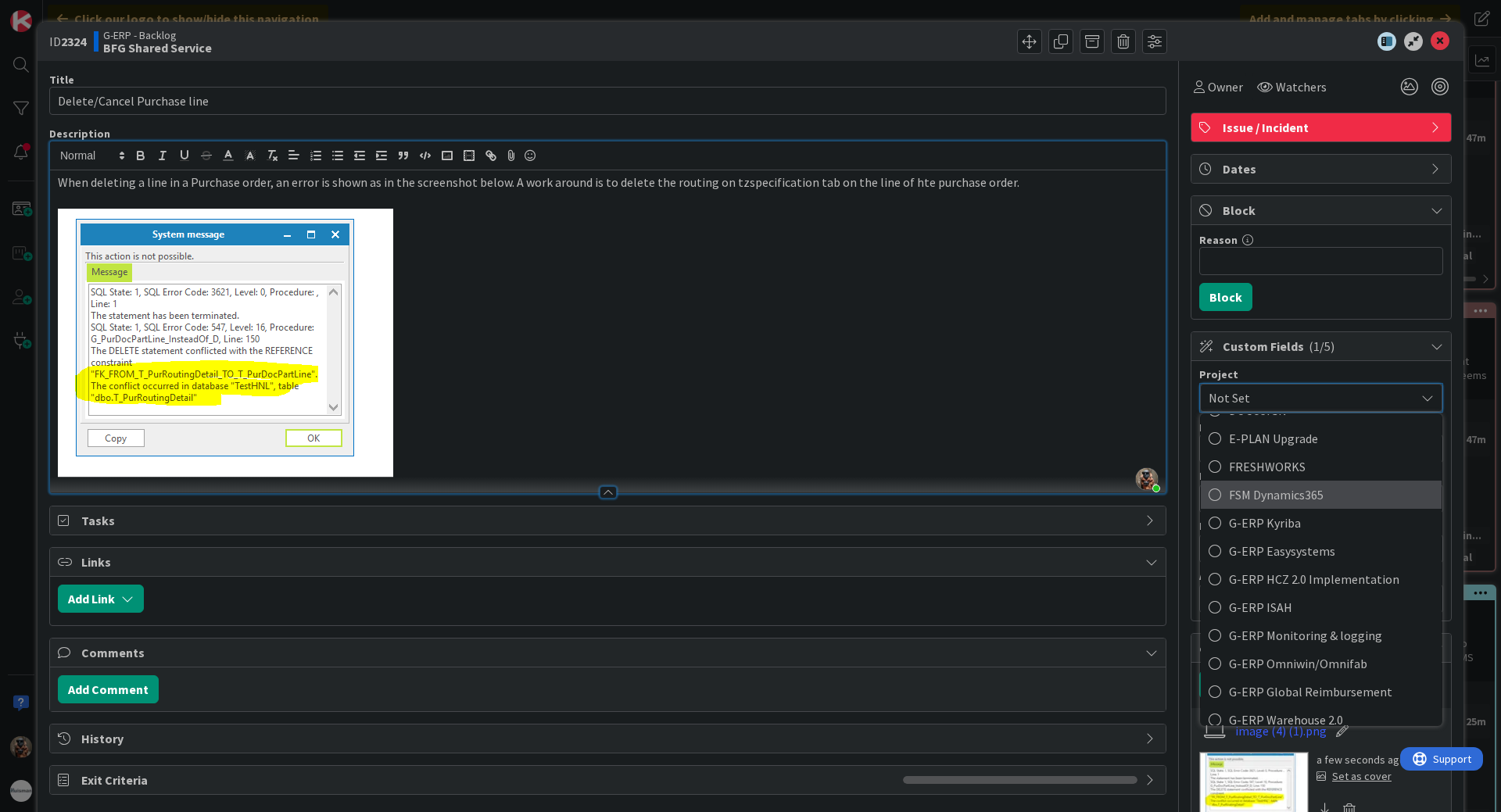
scroll to position [547, 0]
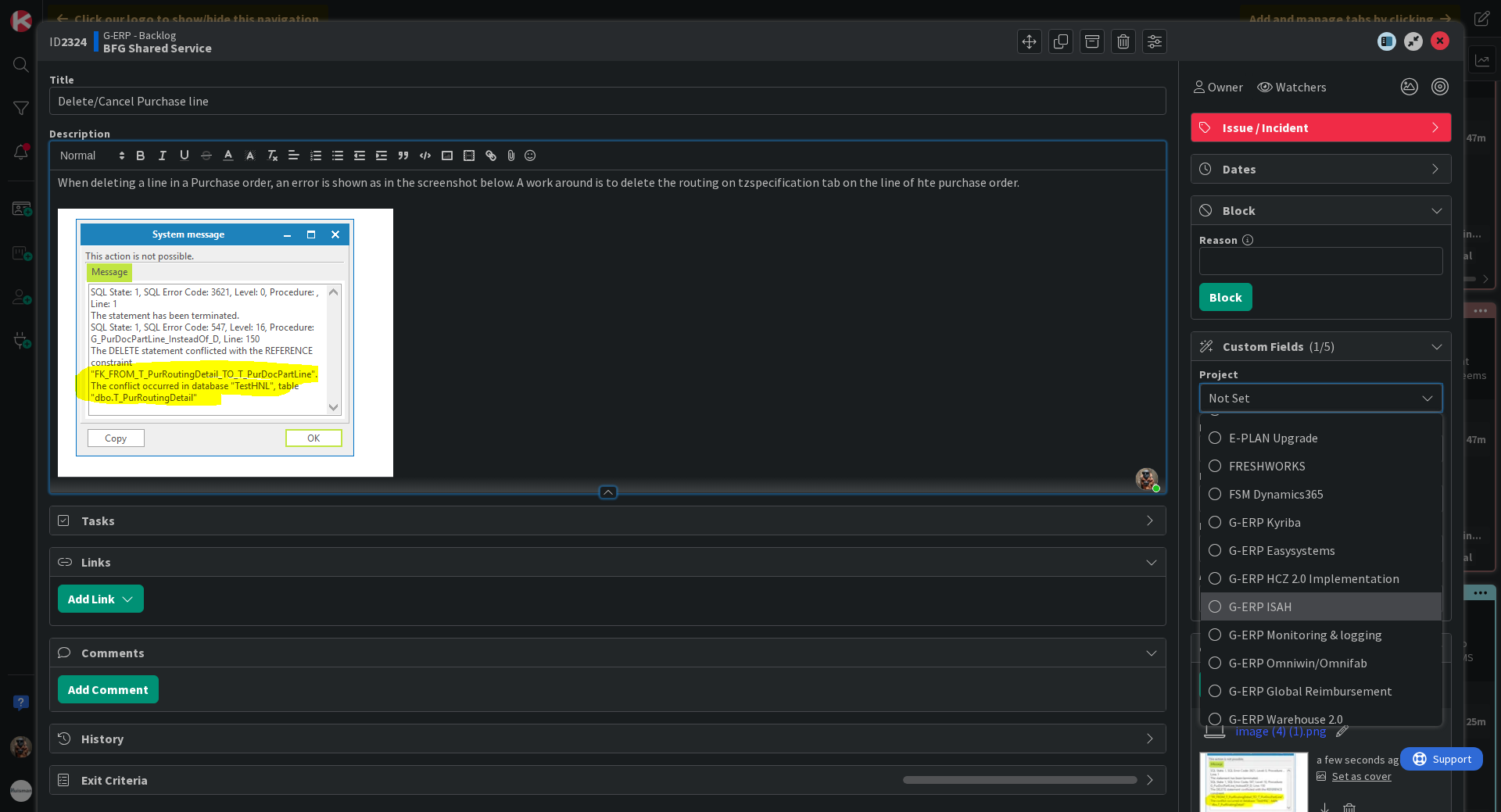
click at [1345, 604] on span "G-ERP ISAH" at bounding box center [1332, 606] width 205 height 23
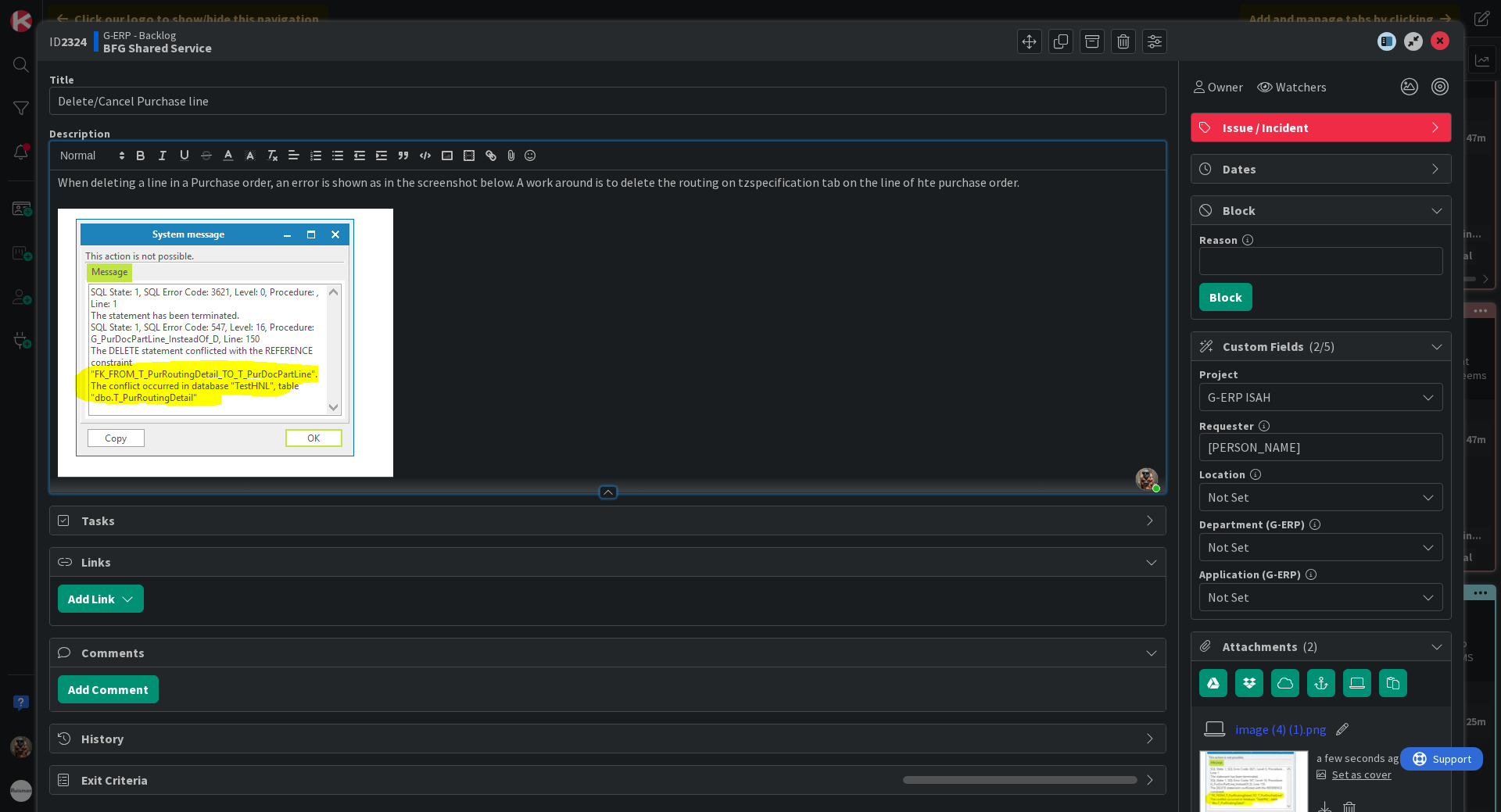
click at [1357, 491] on span "Not Set" at bounding box center [1311, 497] width 208 height 19
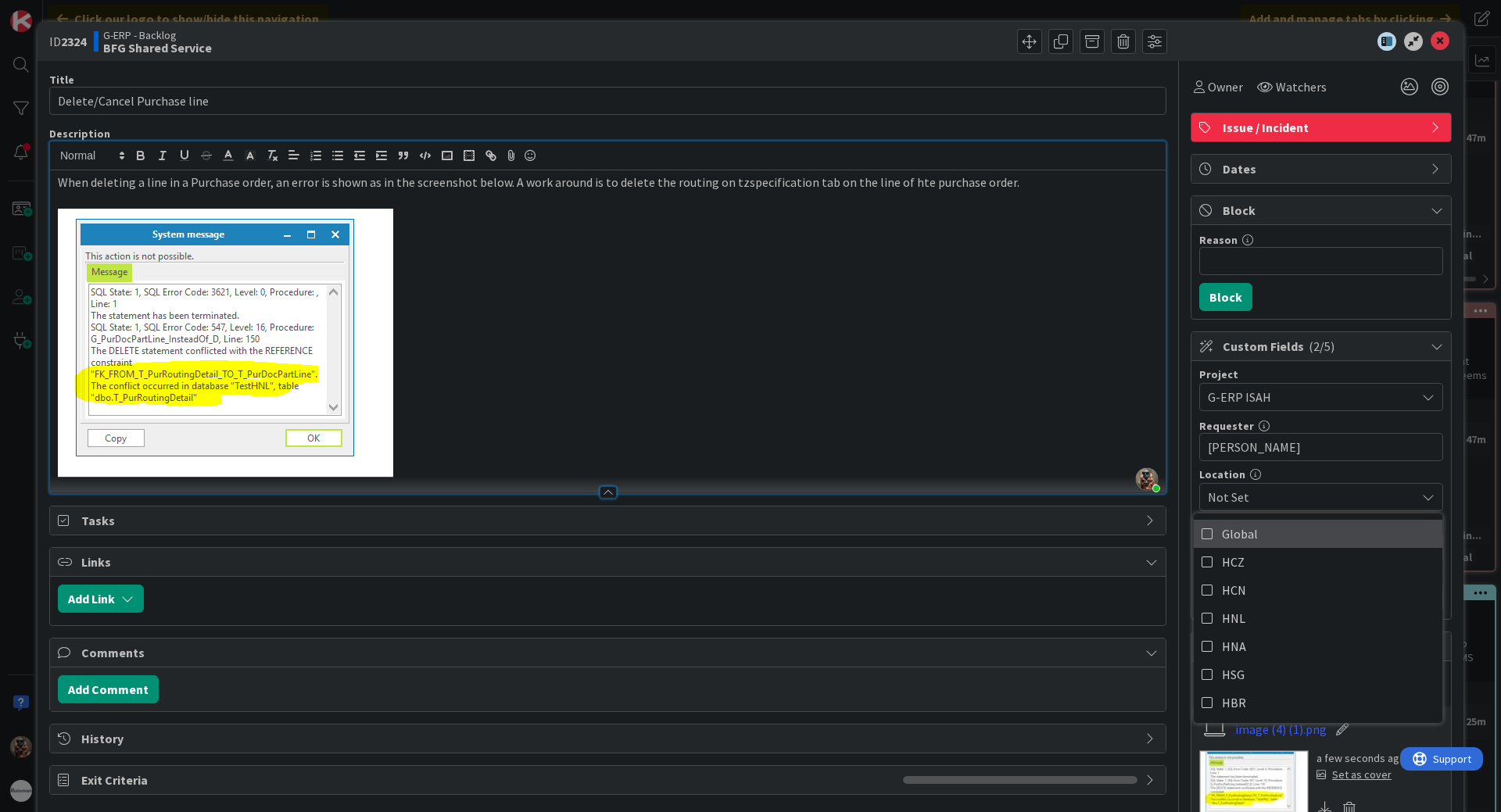
click at [1259, 540] on link "Global" at bounding box center [1318, 534] width 248 height 28
click at [1337, 494] on span "Global" at bounding box center [1311, 497] width 208 height 19
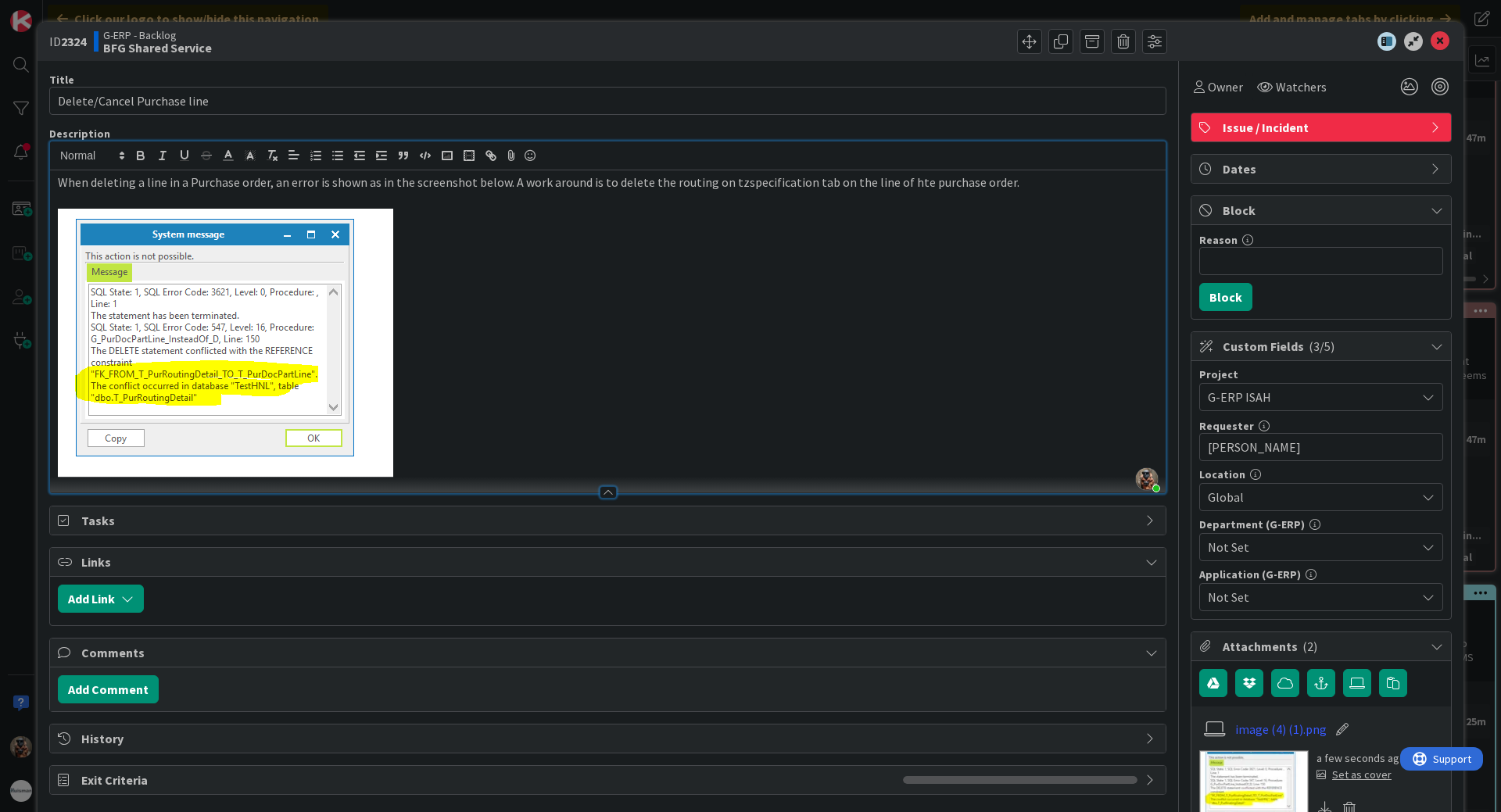
click at [1313, 560] on div "Not Set" at bounding box center [1321, 547] width 244 height 28
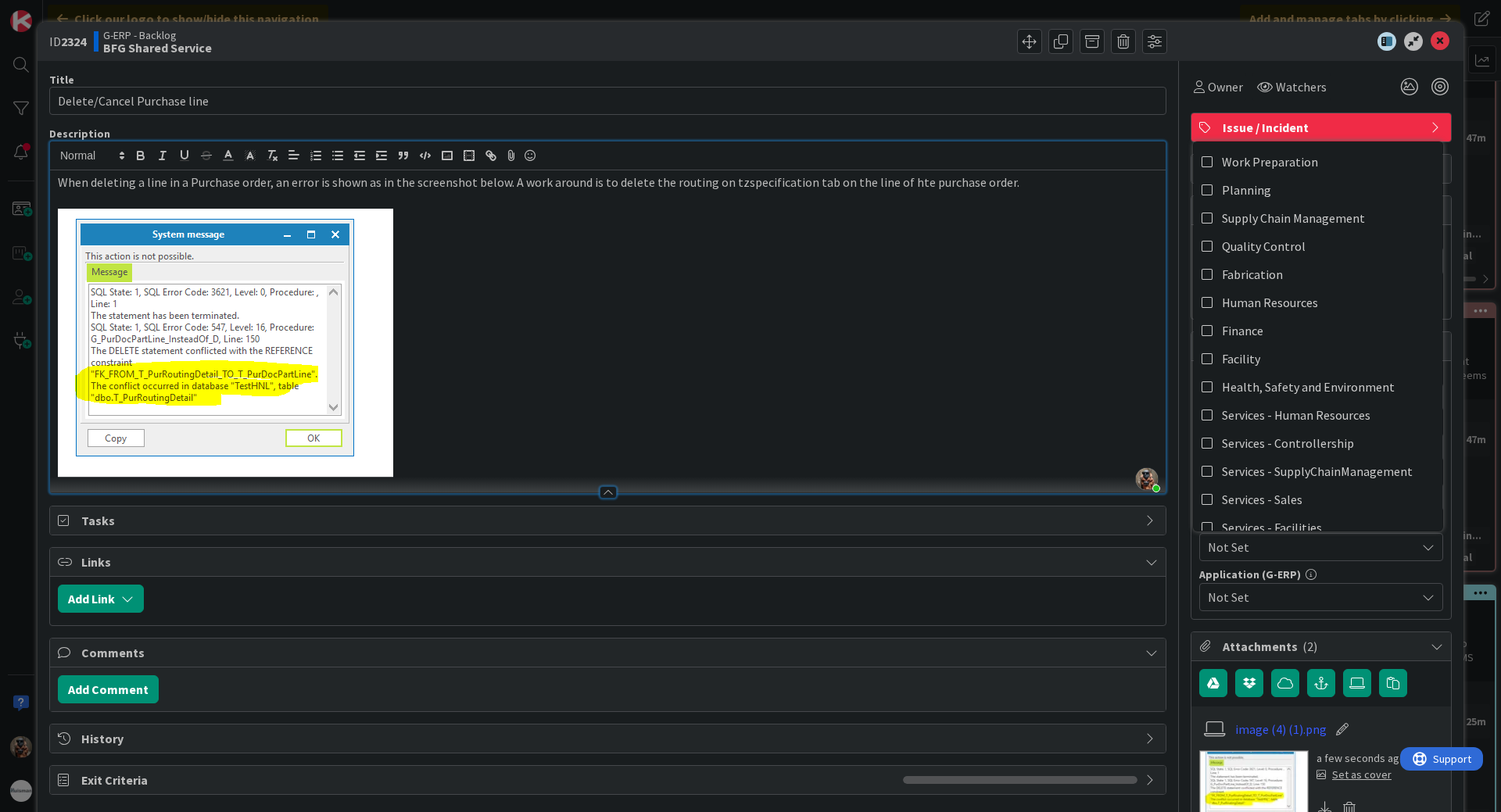
click at [1317, 540] on span "Not Set" at bounding box center [1311, 547] width 208 height 19
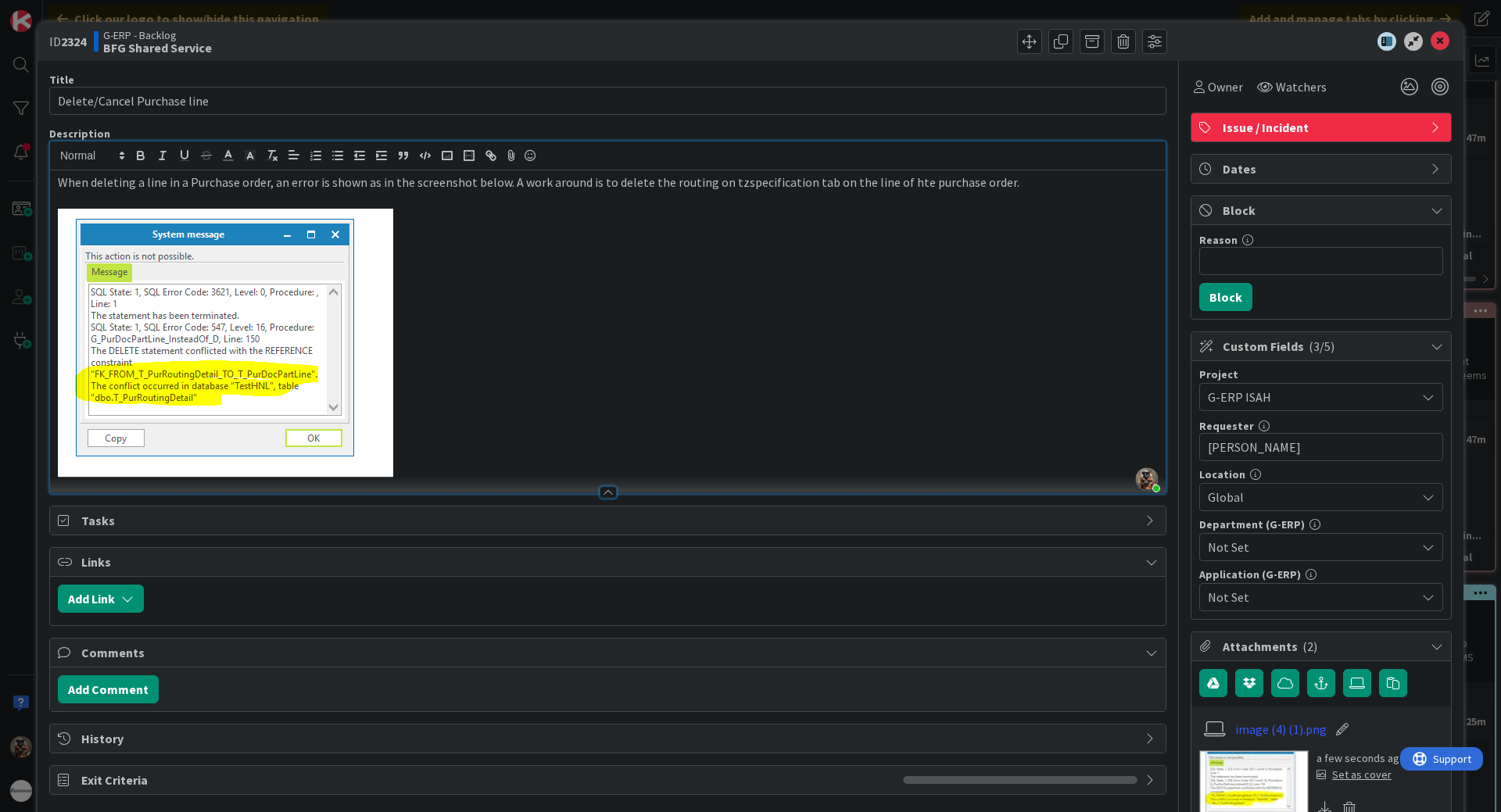
click at [1317, 542] on span "Not Set" at bounding box center [1311, 547] width 208 height 19
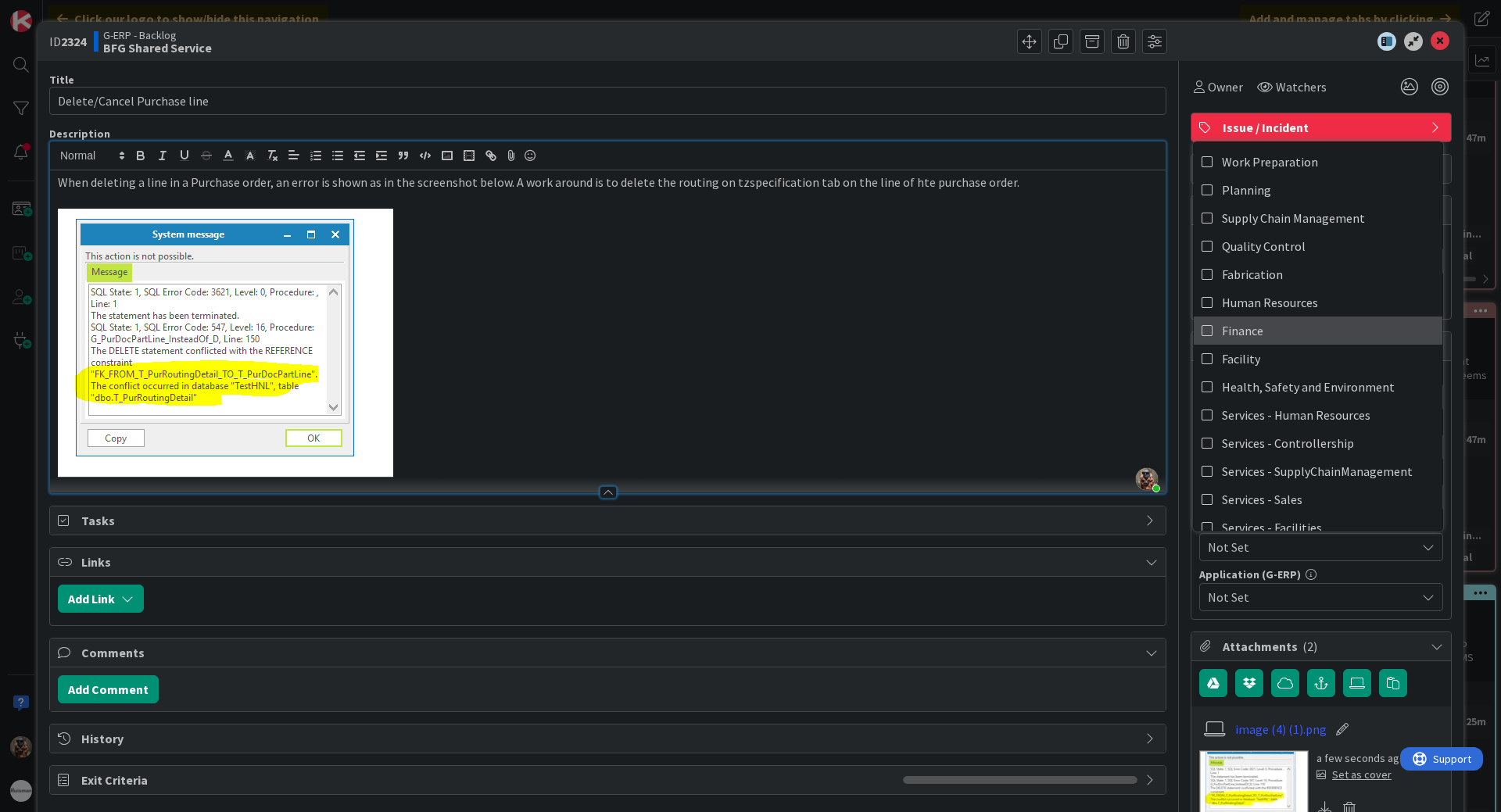
click at [1321, 339] on link "Finance" at bounding box center [1318, 330] width 248 height 28
click at [1330, 595] on span "Not Set" at bounding box center [1311, 597] width 208 height 19
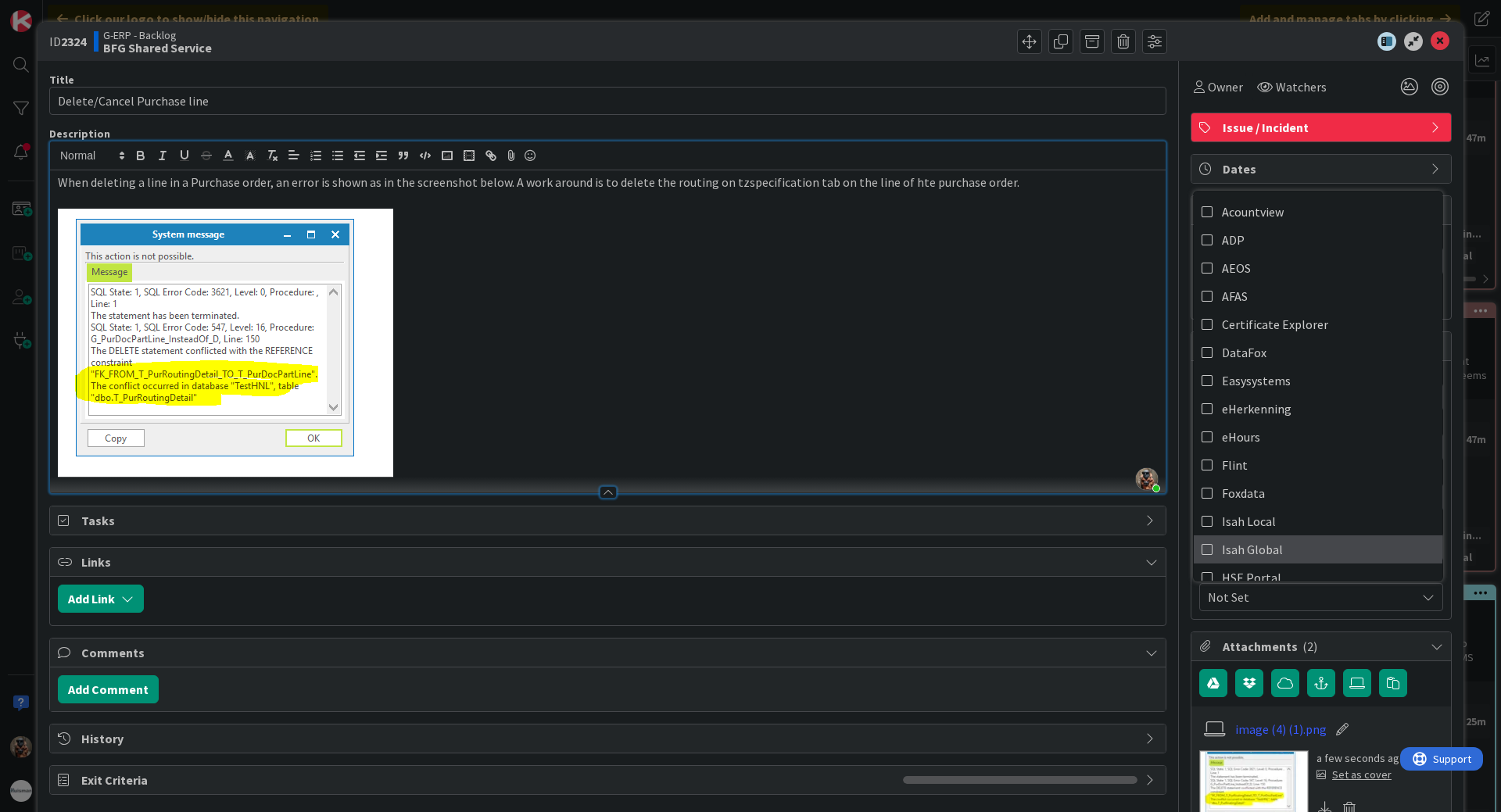
click at [1319, 553] on link "Isah Global" at bounding box center [1318, 549] width 248 height 28
click at [826, 367] on p at bounding box center [608, 342] width 1100 height 269
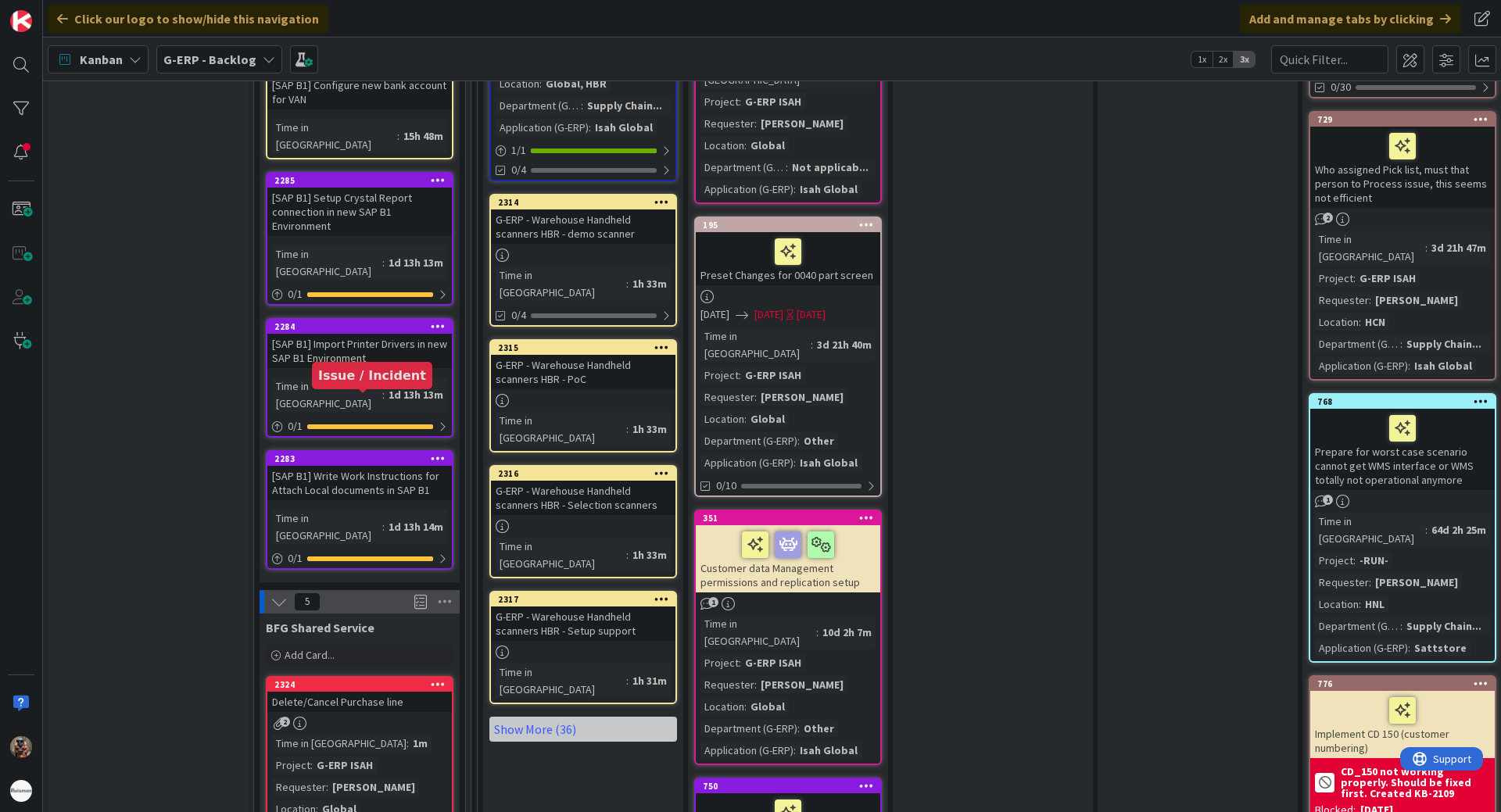
scroll to position [2813, 0]
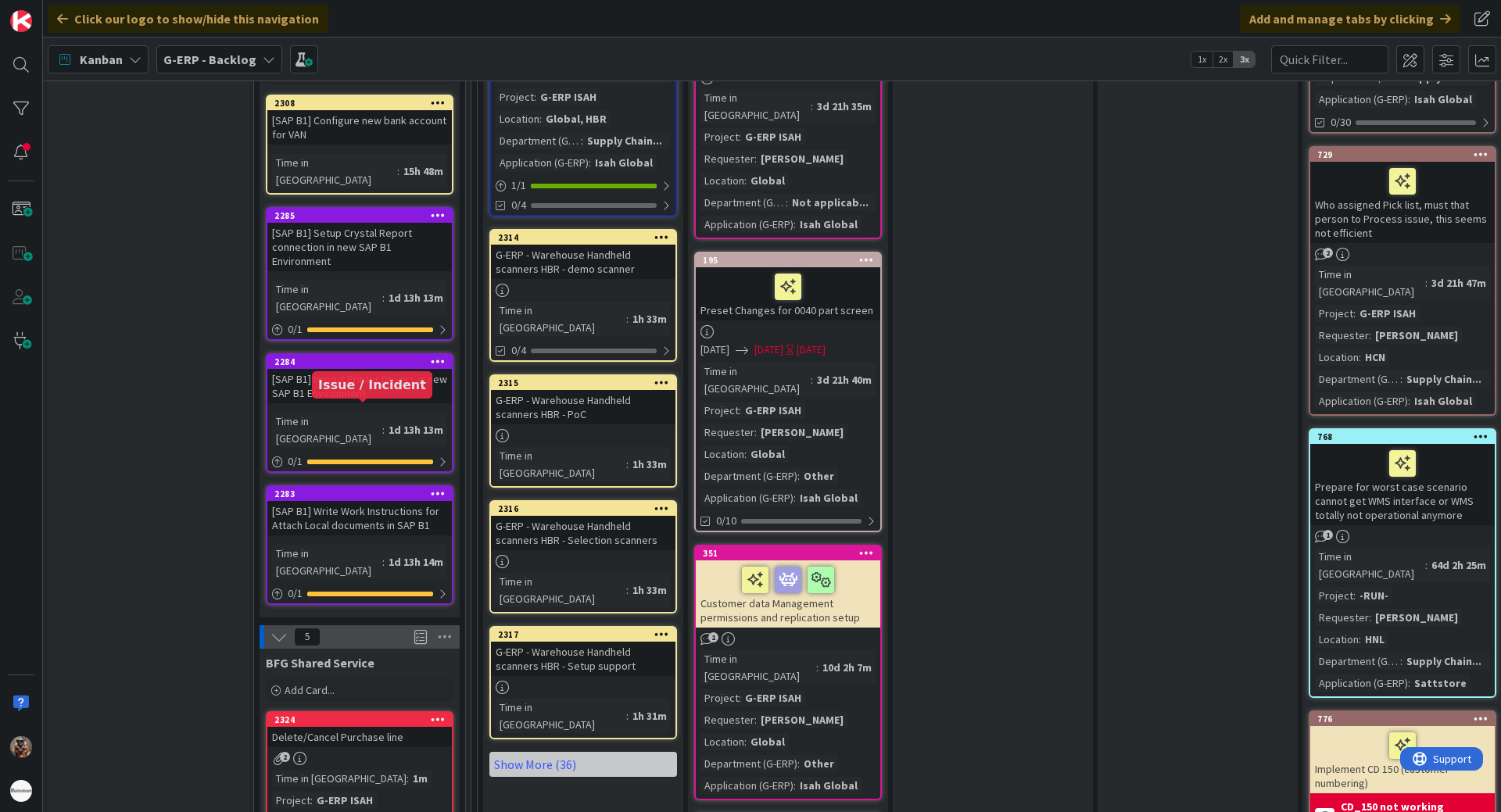
click at [278, 714] on div "2324" at bounding box center [363, 720] width 178 height 11
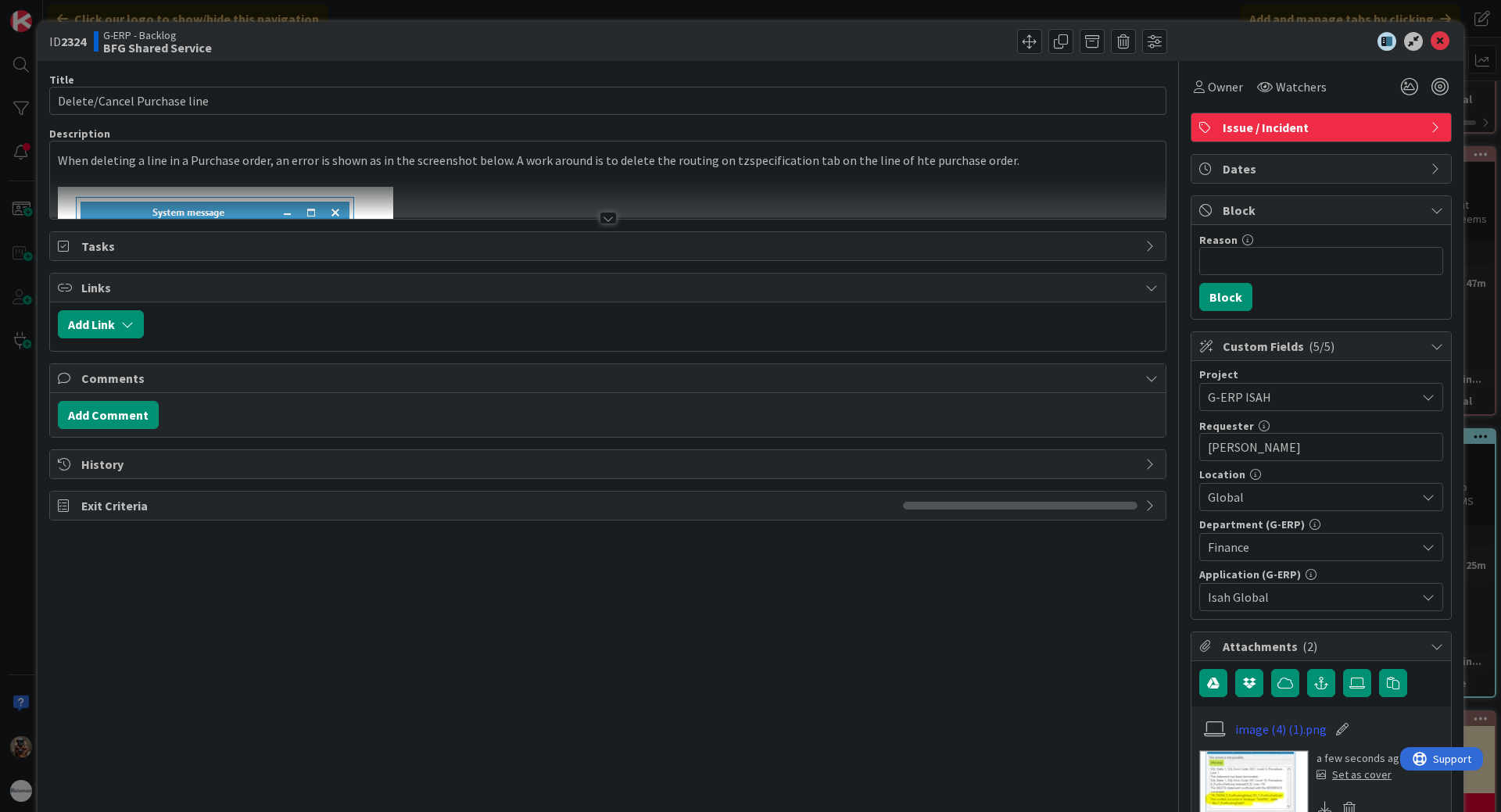
click at [61, 40] on span "ID 2324" at bounding box center [67, 41] width 36 height 19
click at [70, 39] on b "2324" at bounding box center [74, 41] width 25 height 16
copy b "2324"
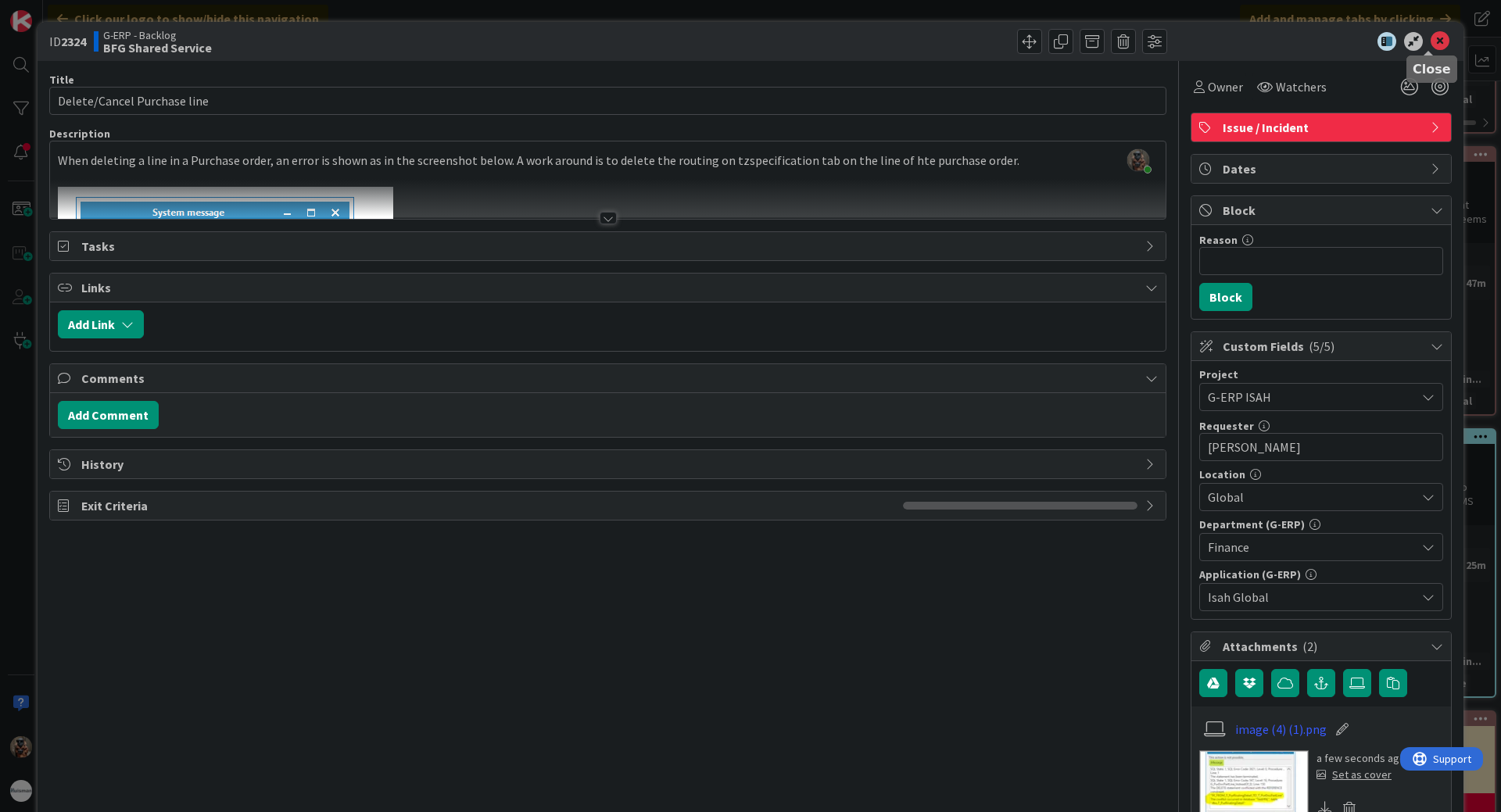
click at [1430, 39] on icon at bounding box center [1440, 41] width 19 height 19
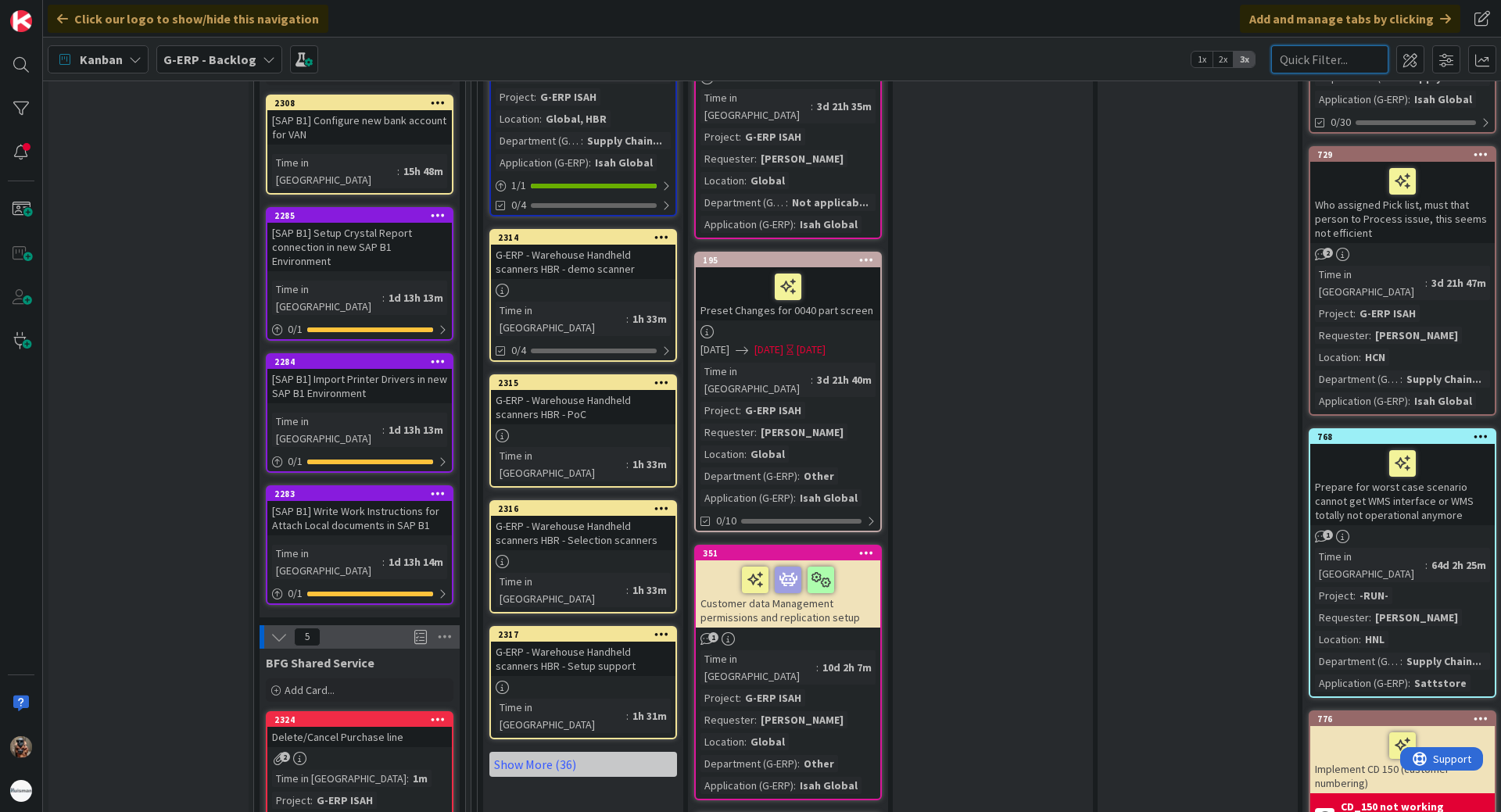
click at [1318, 61] on input "text" at bounding box center [1330, 60] width 117 height 28
paste input "2232"
type input "2232"
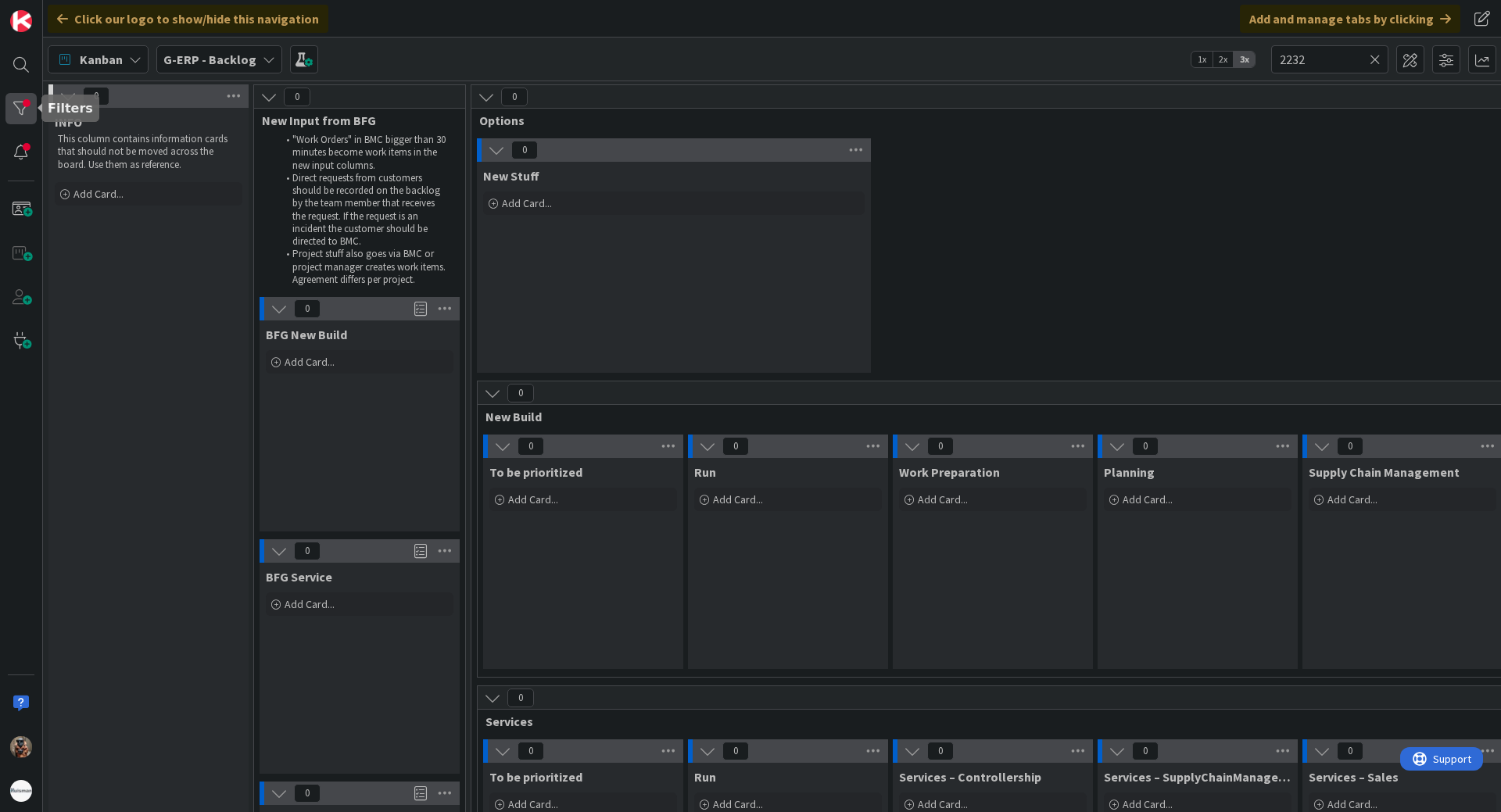
click at [34, 112] on div at bounding box center [21, 109] width 32 height 32
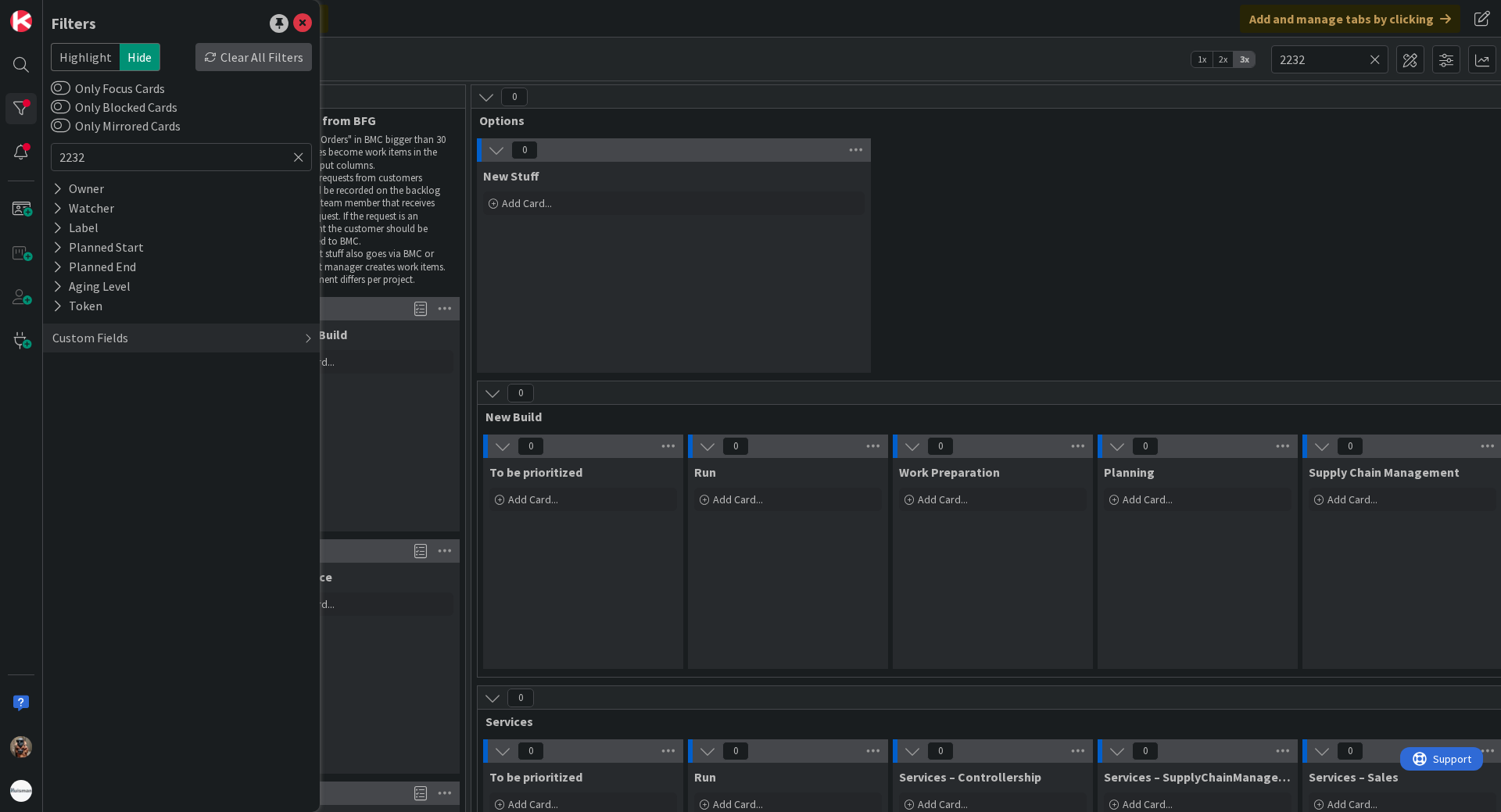
click at [258, 59] on div "Clear All Filters" at bounding box center [253, 57] width 116 height 28
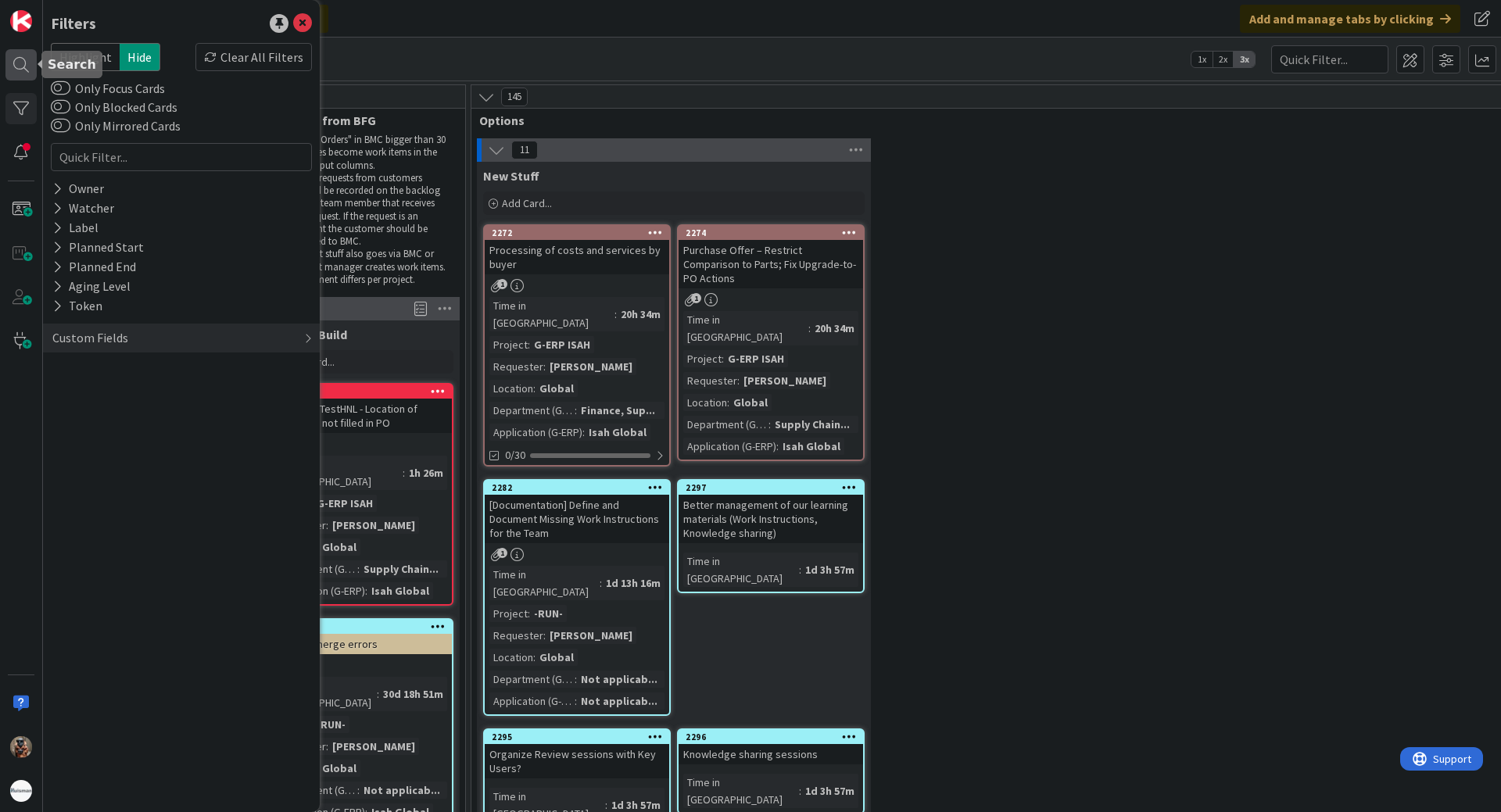
click at [34, 71] on div at bounding box center [21, 65] width 32 height 32
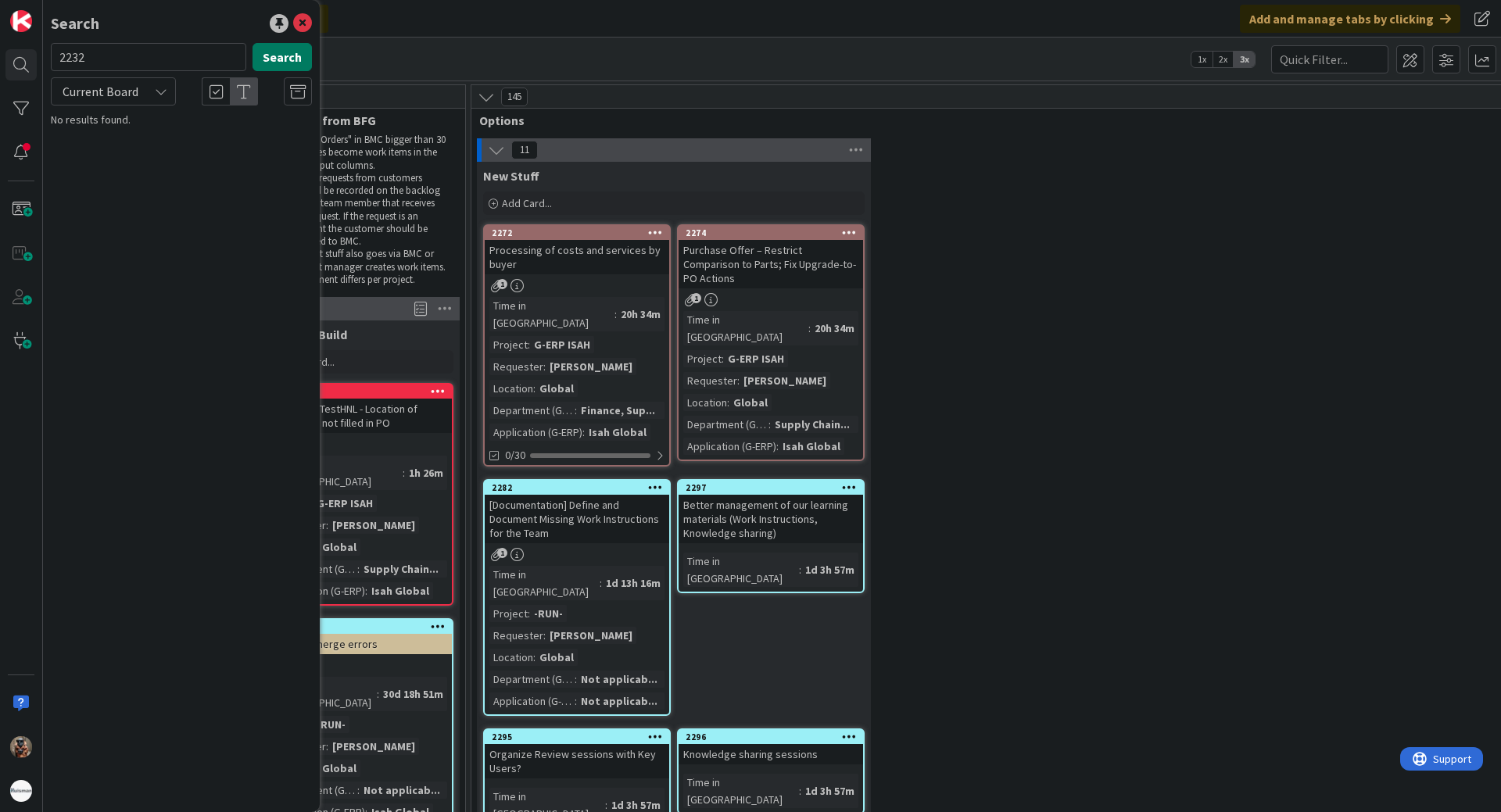
type input "2232"
click at [301, 63] on button "Search" at bounding box center [282, 57] width 60 height 28
click at [255, 135] on span "TestHNL - Supply Chain - Cancel Purchase Line Bug" at bounding box center [186, 145] width 227 height 31
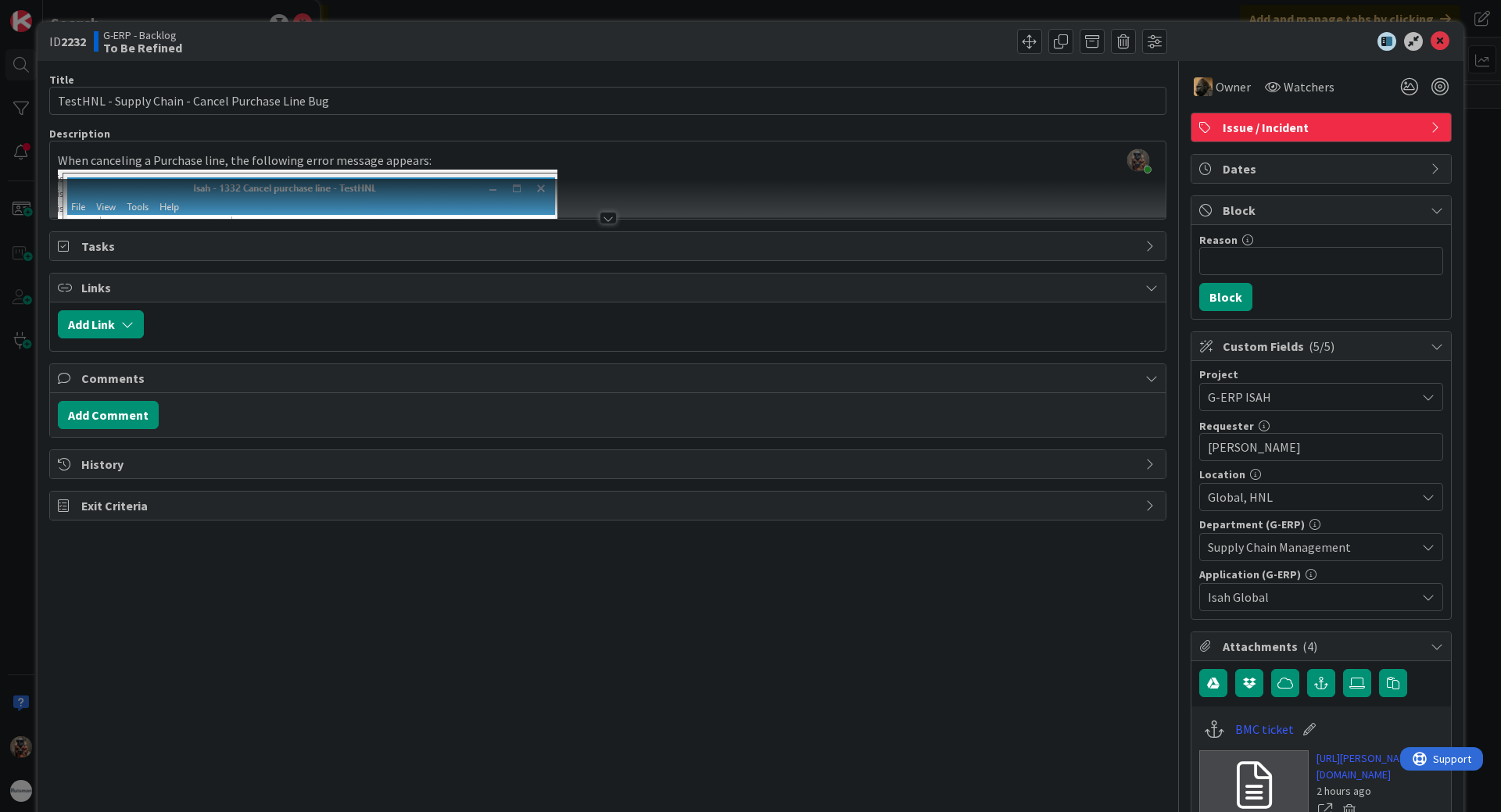
click at [628, 203] on div at bounding box center [608, 198] width 1116 height 40
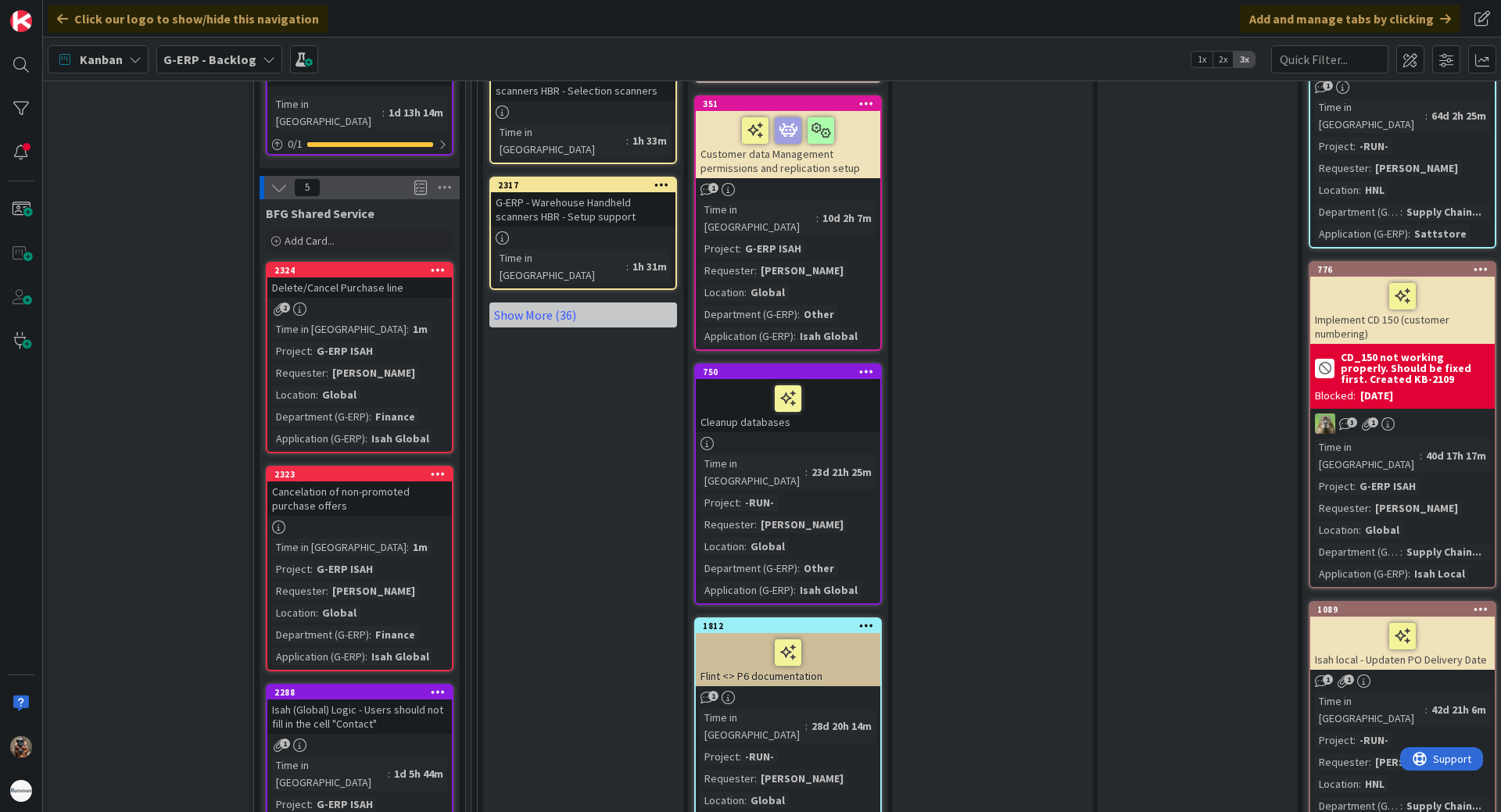
scroll to position [2891, 0]
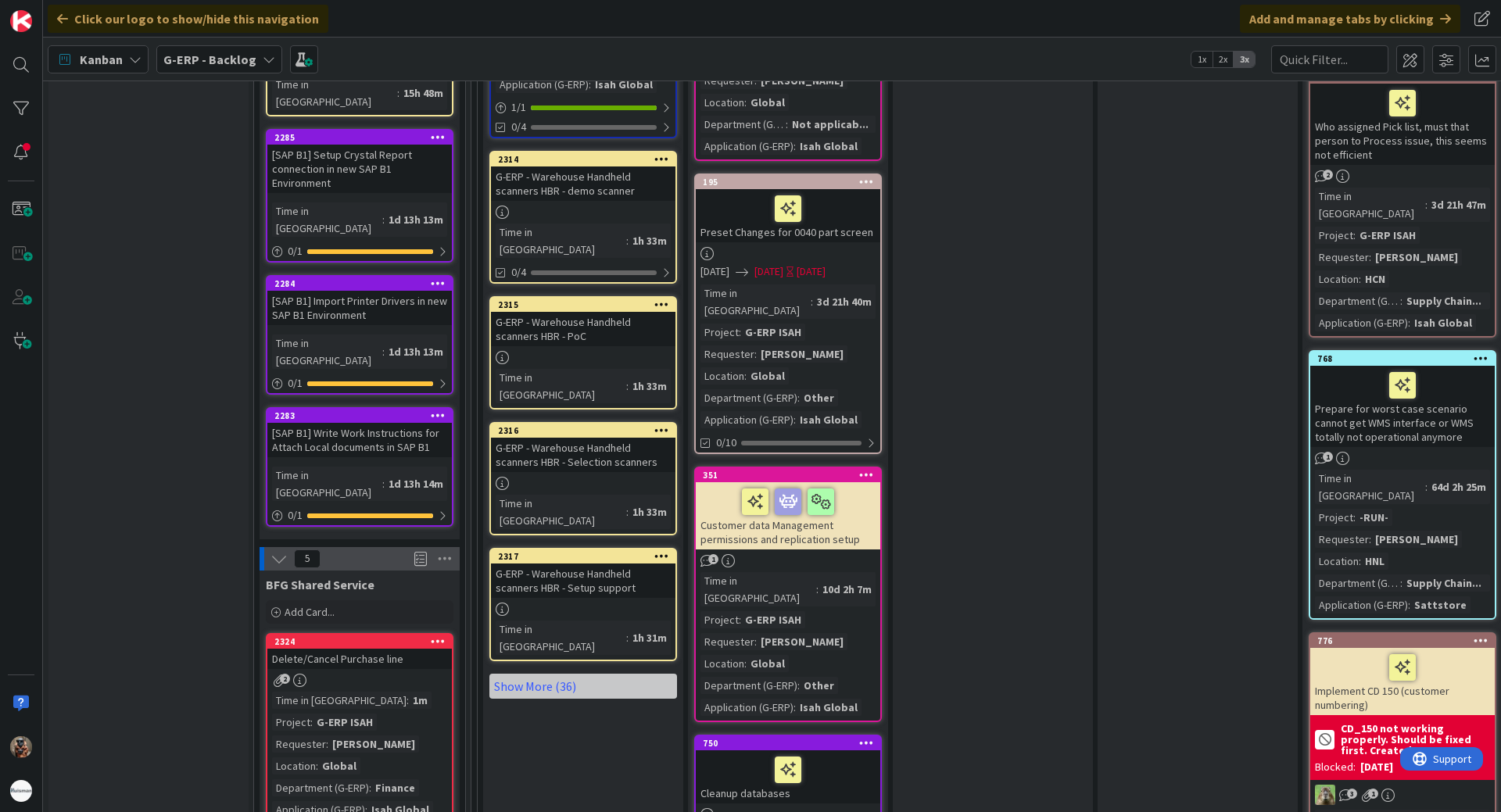
click at [397, 692] on div "Time in Column : 1m Project : G-ERP ISAH Requester : [PERSON_NAME] Location : G…" at bounding box center [359, 755] width 175 height 126
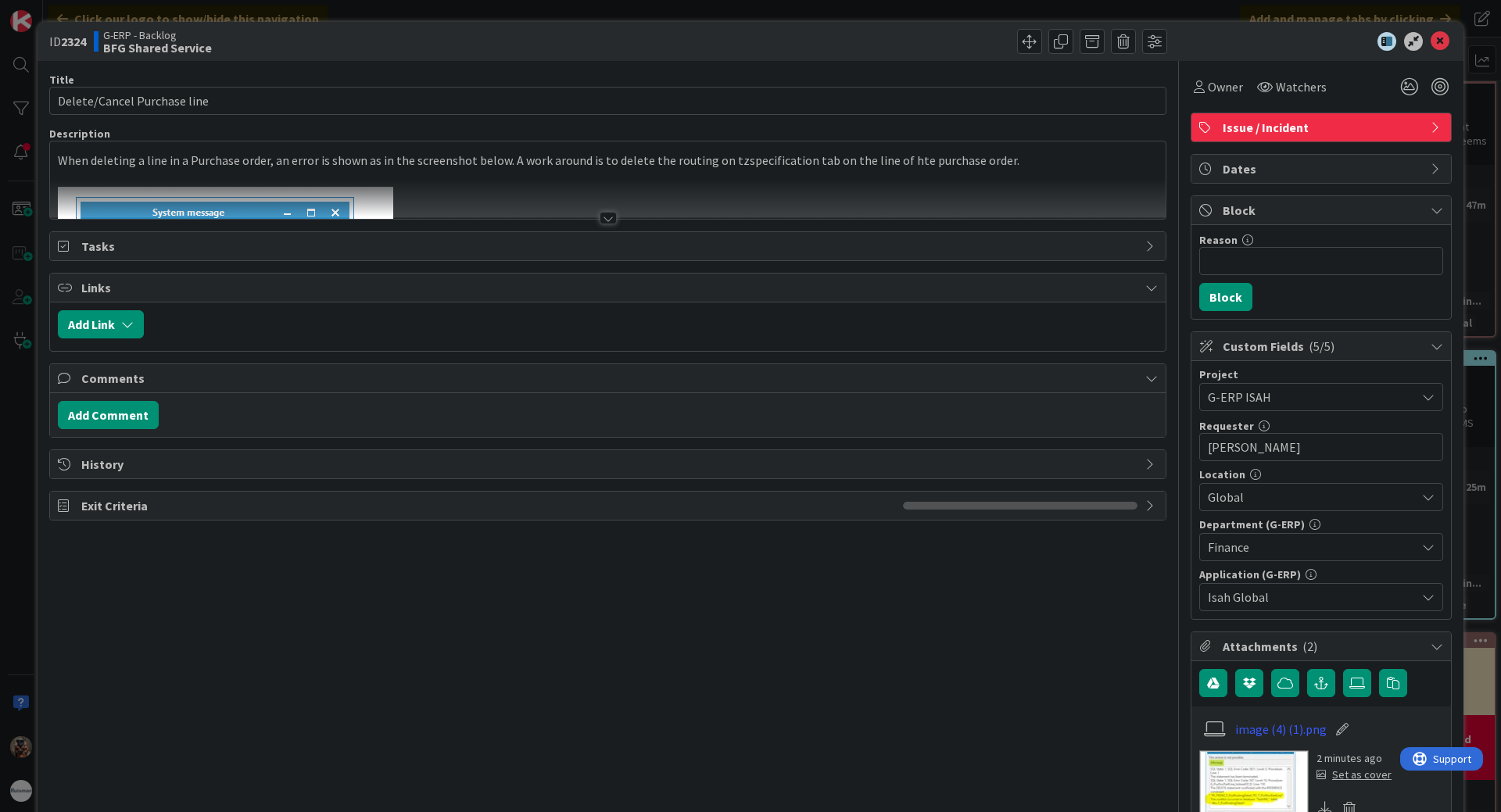
click at [646, 182] on div at bounding box center [608, 198] width 1116 height 40
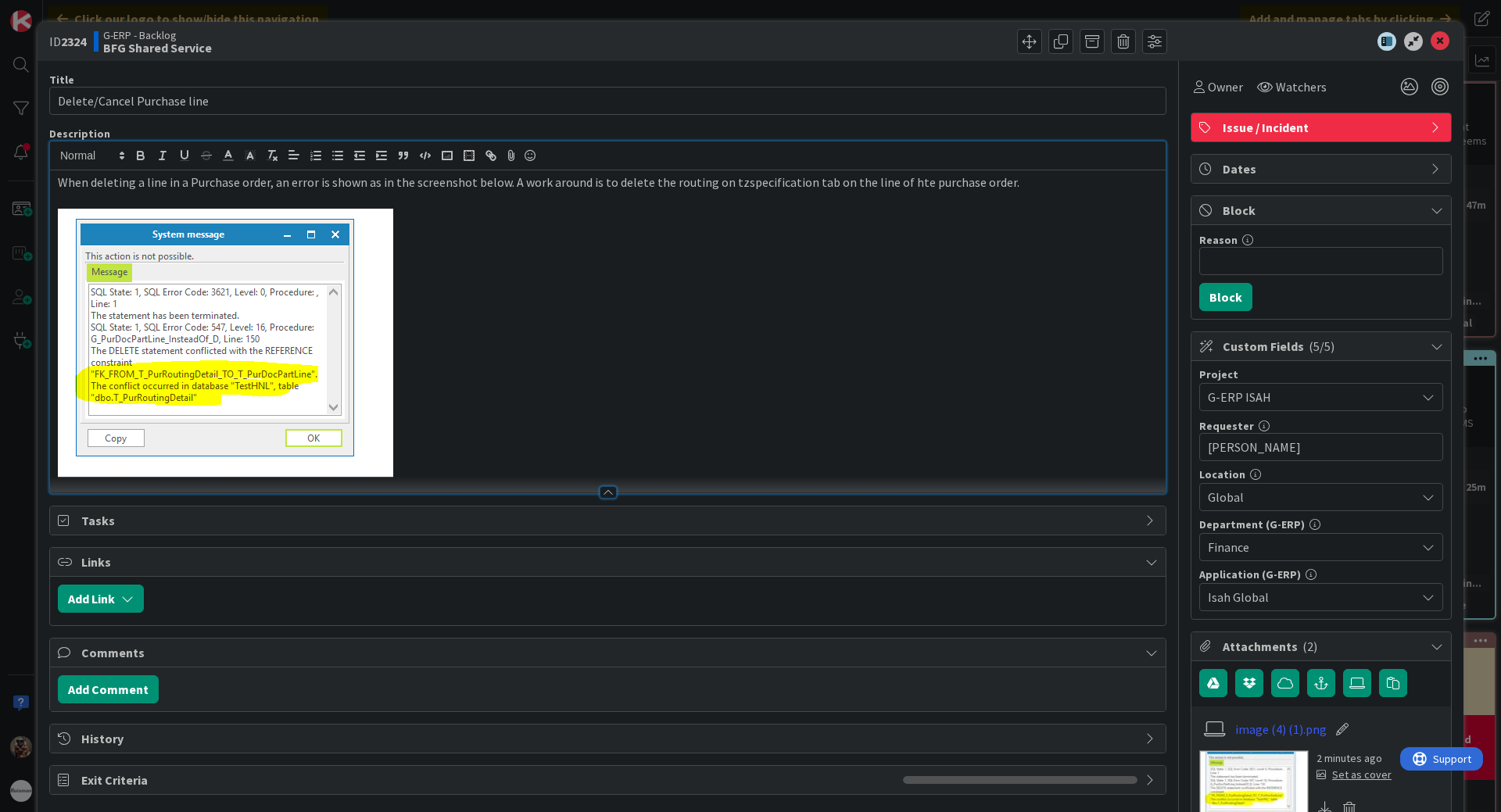
click at [584, 337] on p at bounding box center [608, 342] width 1100 height 269
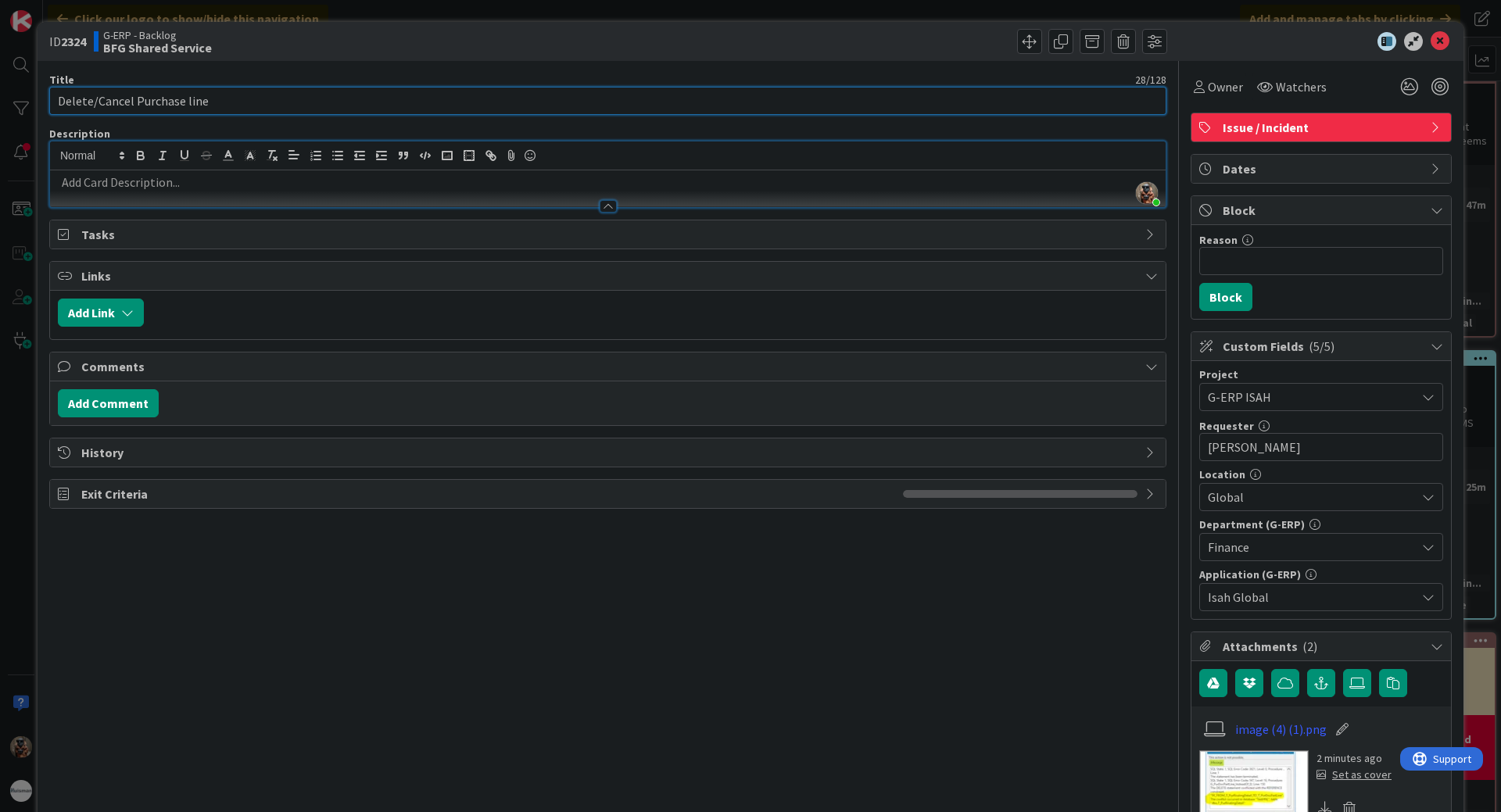
drag, startPoint x: 248, startPoint y: 109, endPoint x: 0, endPoint y: 116, distance: 248.1
click at [0, 116] on div "ID 2324 G-ERP - Backlog BFG Shared Service Title 28 / 128 Delete/Cancel Purchas…" at bounding box center [750, 406] width 1501 height 812
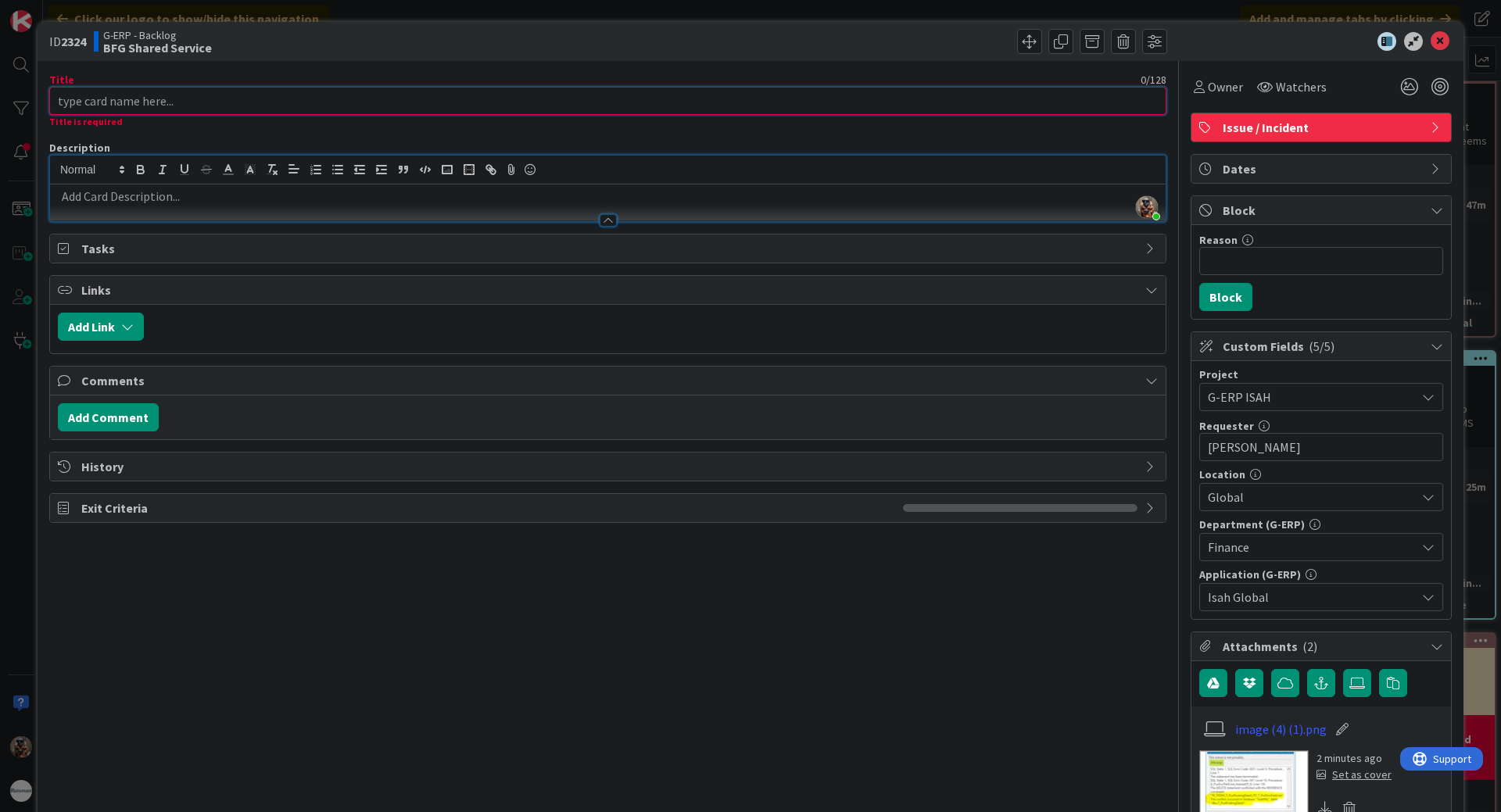
click at [231, 104] on input "Title" at bounding box center [608, 100] width 1118 height 28
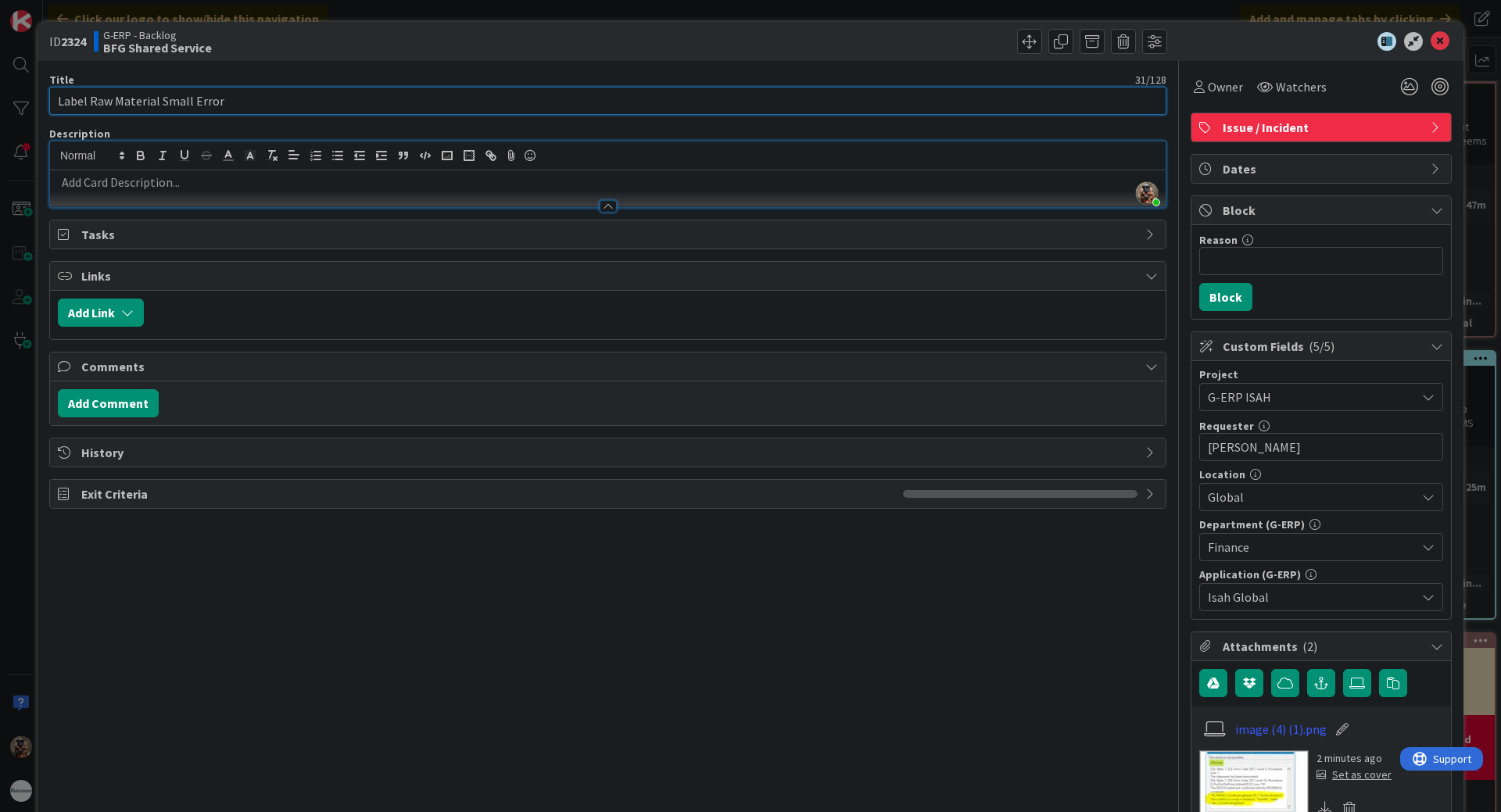
type input "Label Raw Material Small Error"
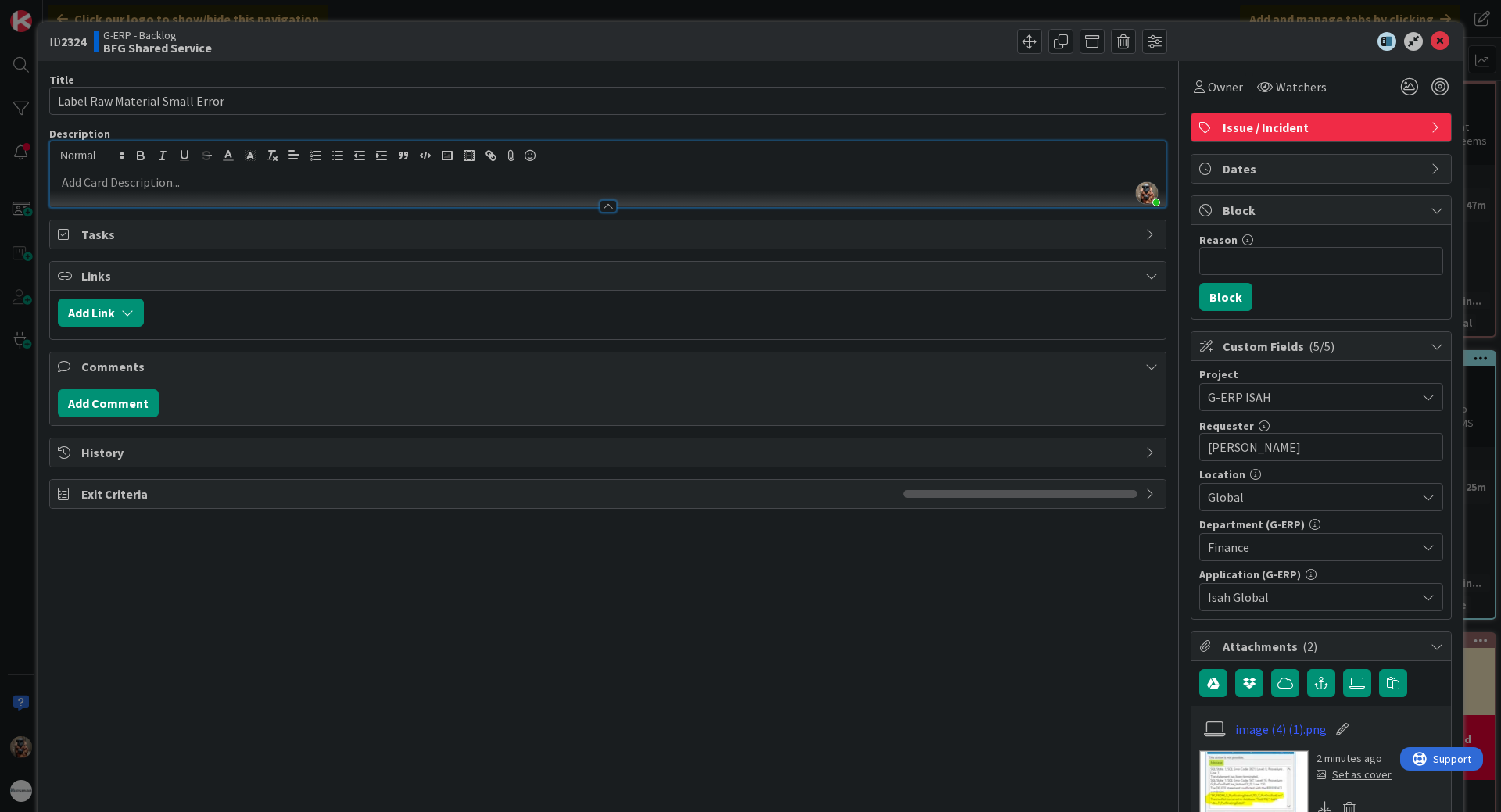
click at [214, 180] on p at bounding box center [608, 182] width 1100 height 18
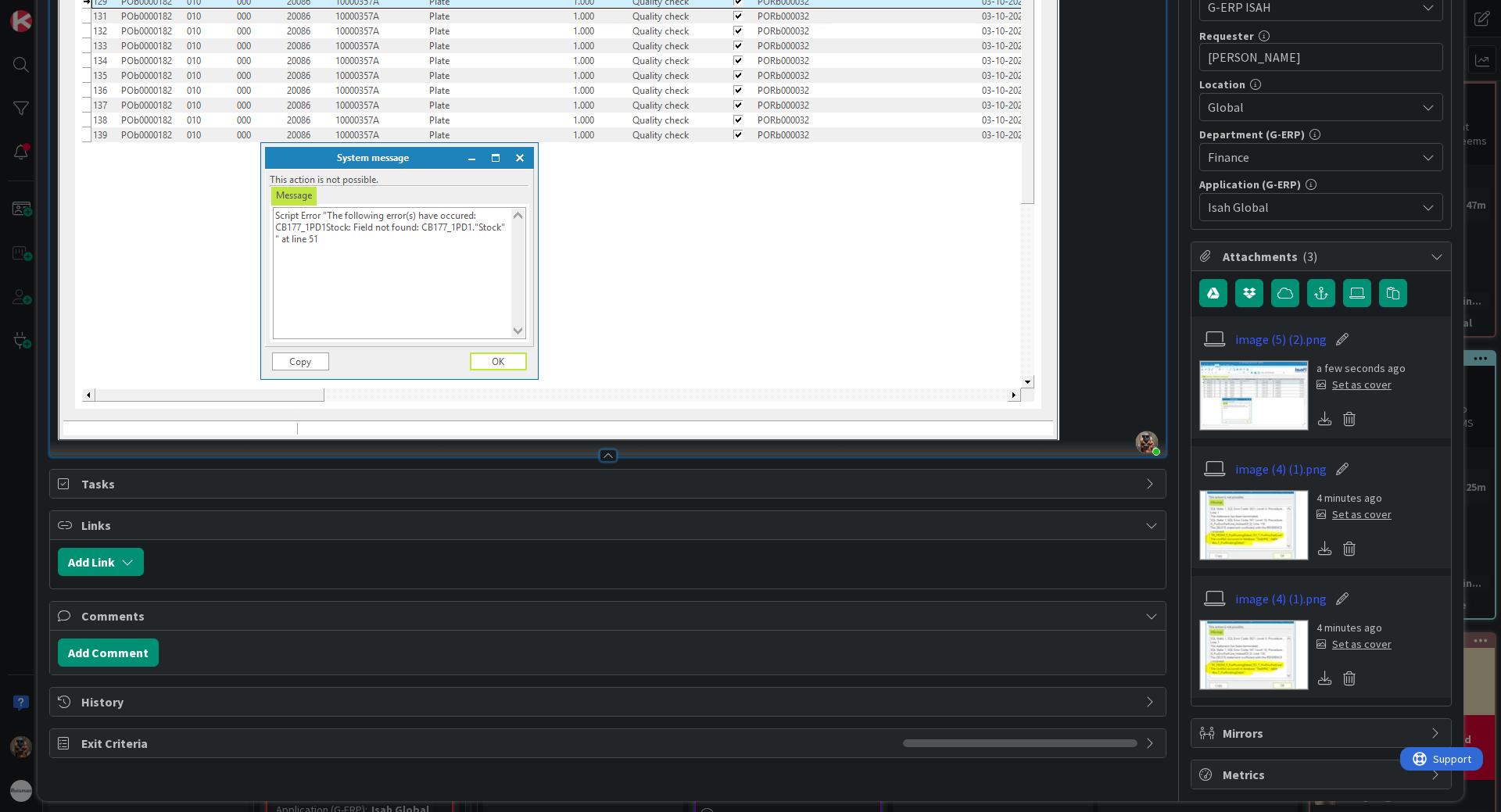
scroll to position [391, 0]
click at [1339, 552] on icon at bounding box center [1349, 547] width 22 height 23
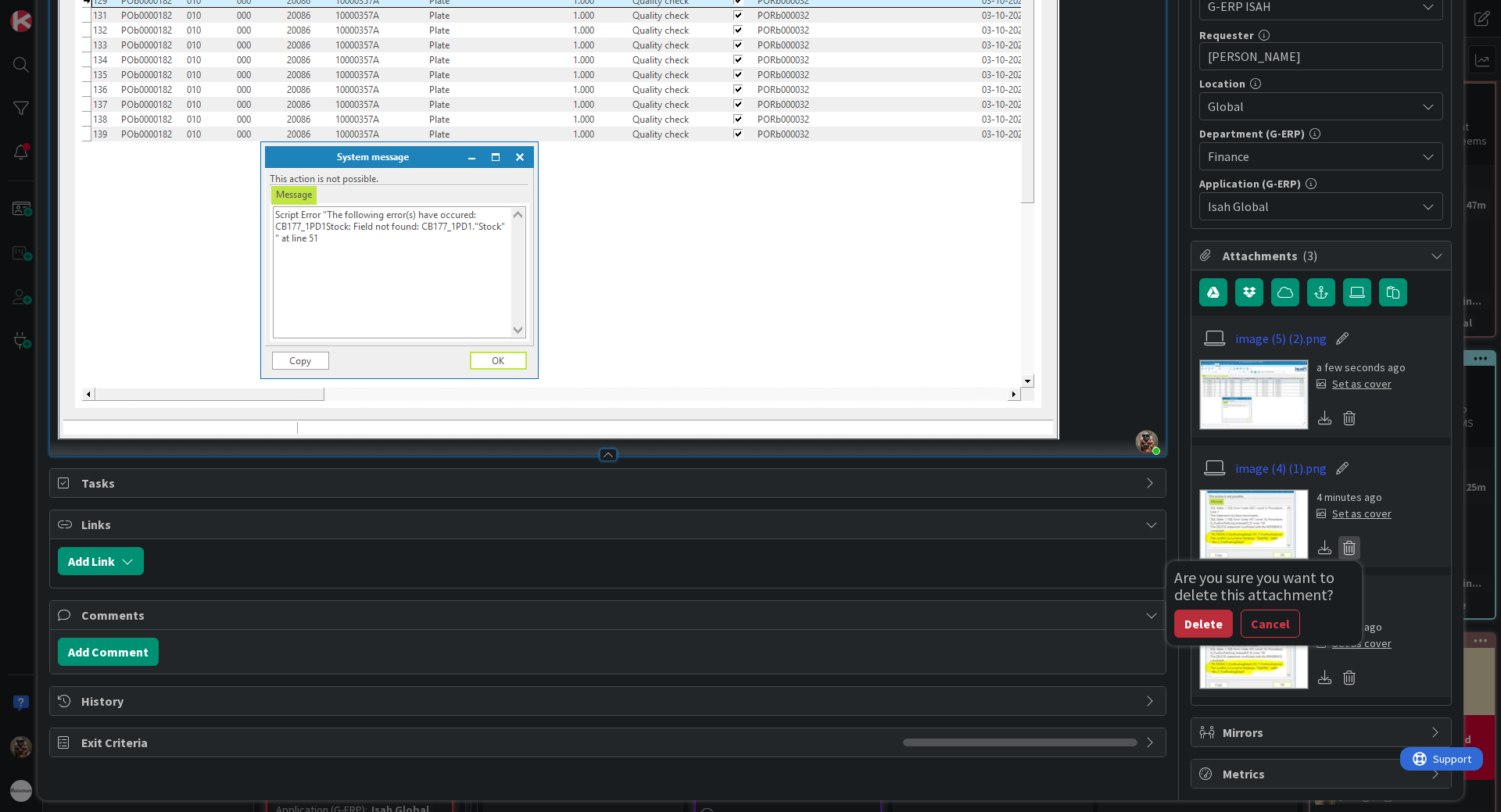
click at [1193, 627] on button "Delete" at bounding box center [1203, 623] width 59 height 28
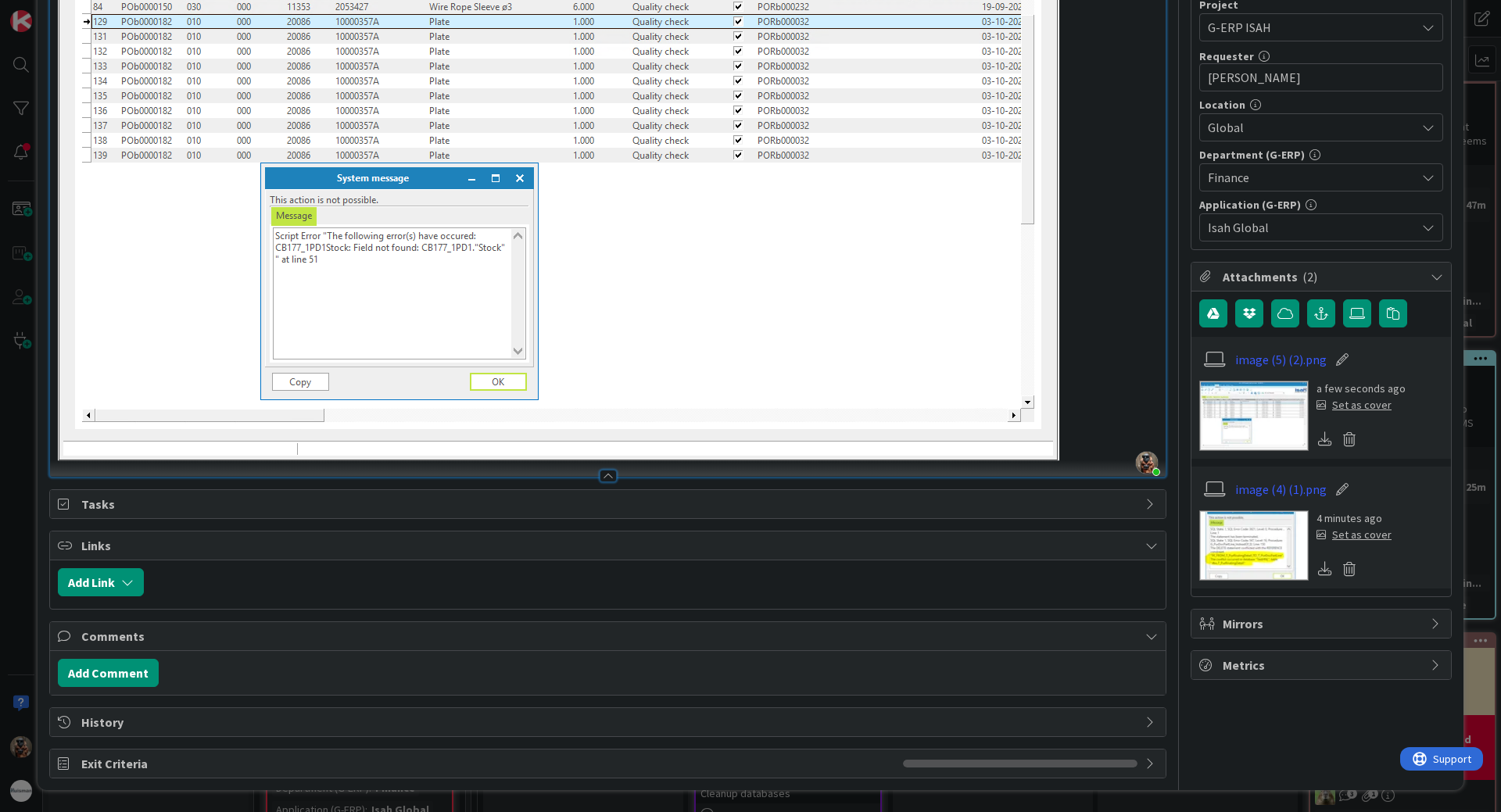
scroll to position [369, 0]
click at [1338, 579] on icon at bounding box center [1349, 568] width 22 height 23
click at [1184, 635] on button "Delete" at bounding box center [1203, 645] width 59 height 28
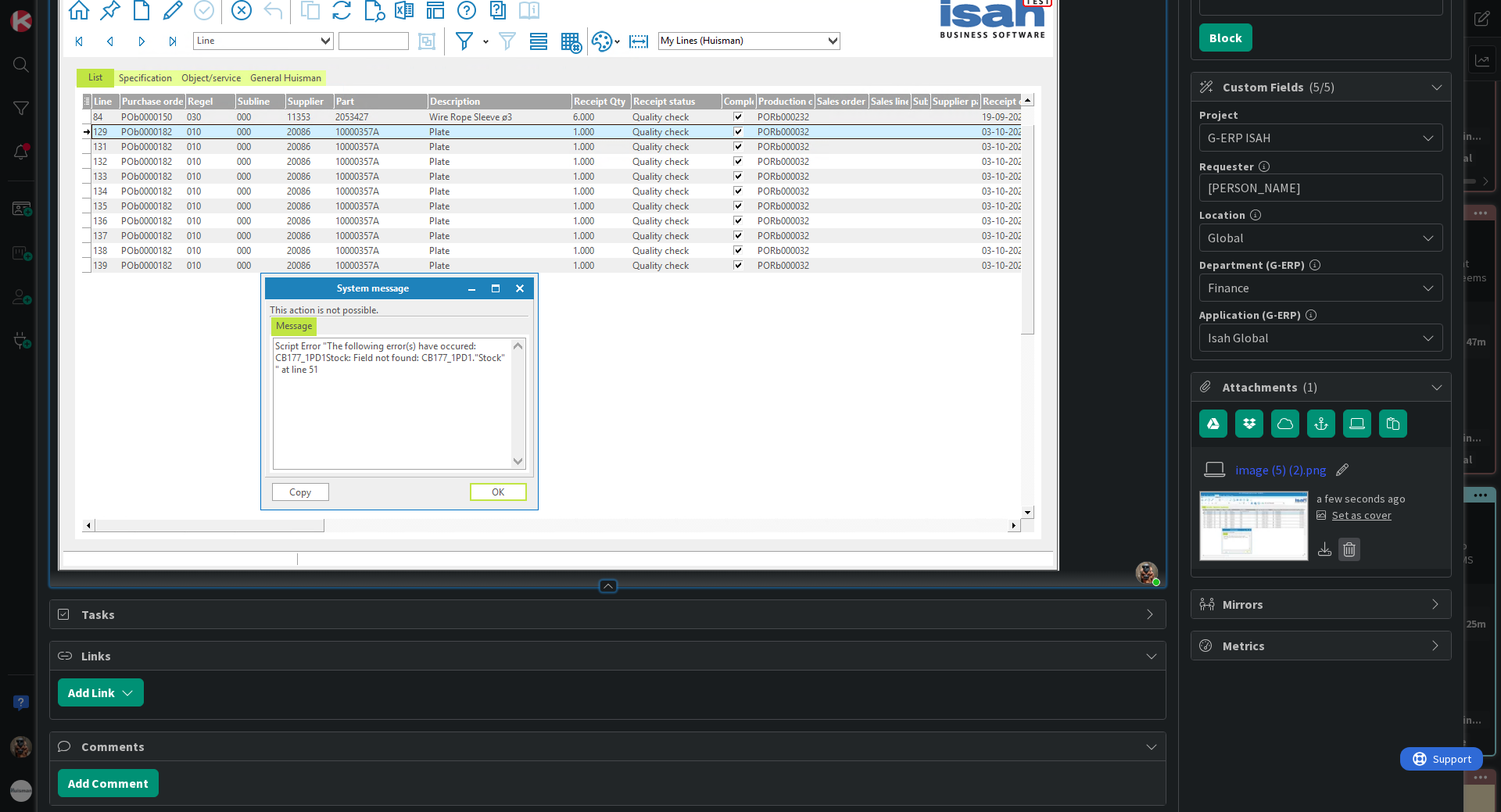
scroll to position [313, 0]
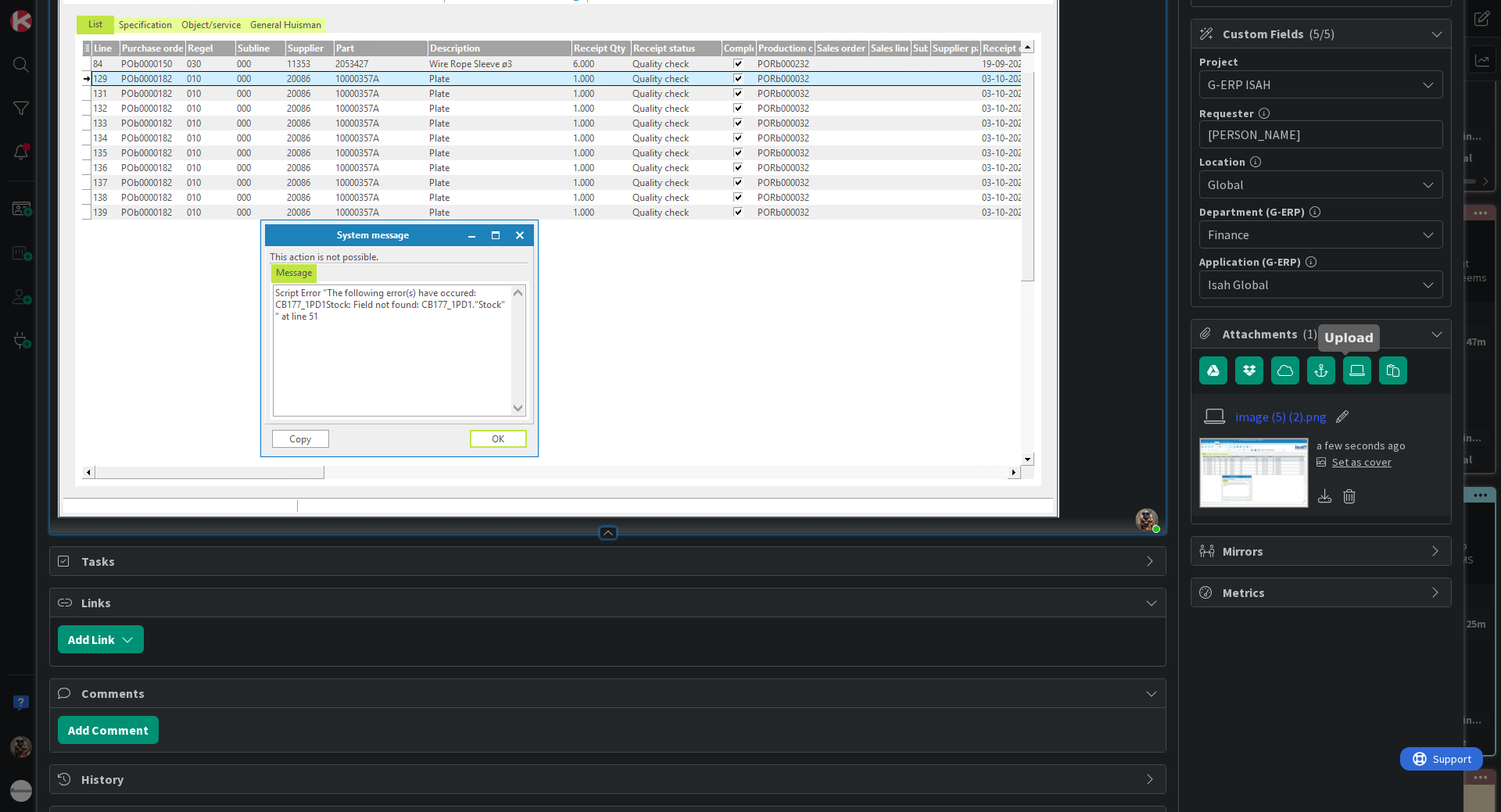
click at [1343, 379] on label at bounding box center [1357, 370] width 28 height 28
click at [1343, 356] on input "file" at bounding box center [1343, 356] width 0 height 0
click at [1319, 374] on button "button" at bounding box center [1321, 370] width 28 height 28
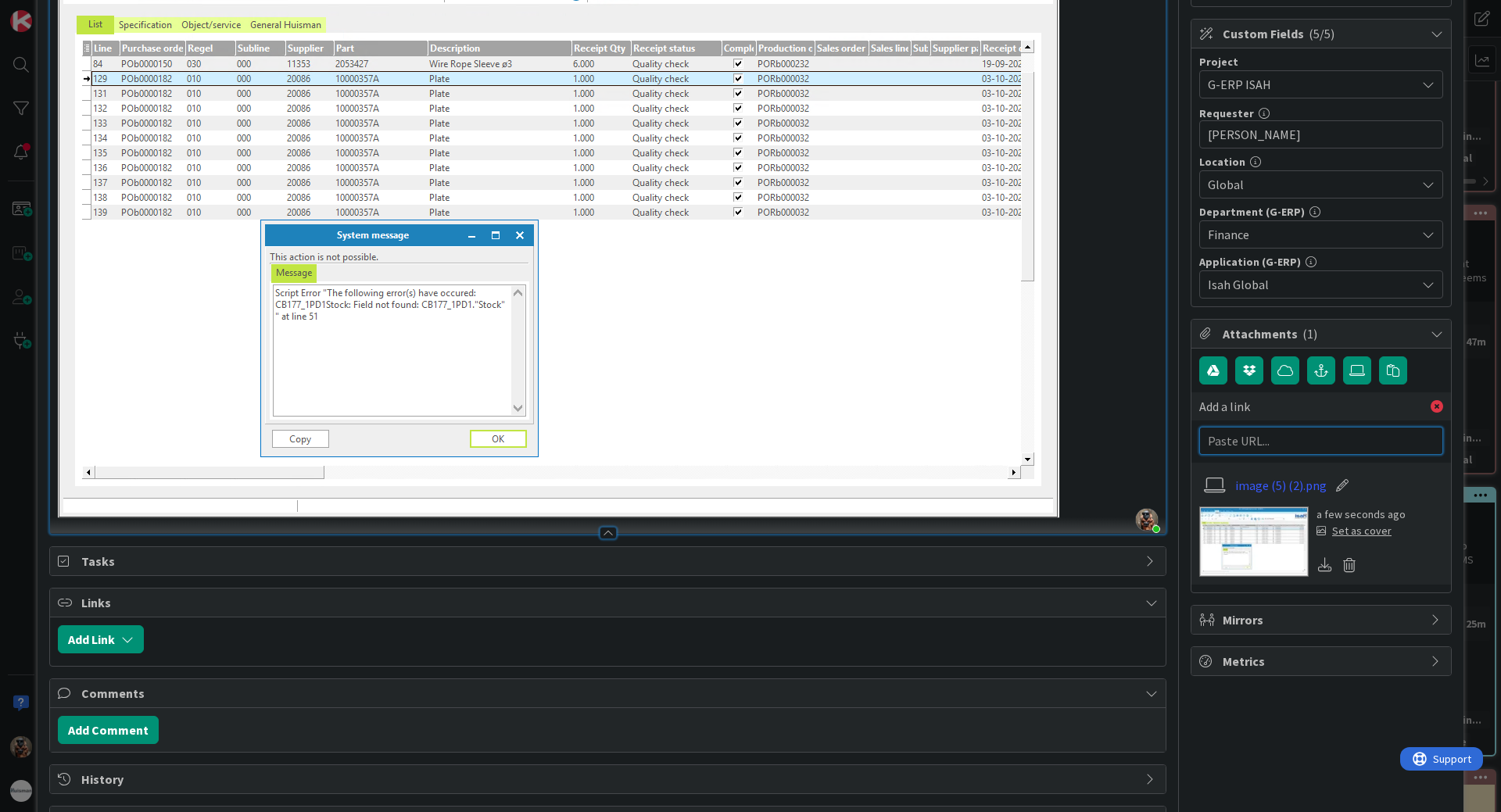
click at [1278, 436] on input "text" at bounding box center [1321, 441] width 244 height 28
paste input "[URL][PERSON_NAME][DOMAIN_NAME]"
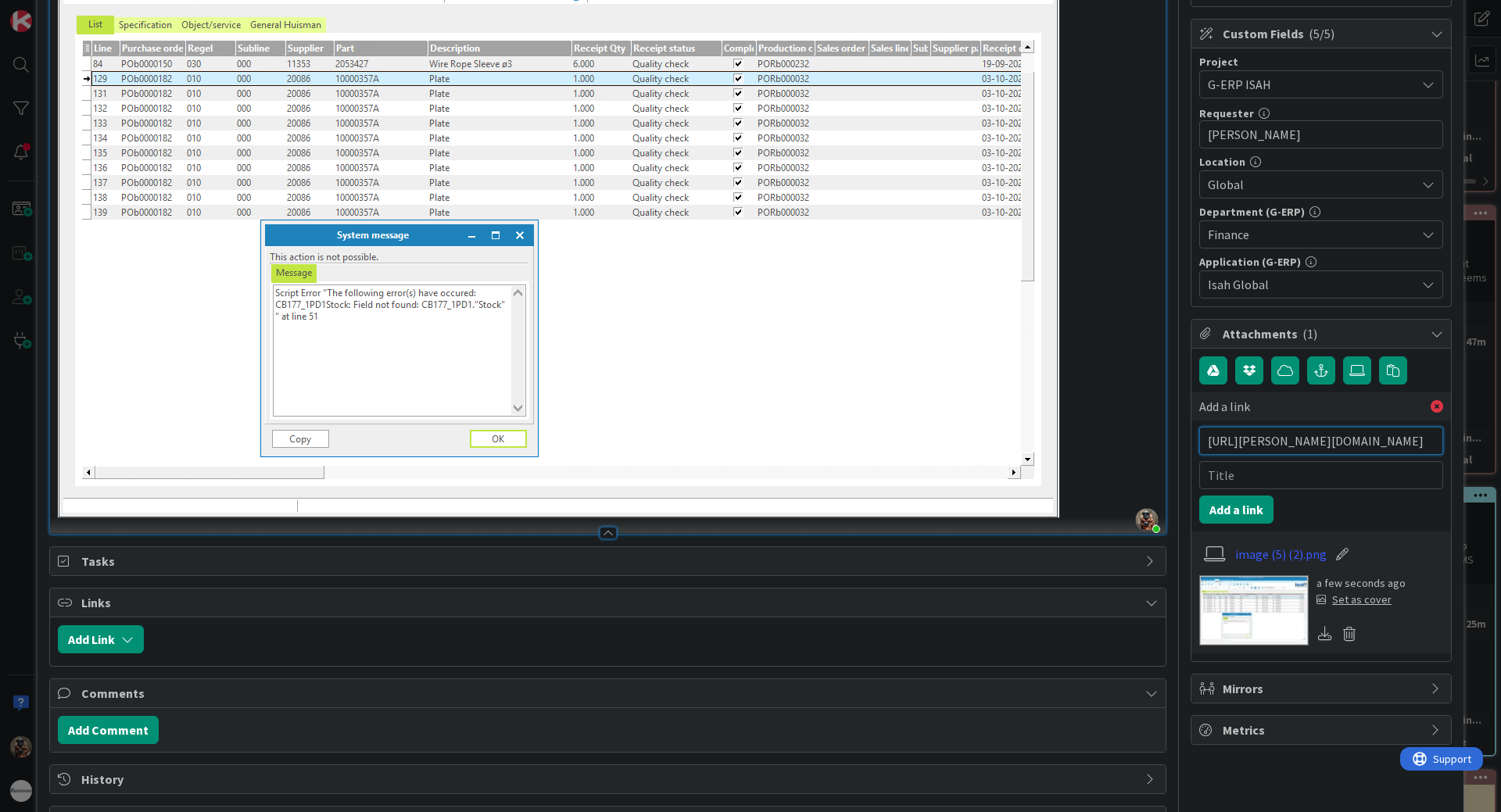
type input "[URL][PERSON_NAME][DOMAIN_NAME]"
click at [1280, 467] on input "text" at bounding box center [1321, 475] width 244 height 28
type input "BMC"
click at [1209, 517] on button "Add a link" at bounding box center [1237, 510] width 74 height 28
